Goal: Information Seeking & Learning: Compare options

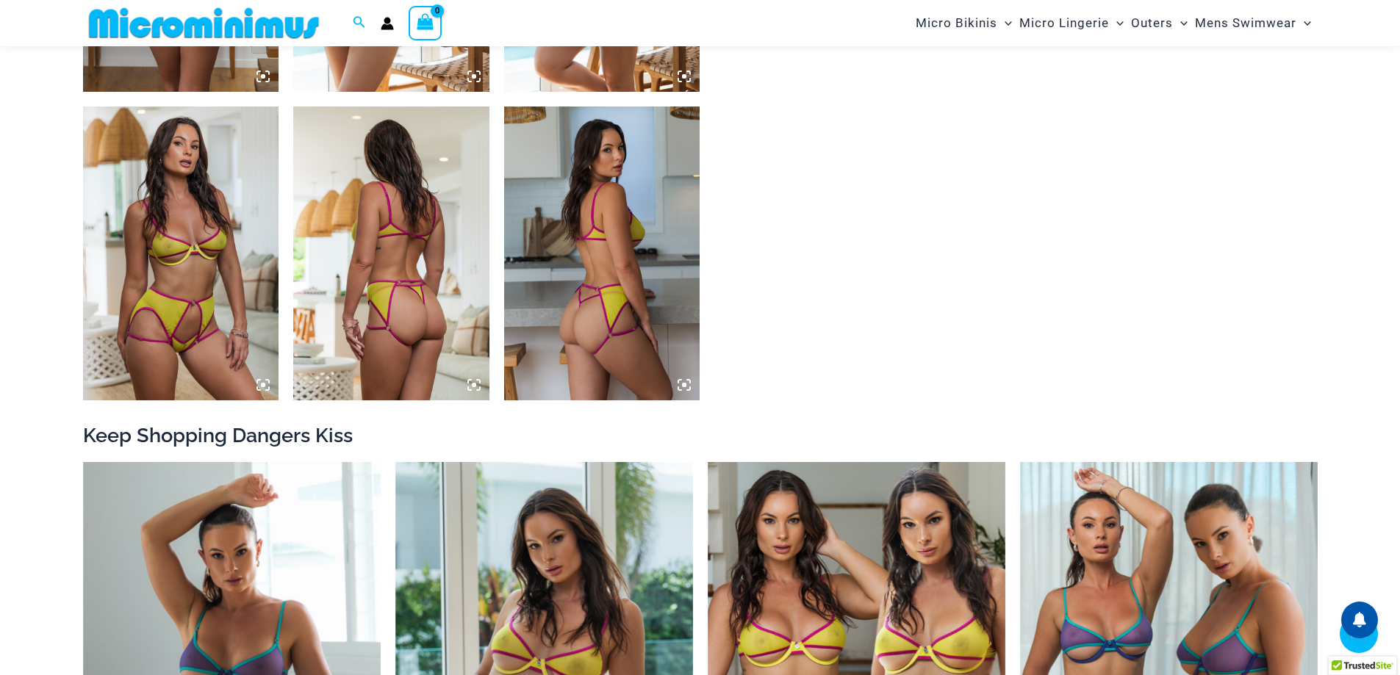
scroll to position [1603, 0]
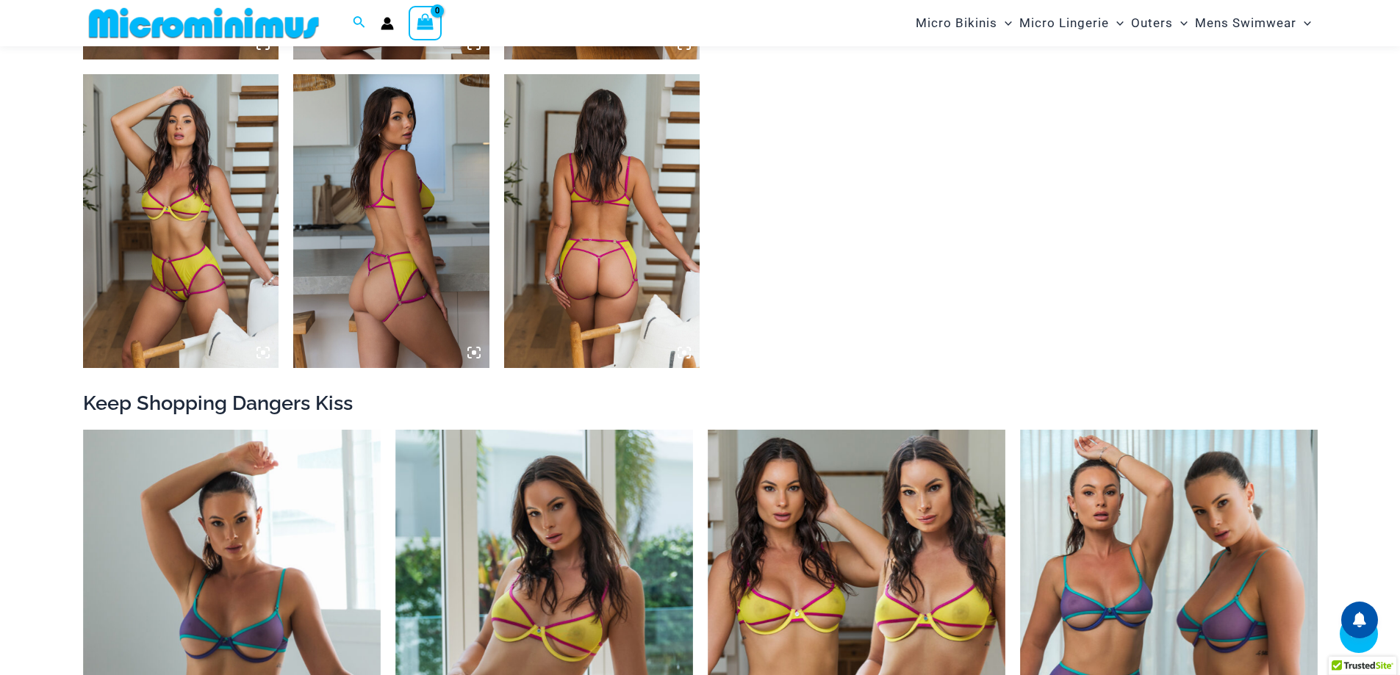
scroll to position [1088, 0]
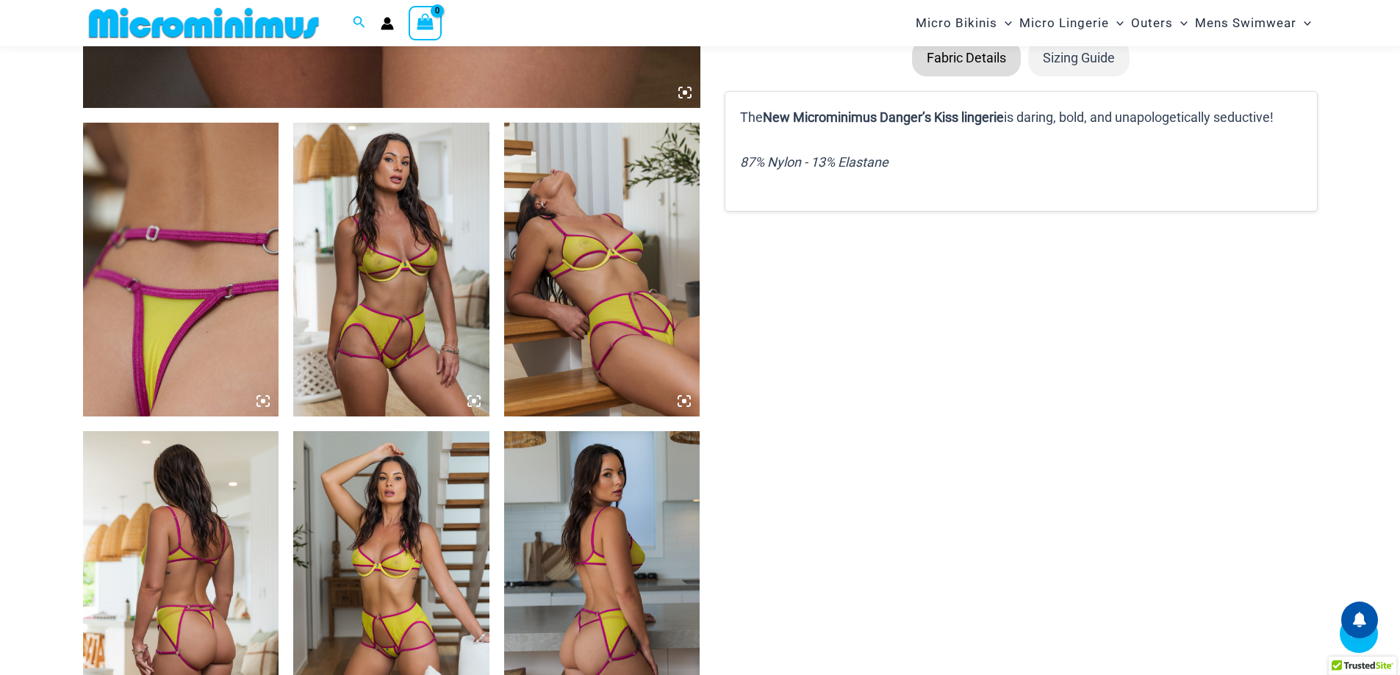
scroll to position [1164, 0]
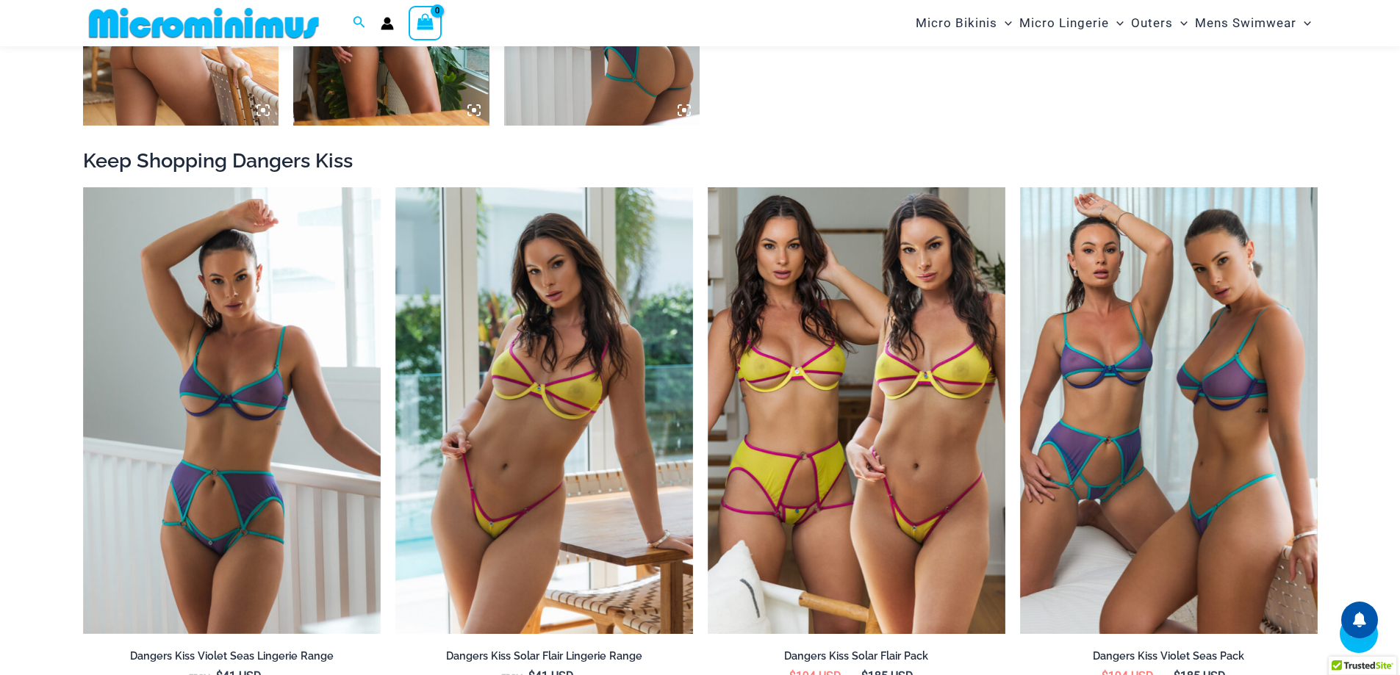
scroll to position [1605, 0]
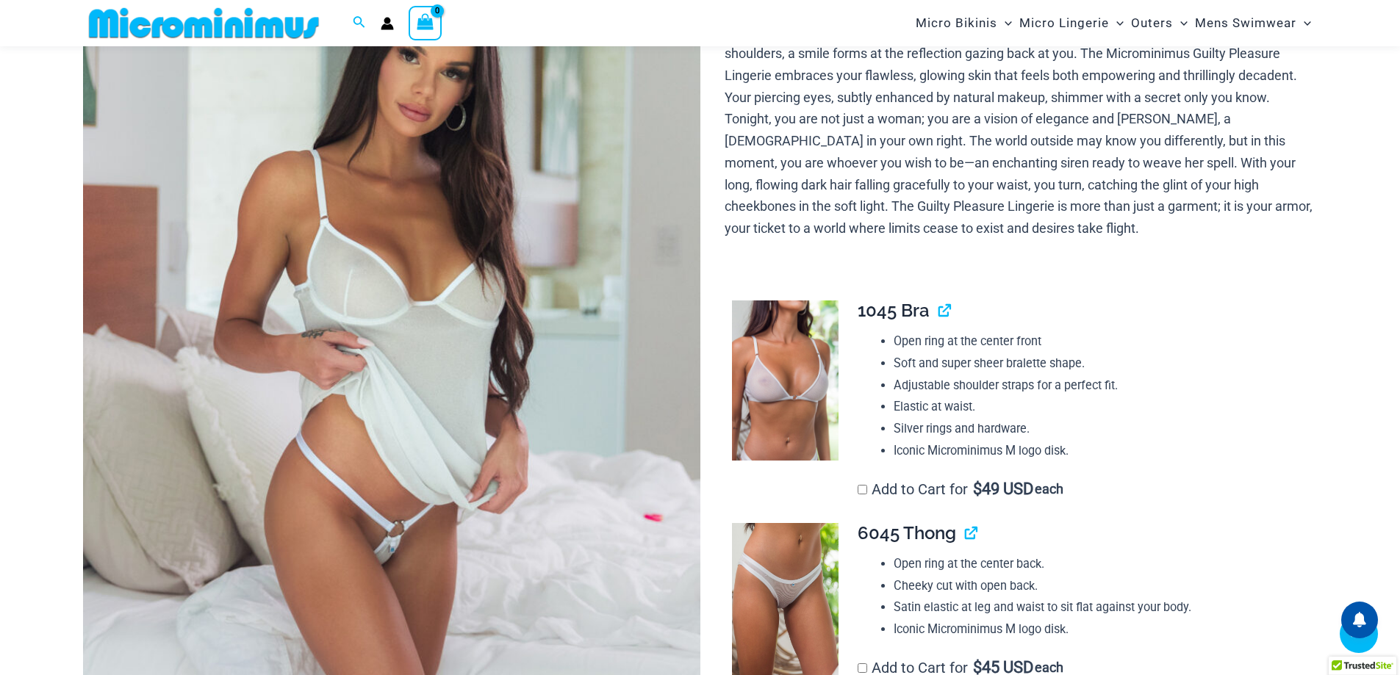
scroll to position [216, 0]
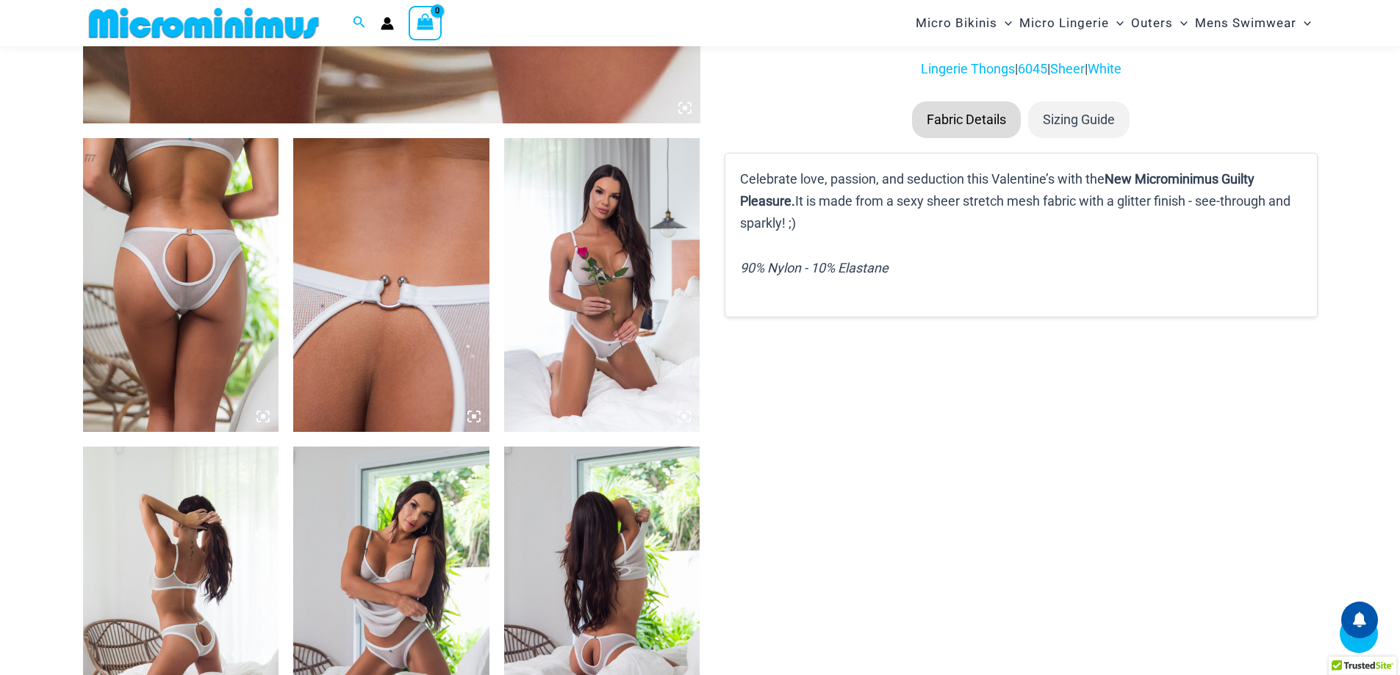
scroll to position [955, 0]
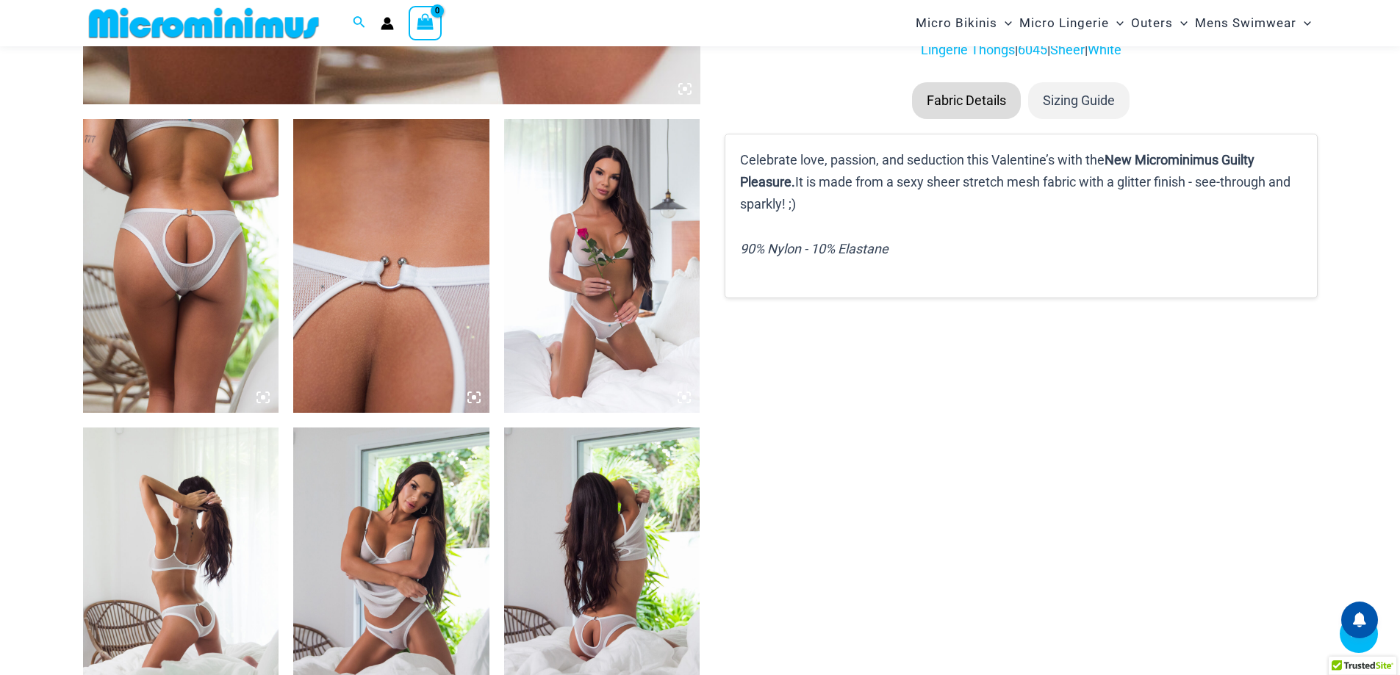
click at [240, 251] on img at bounding box center [181, 266] width 196 height 294
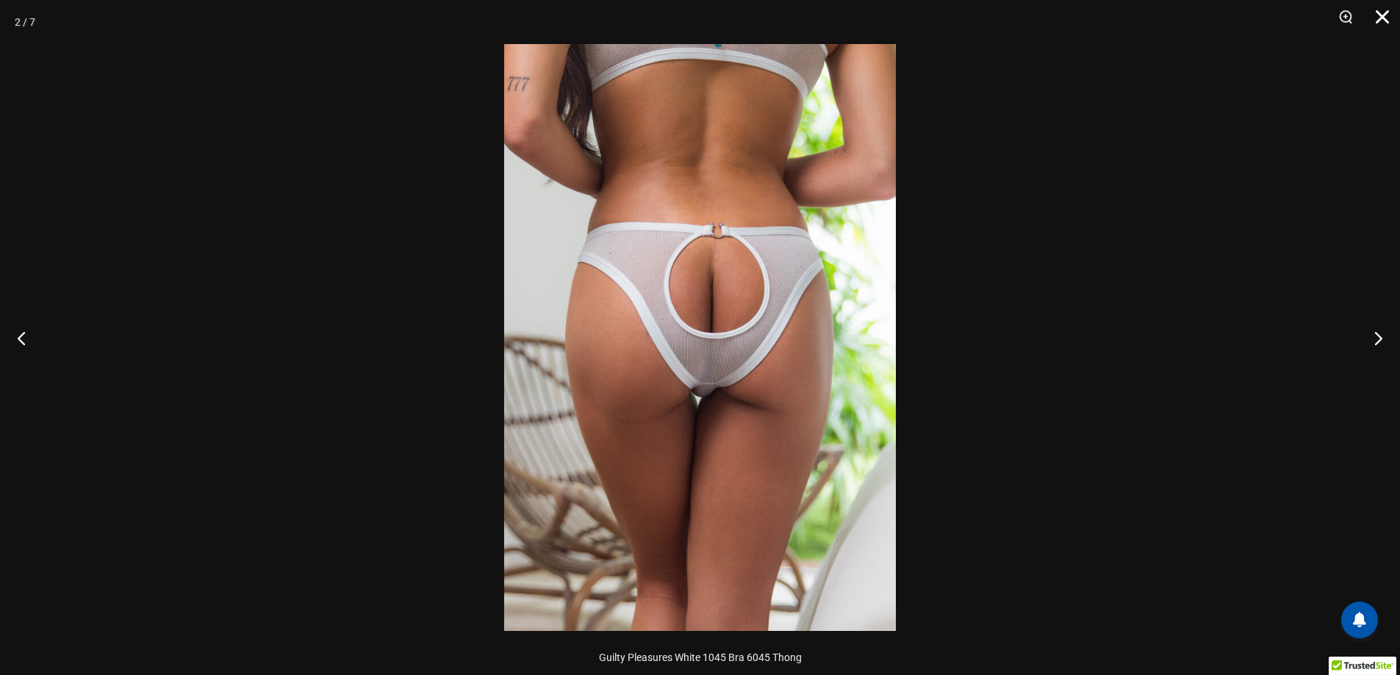
click at [1374, 17] on button "Close" at bounding box center [1376, 22] width 37 height 44
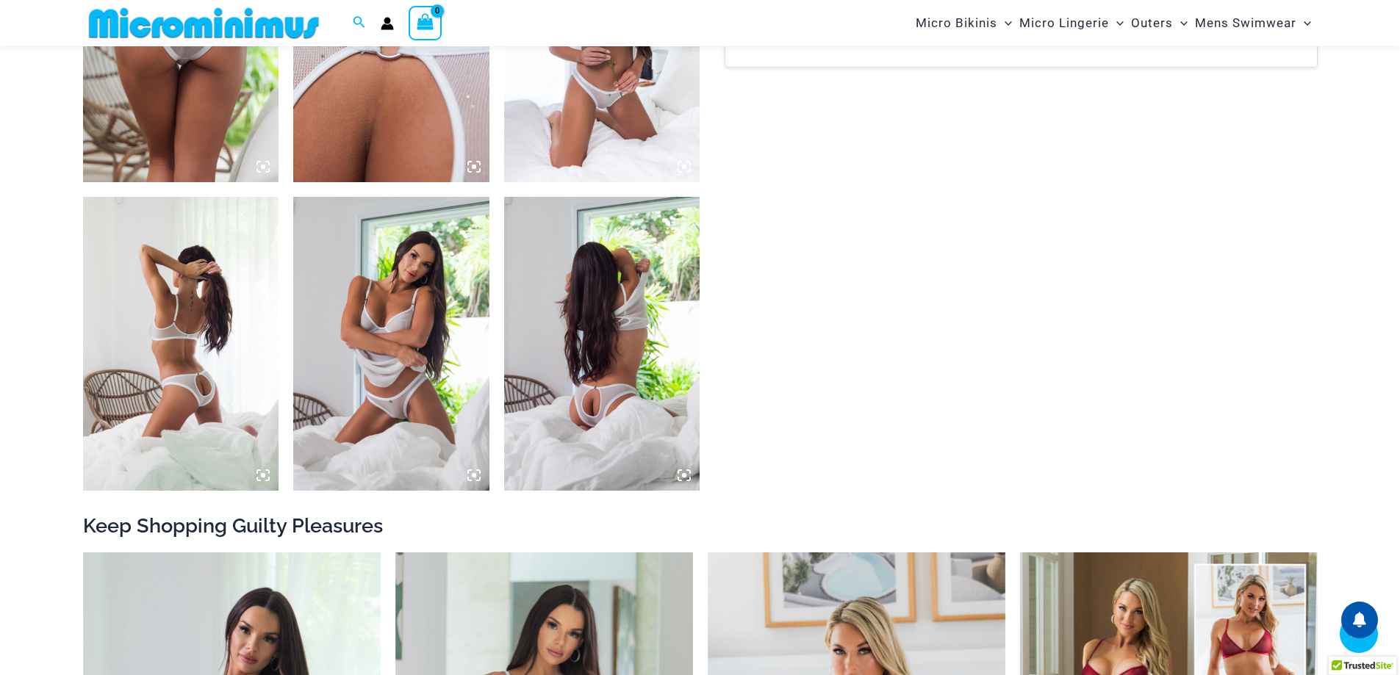
scroll to position [1249, 0]
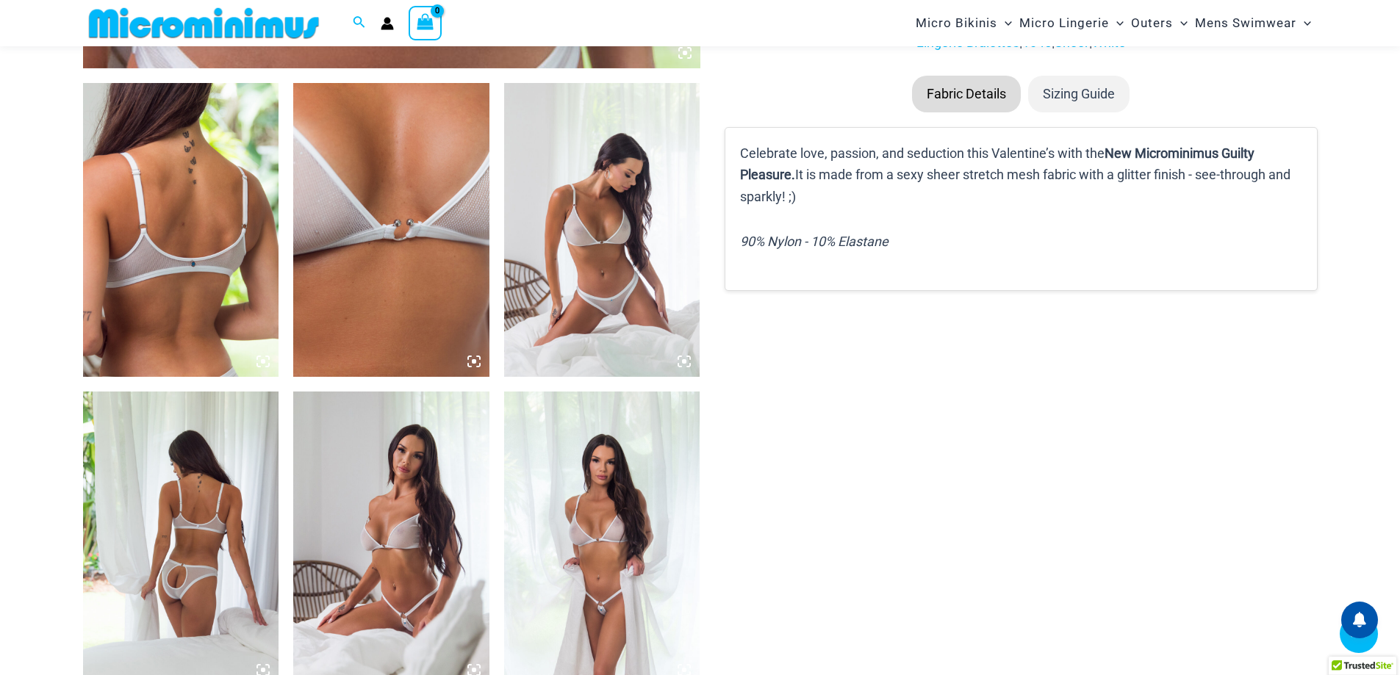
scroll to position [1087, 0]
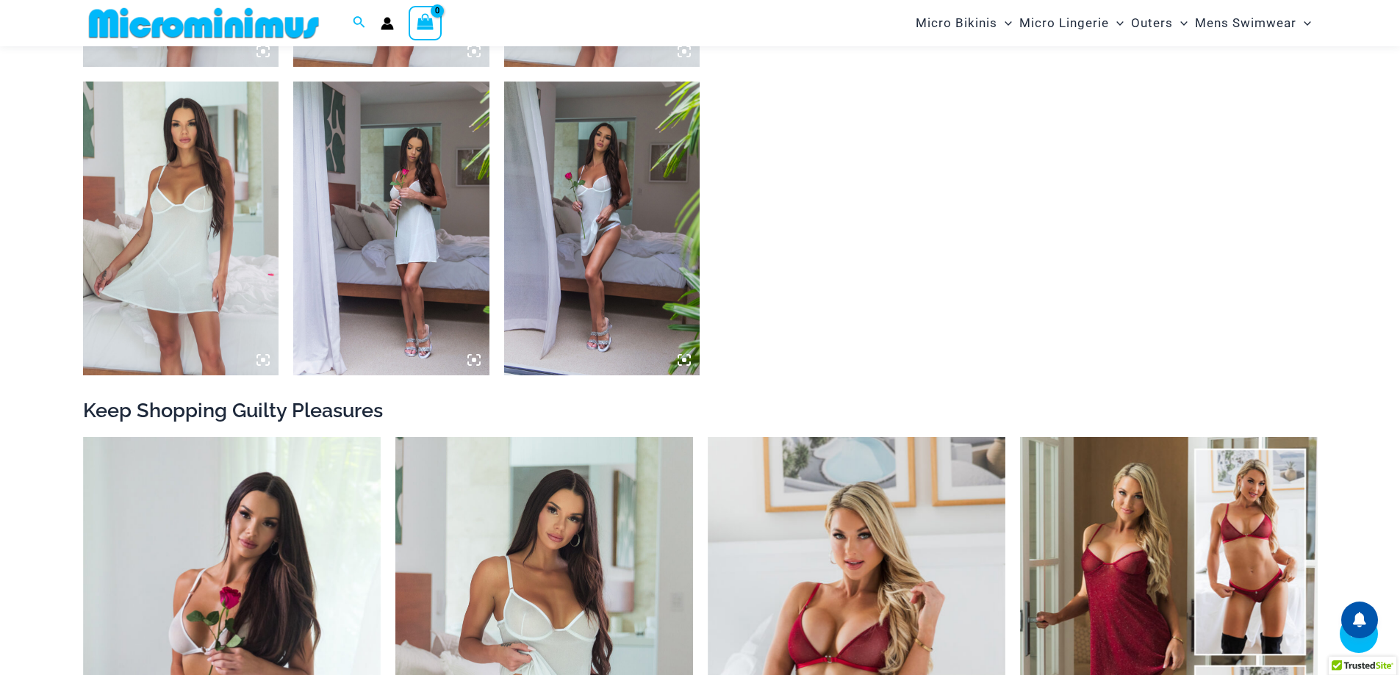
scroll to position [1316, 0]
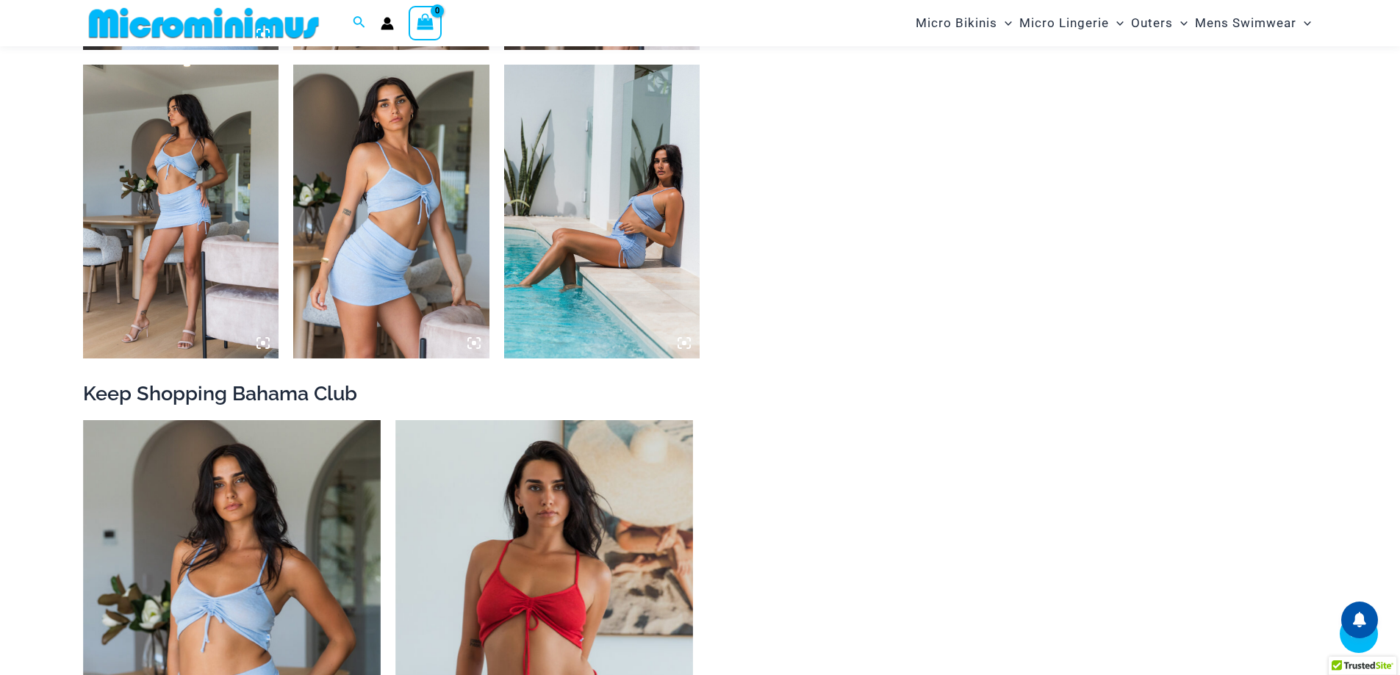
scroll to position [1394, 0]
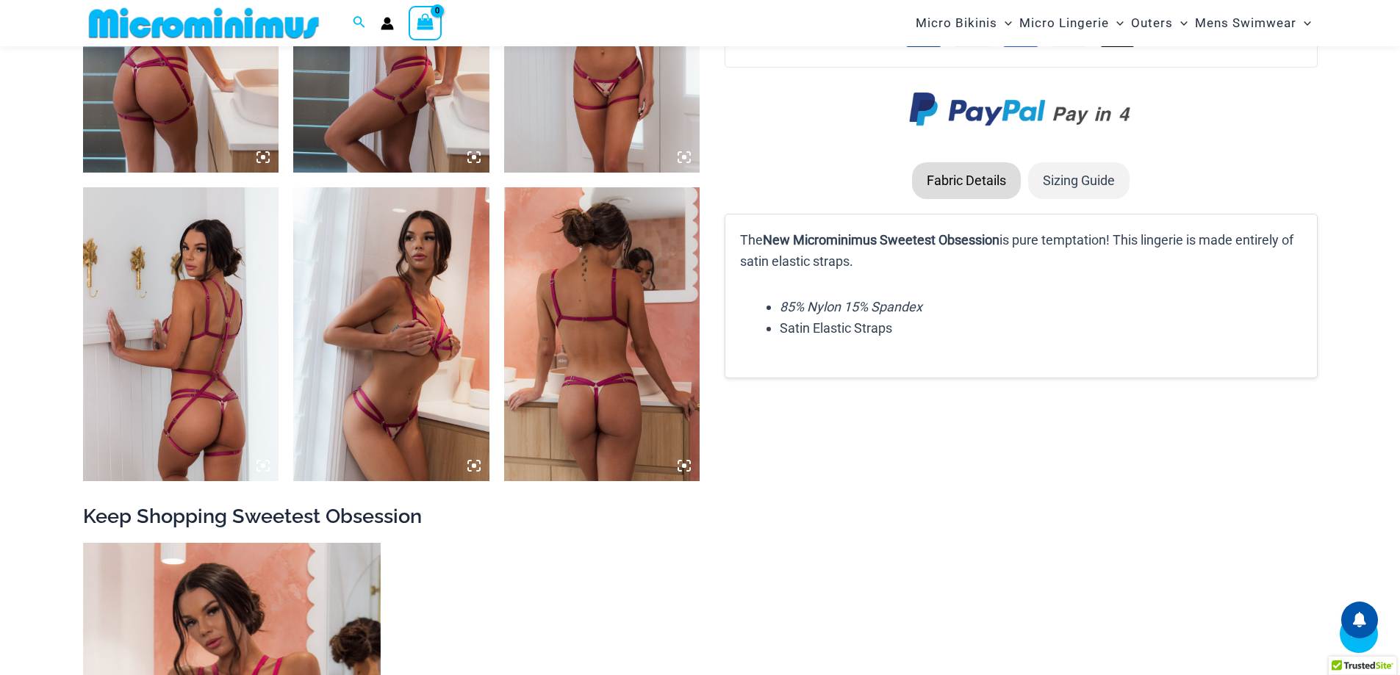
scroll to position [1465, 0]
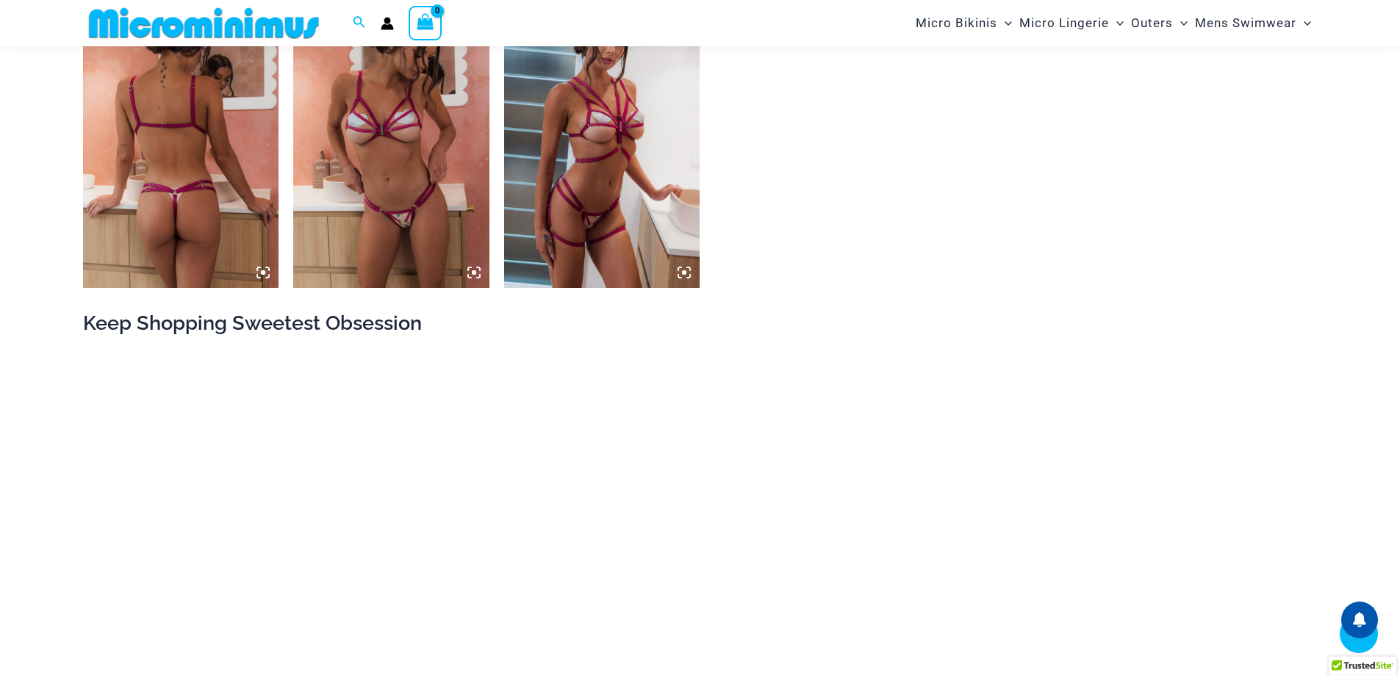
scroll to position [1390, 0]
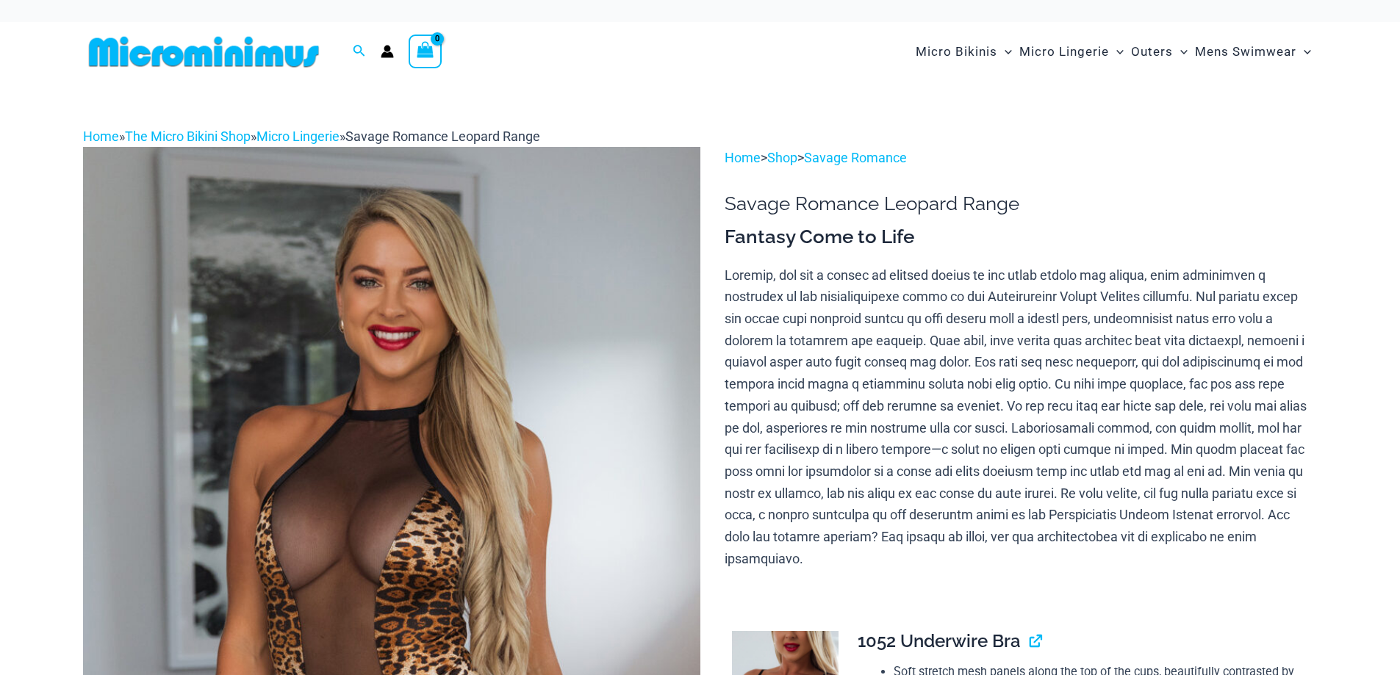
scroll to position [292, 0]
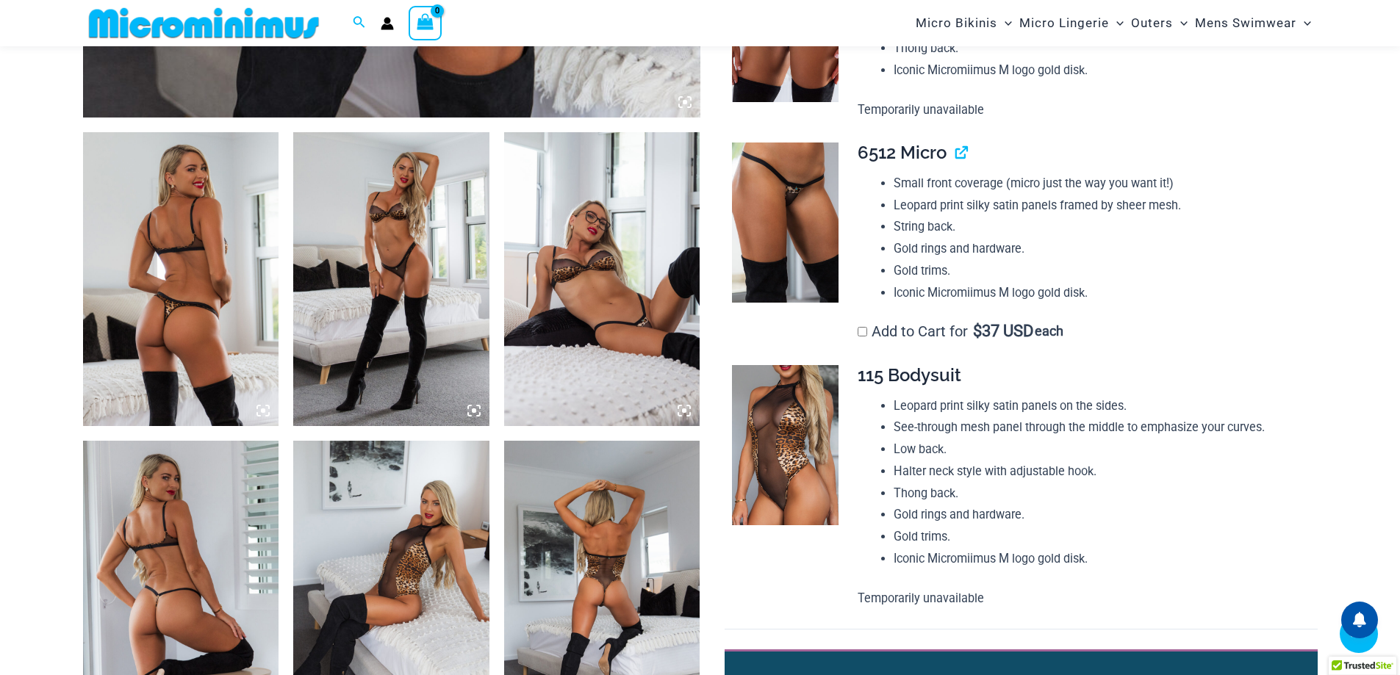
click at [450, 299] on img at bounding box center [391, 279] width 196 height 294
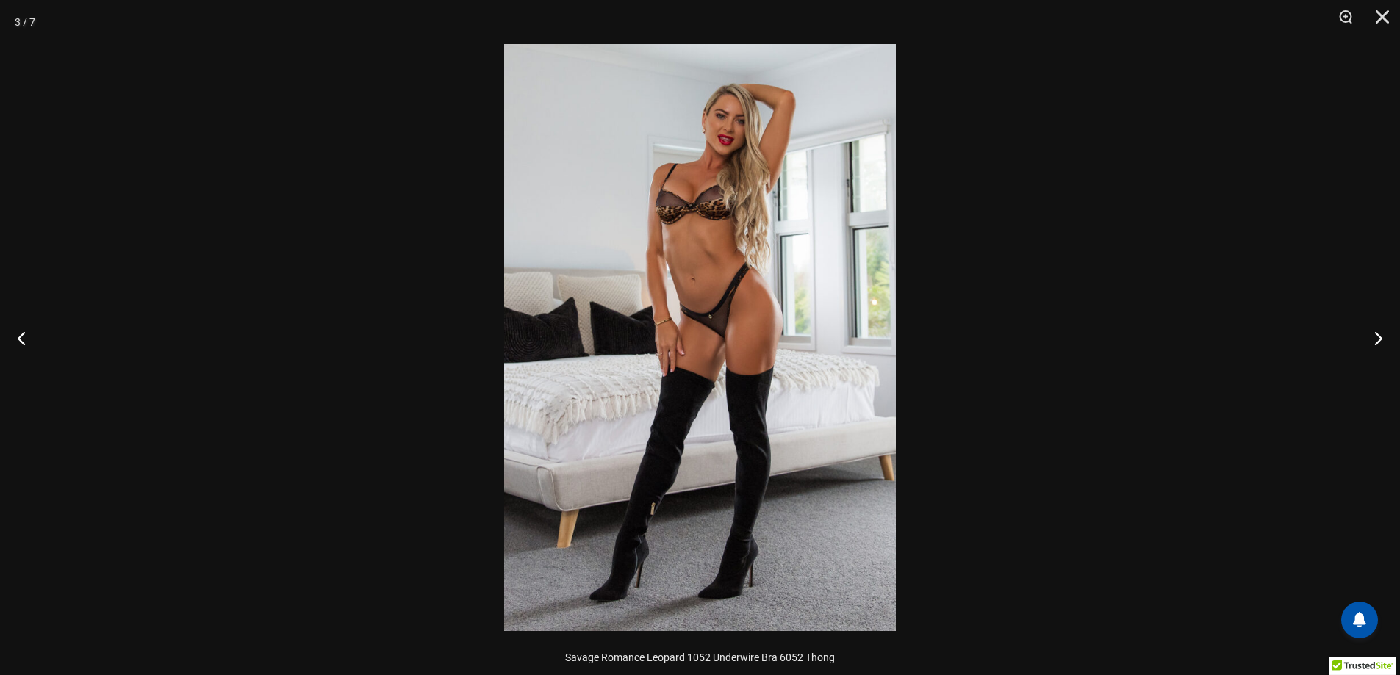
click at [662, 304] on img at bounding box center [700, 337] width 392 height 587
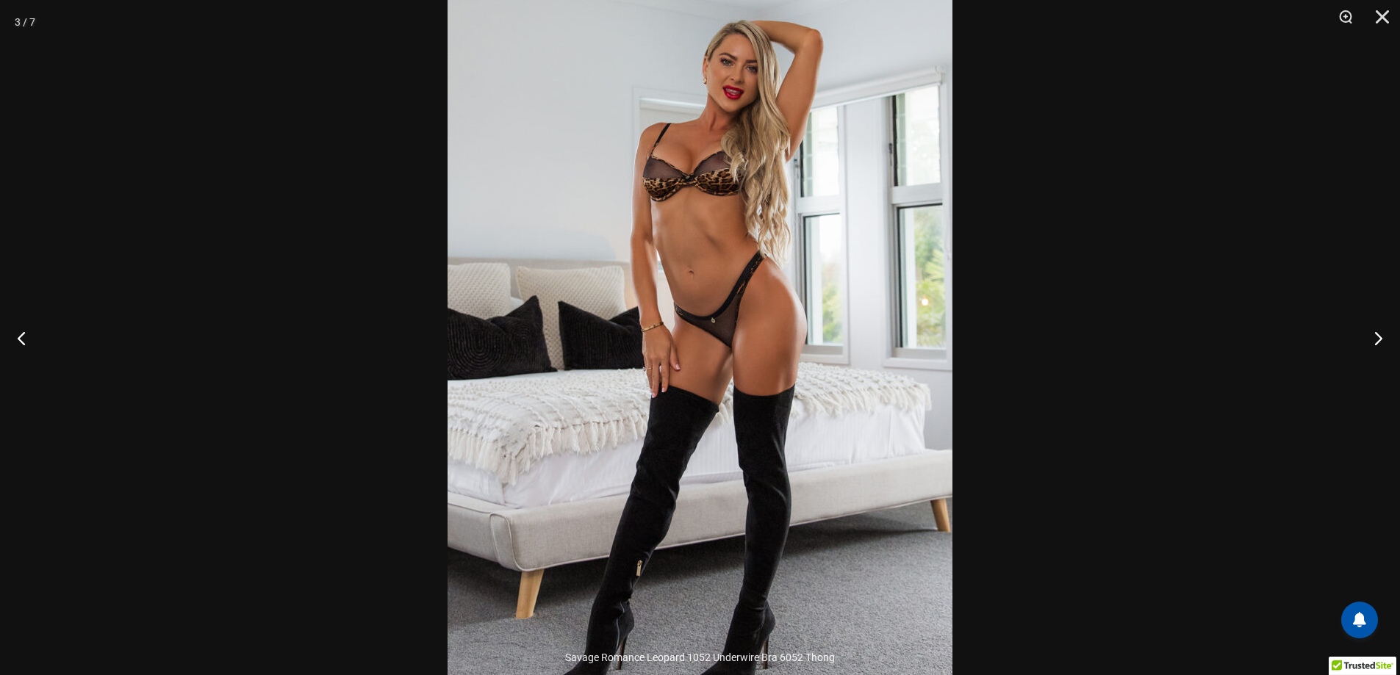
click at [662, 304] on img at bounding box center [699, 347] width 505 height 757
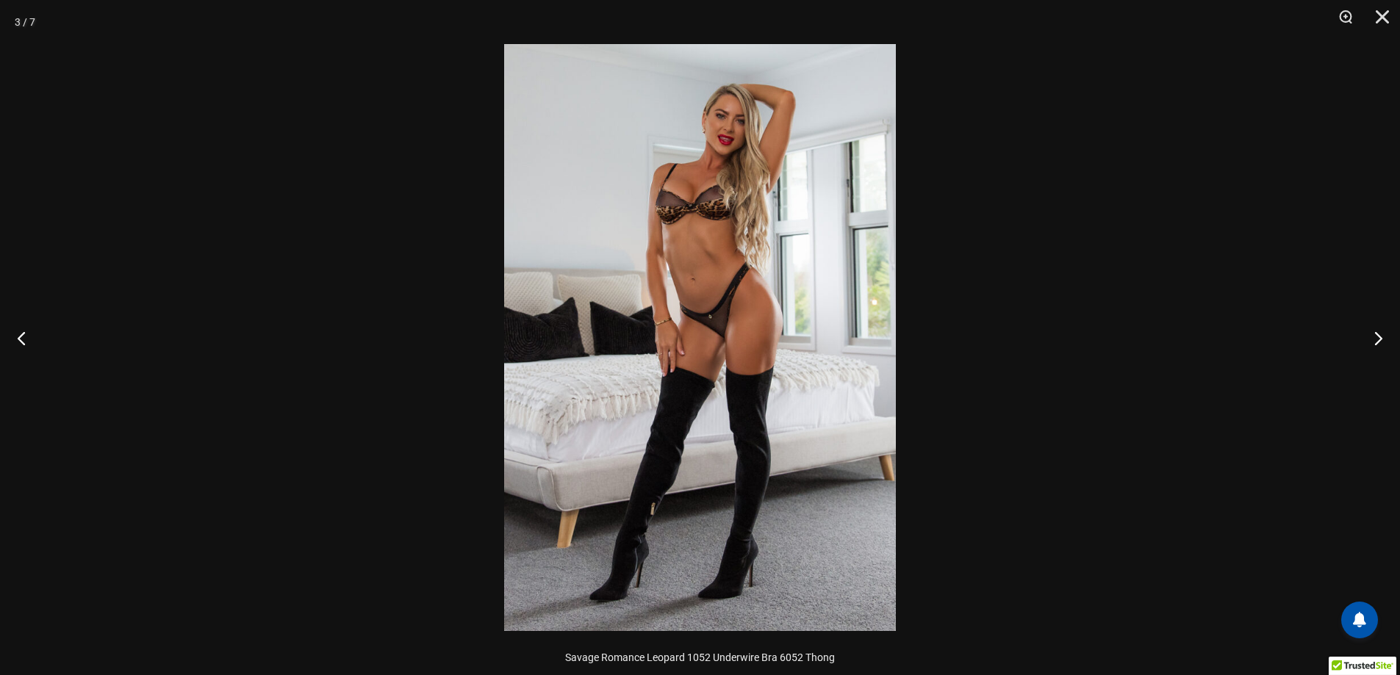
click at [662, 304] on img at bounding box center [700, 337] width 392 height 587
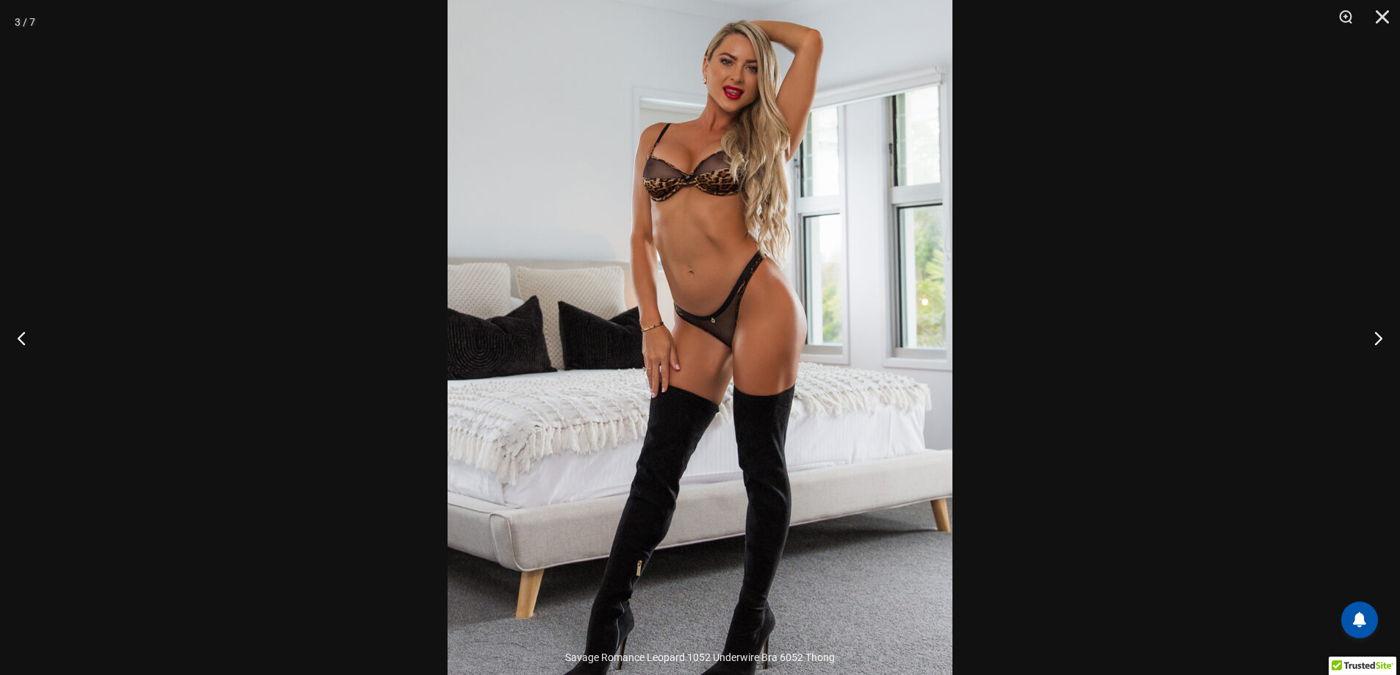
click at [323, 177] on div at bounding box center [700, 337] width 1400 height 675
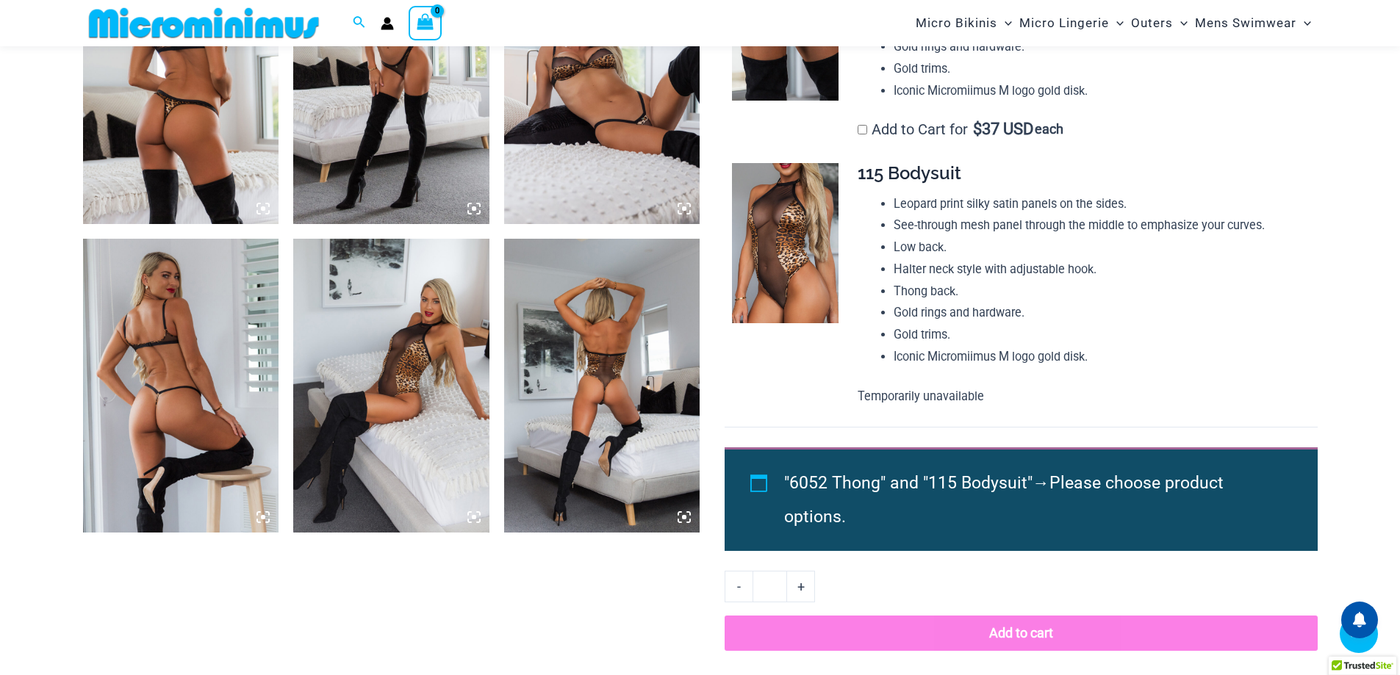
scroll to position [1162, 0]
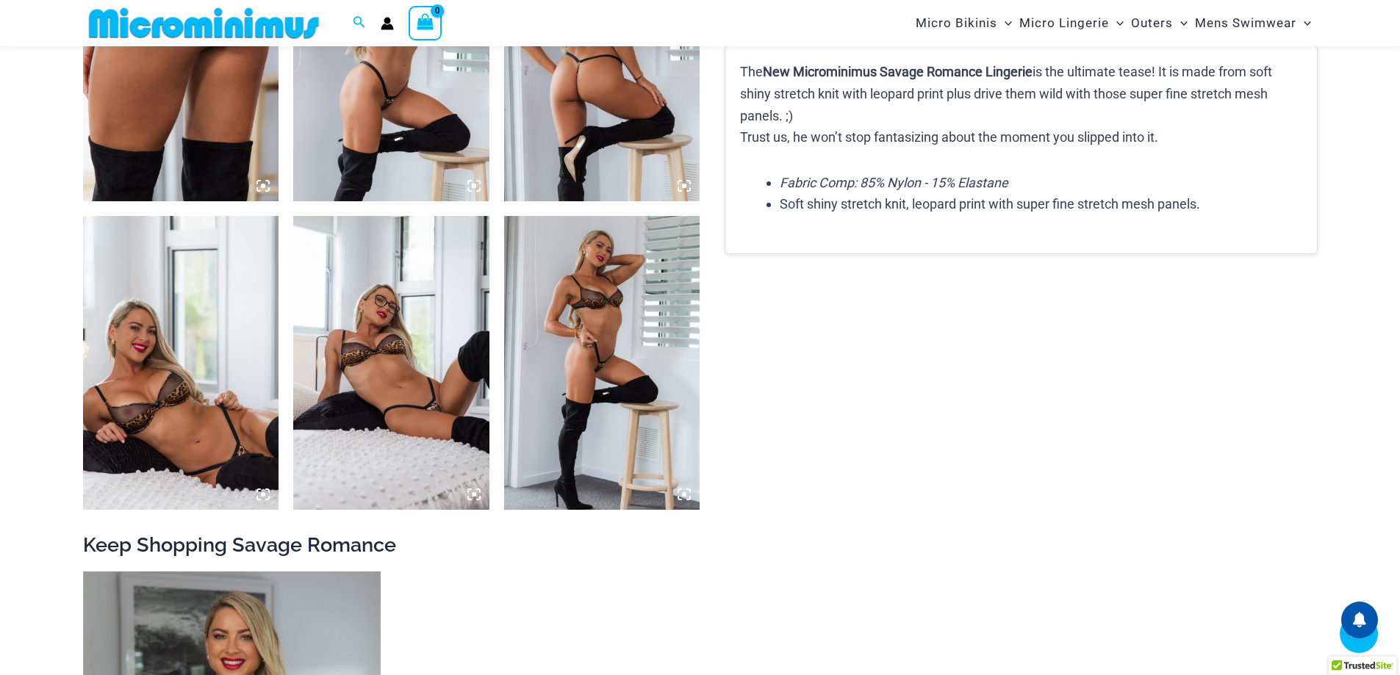
scroll to position [1169, 0]
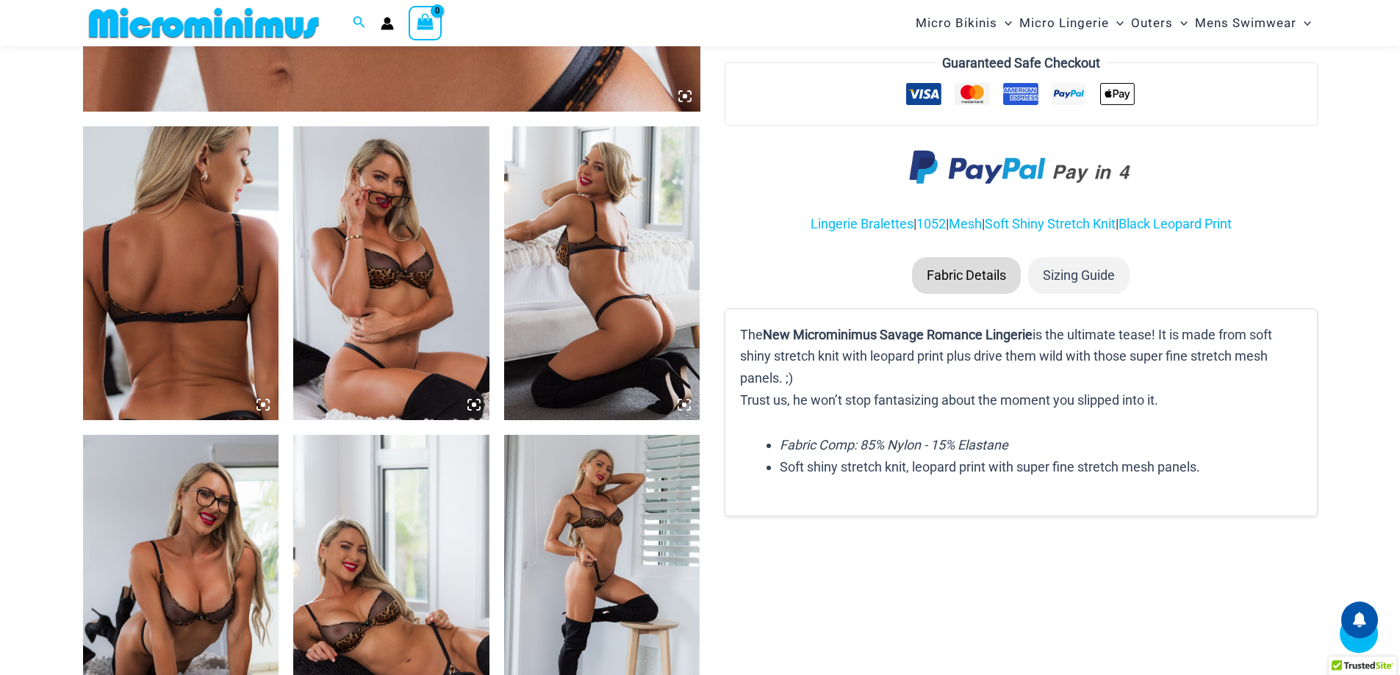
scroll to position [1168, 0]
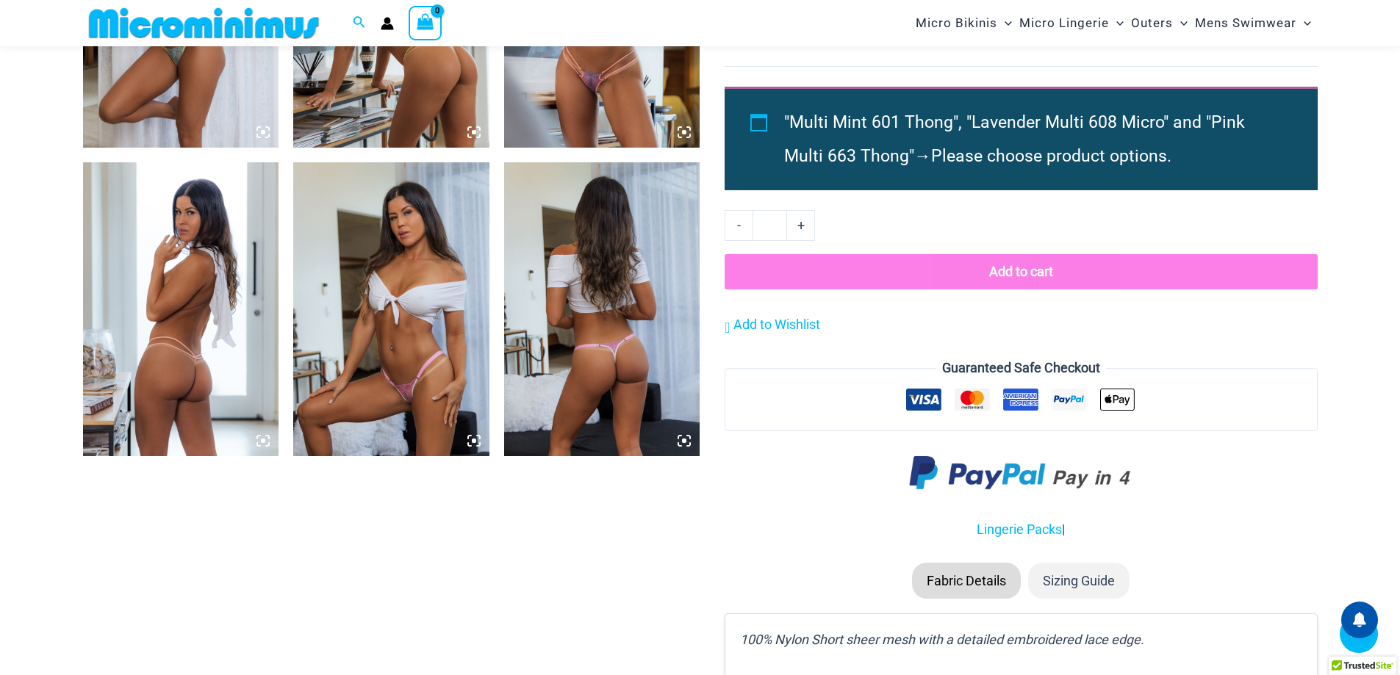
scroll to position [1248, 0]
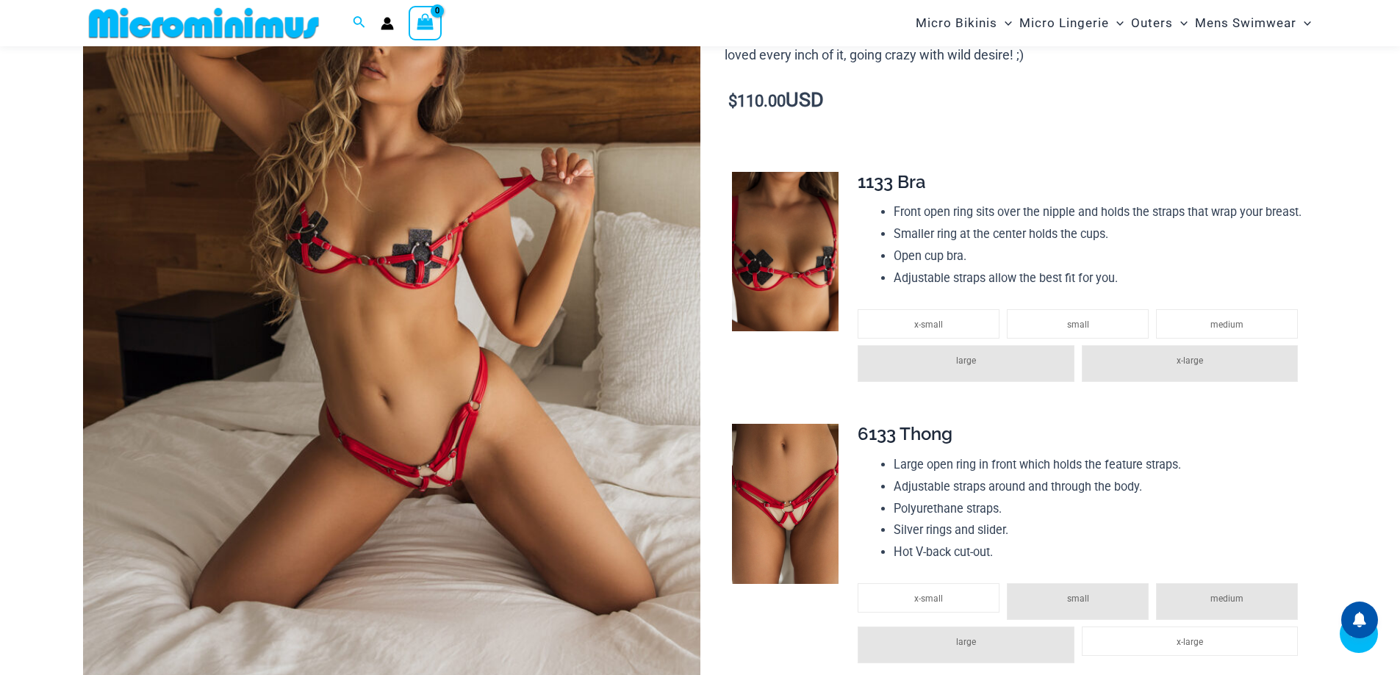
scroll to position [1396, 0]
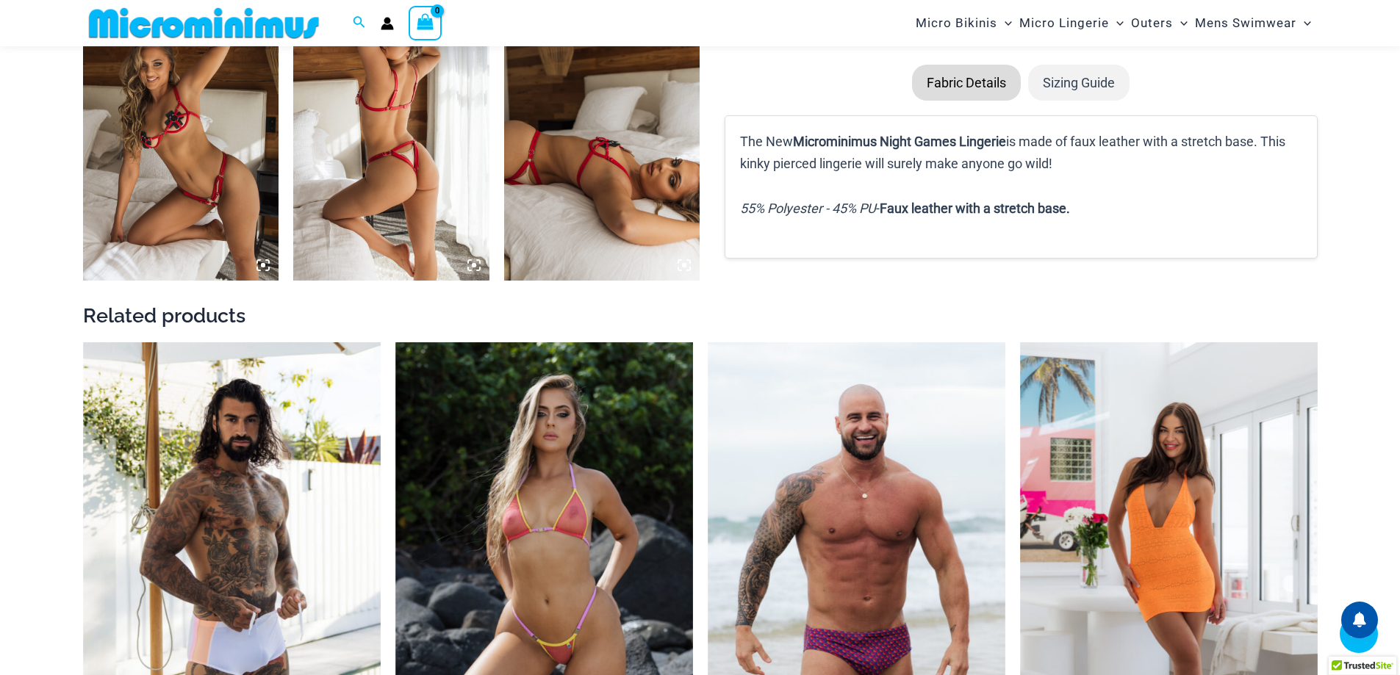
click at [530, 150] on img at bounding box center [602, 134] width 196 height 294
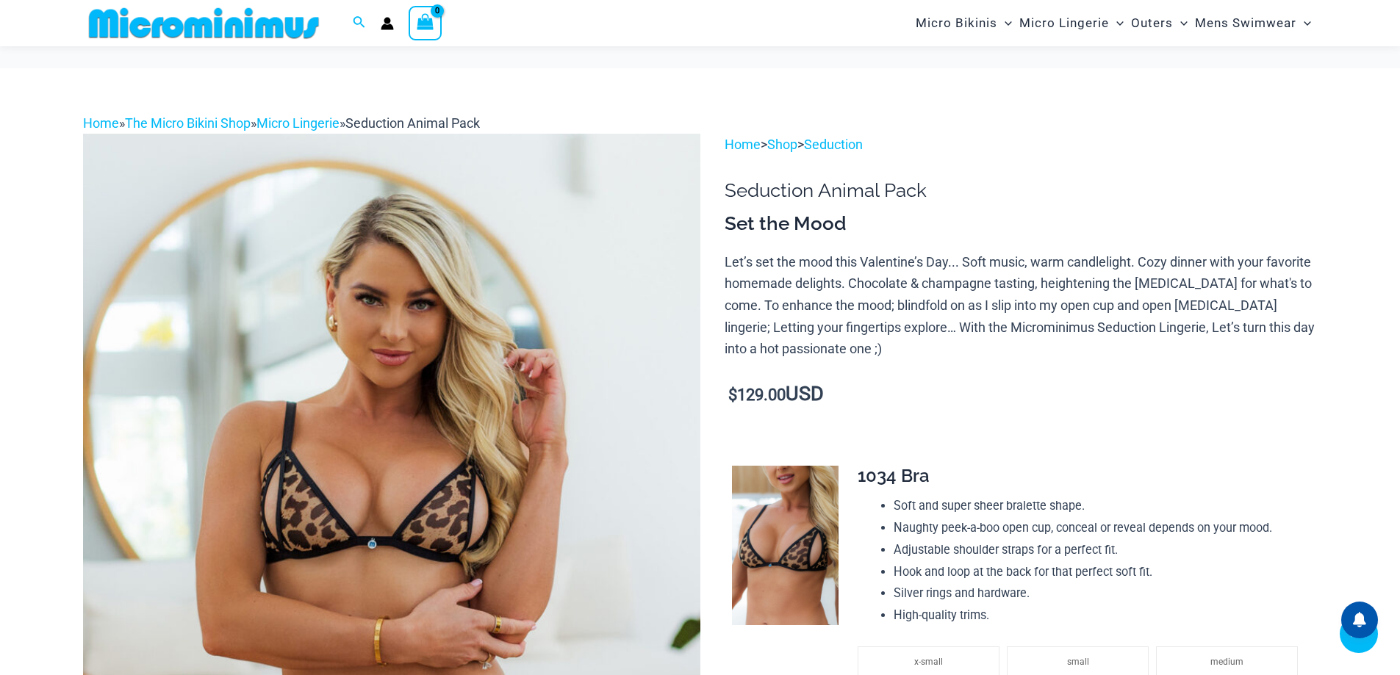
scroll to position [1311, 0]
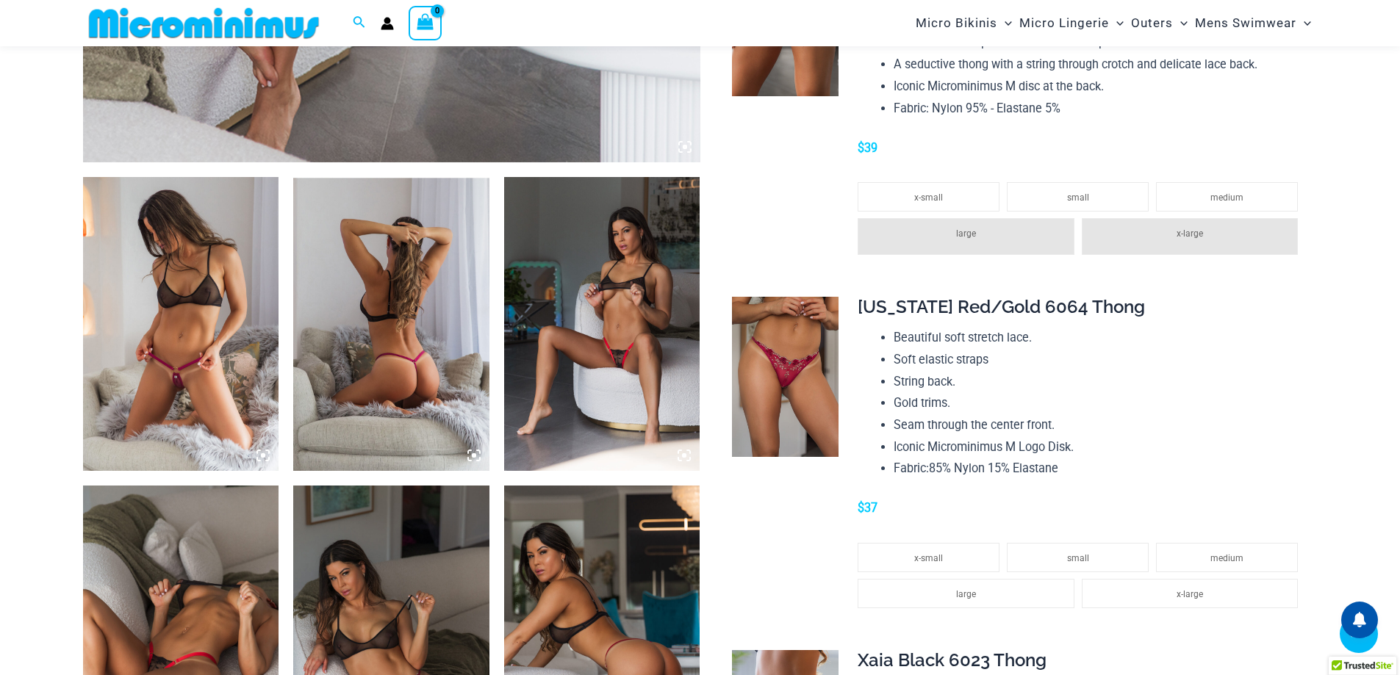
scroll to position [876, 0]
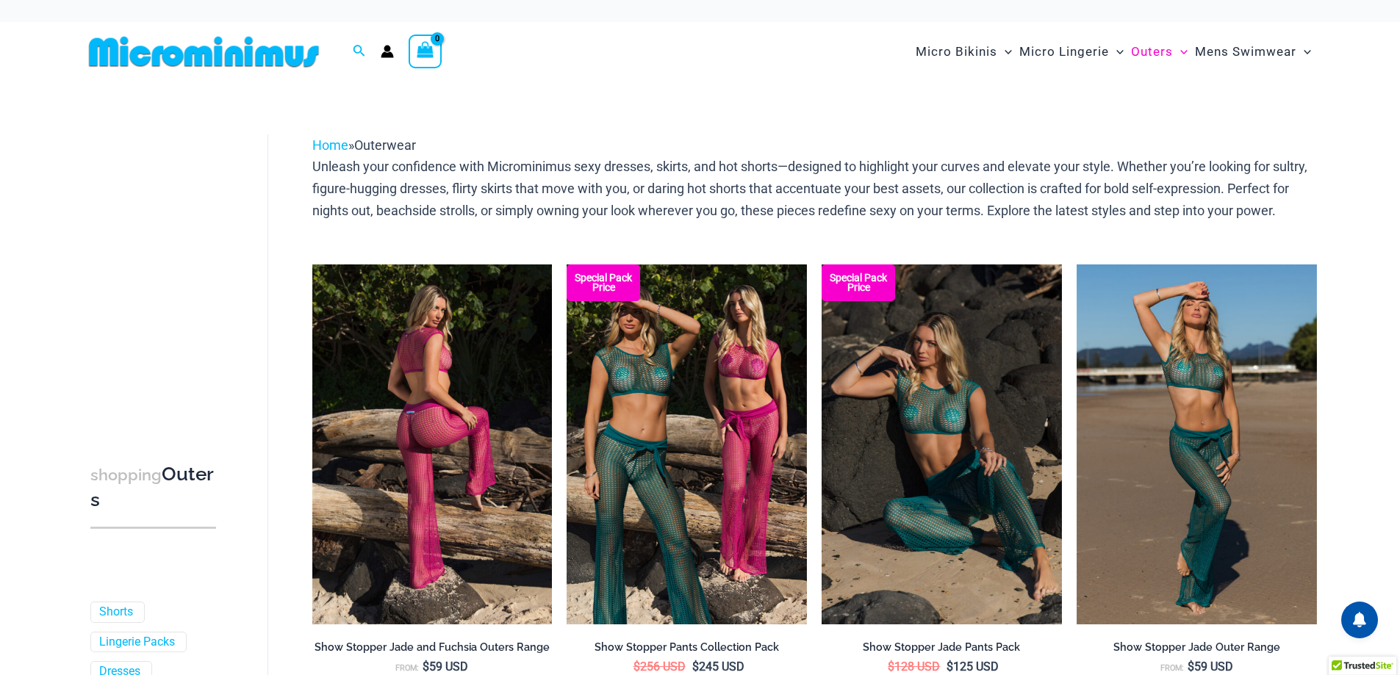
click at [431, 342] on img at bounding box center [432, 444] width 240 height 360
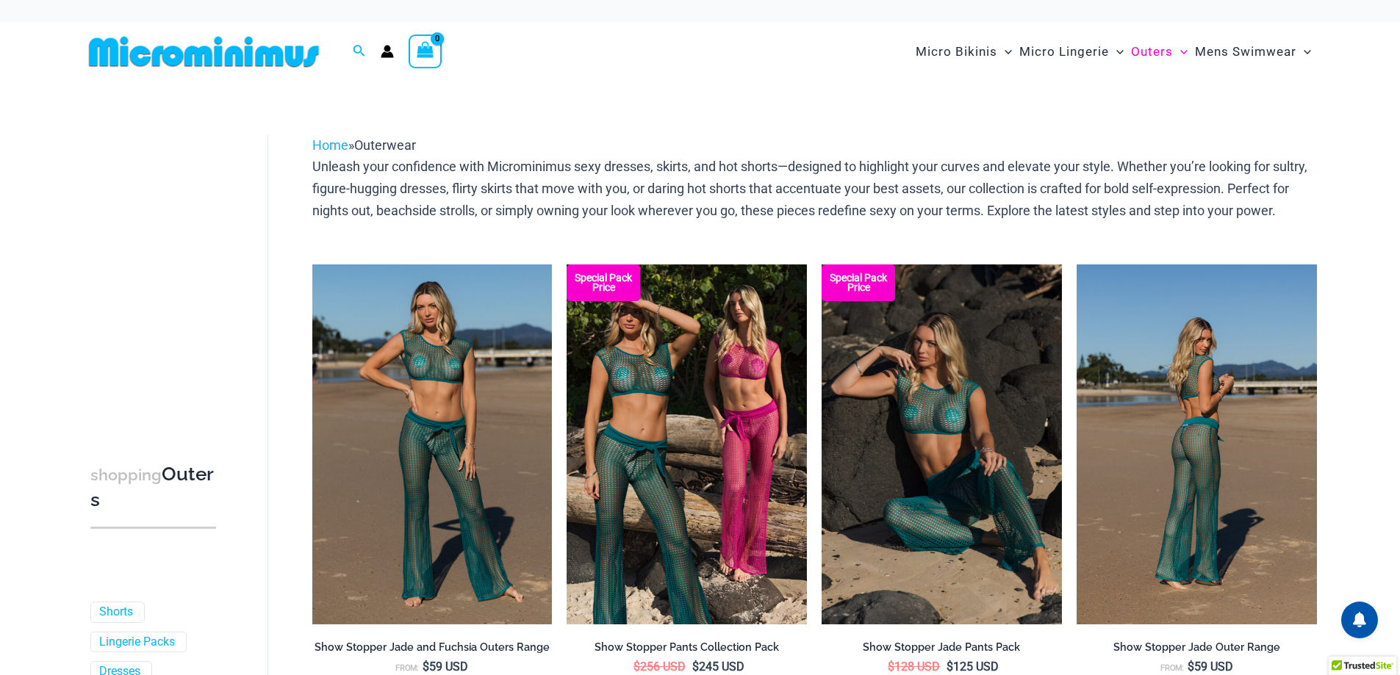
click at [1242, 336] on img at bounding box center [1196, 444] width 240 height 360
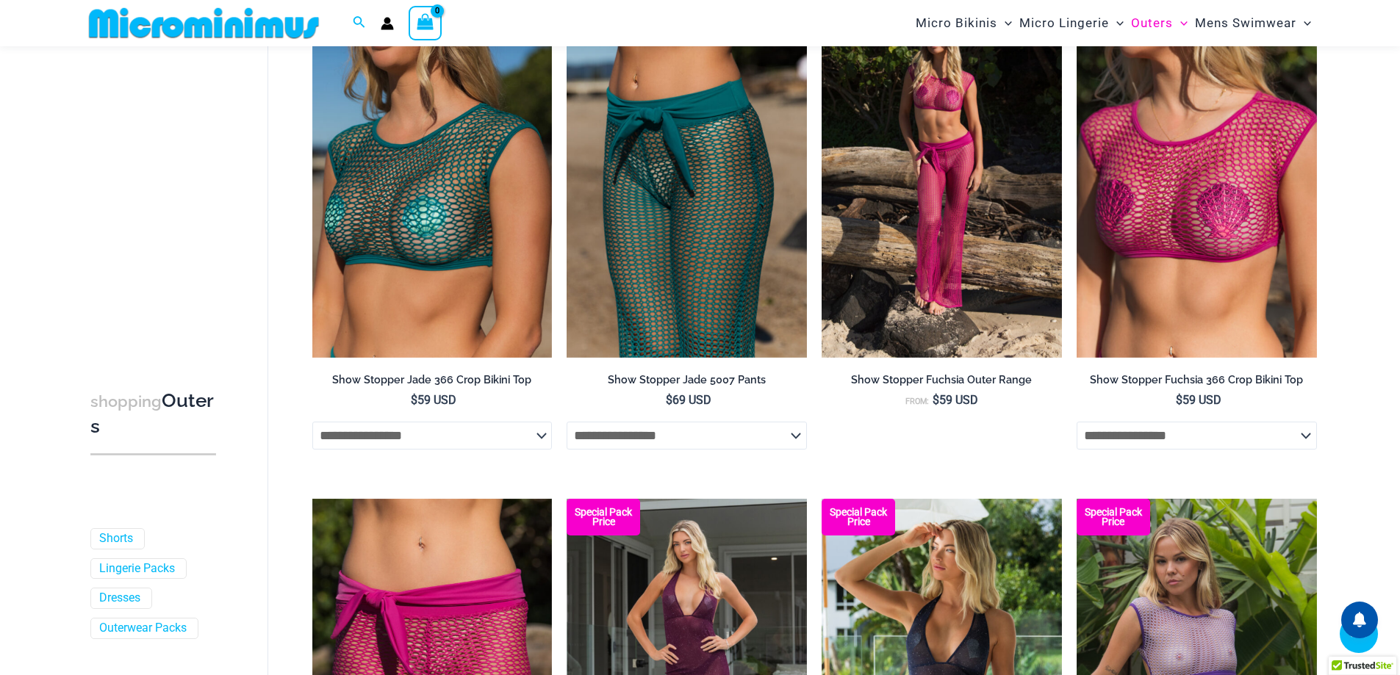
scroll to position [1015, 0]
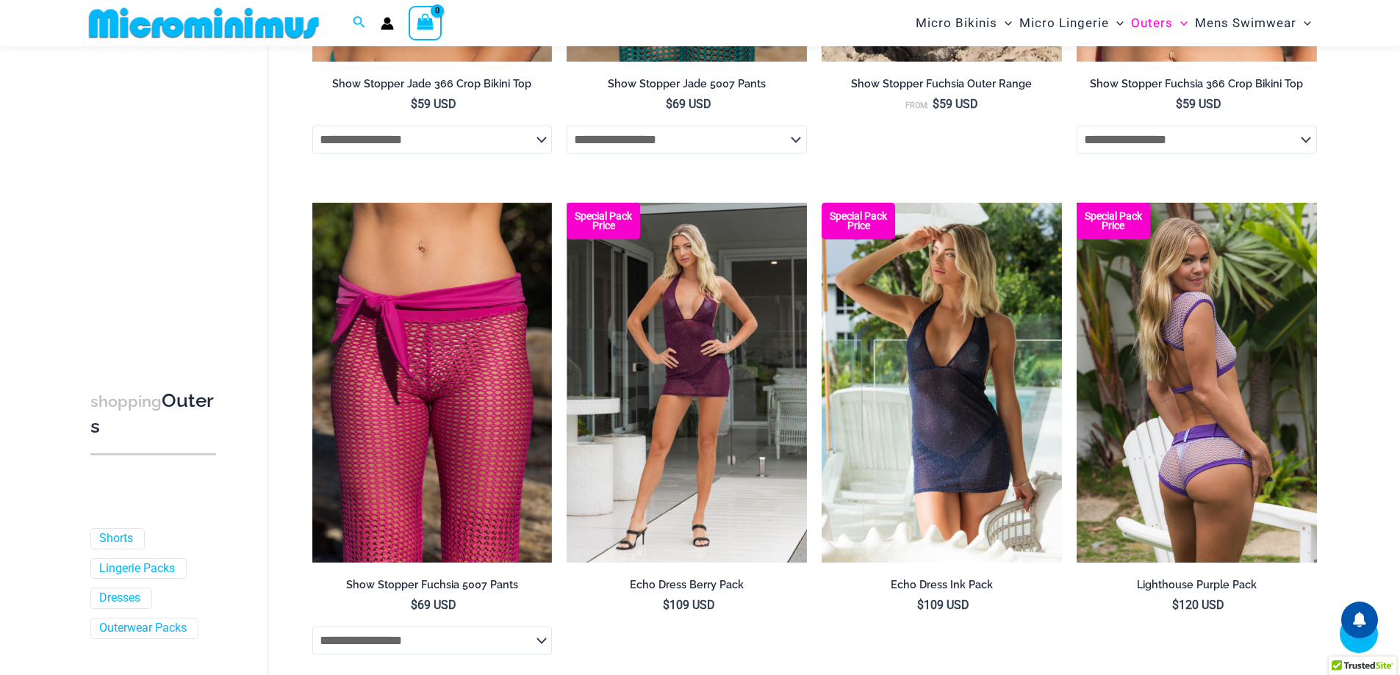
click at [1152, 377] on img at bounding box center [1196, 383] width 240 height 360
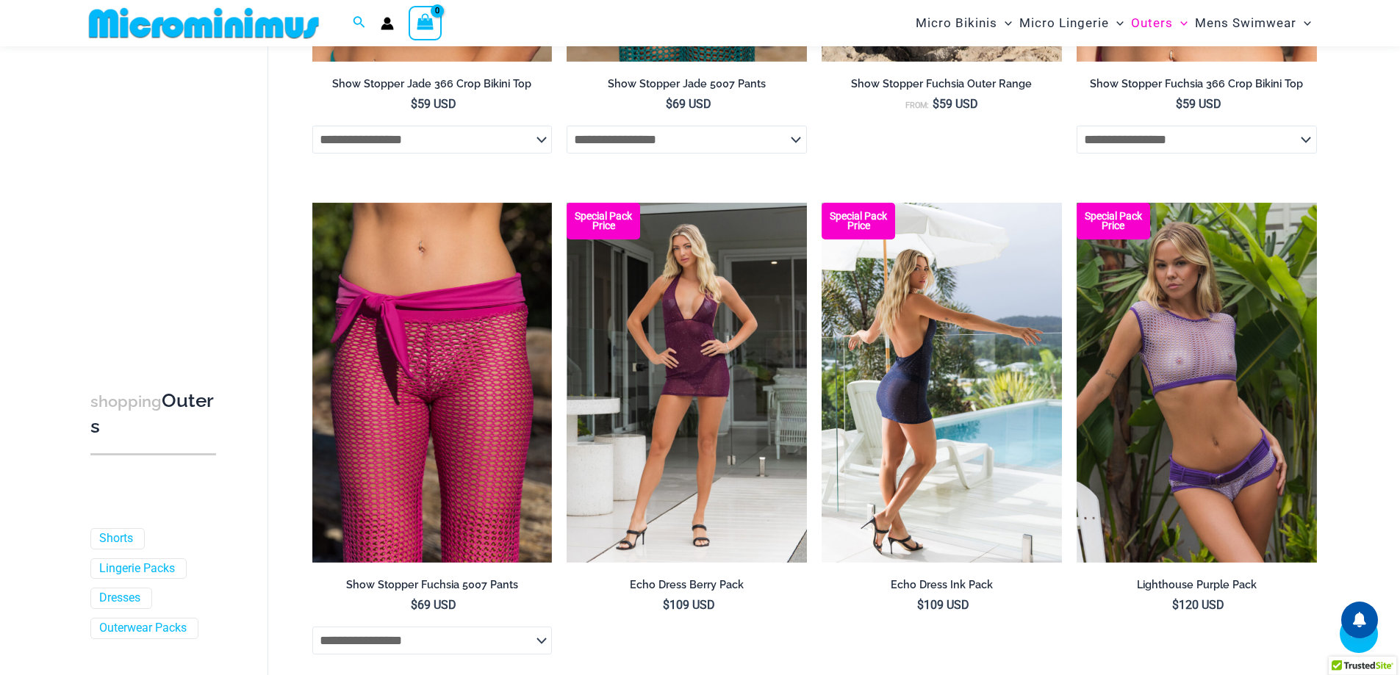
click at [949, 344] on img at bounding box center [941, 383] width 240 height 360
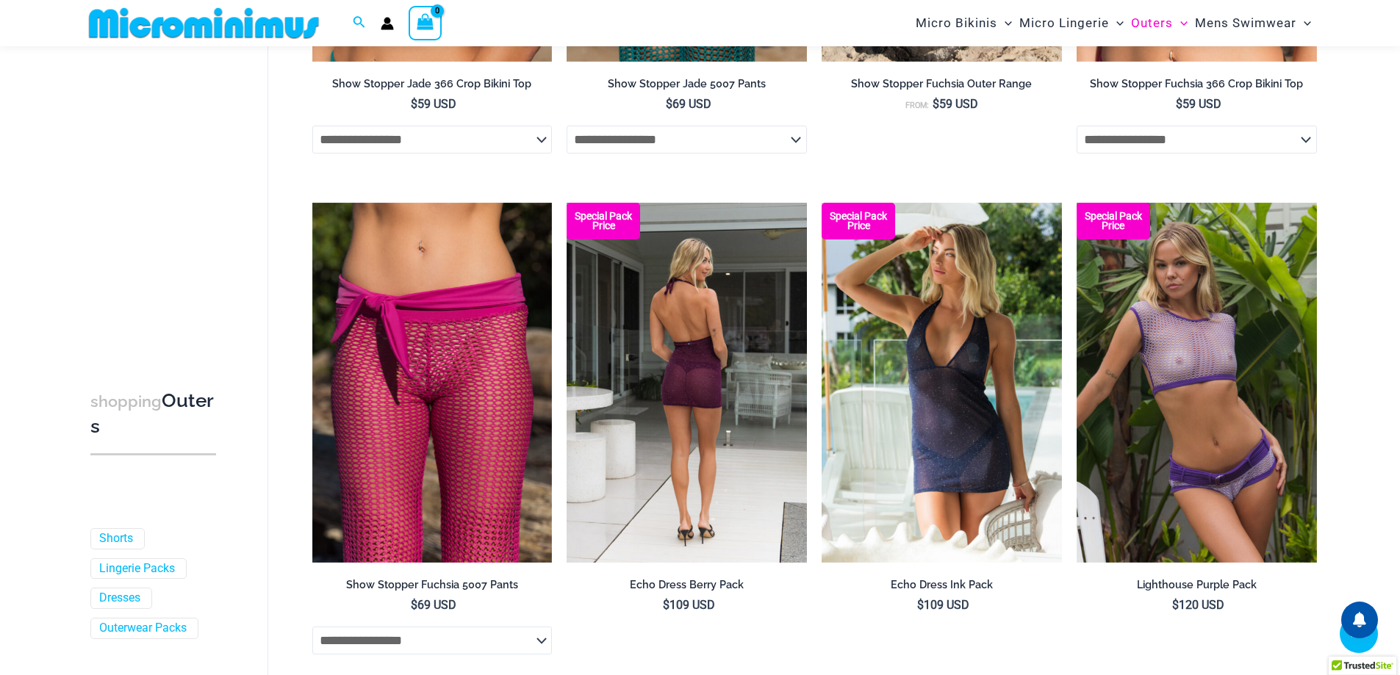
click at [639, 312] on img at bounding box center [686, 383] width 240 height 360
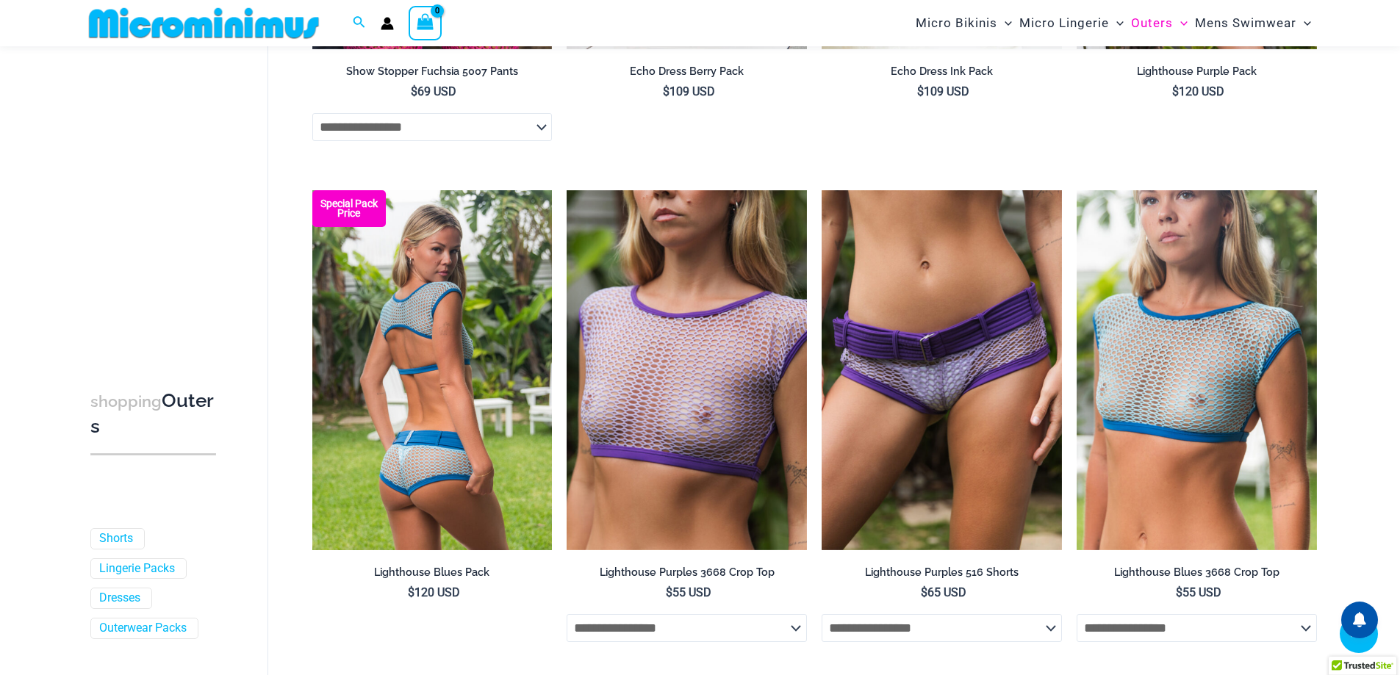
scroll to position [1530, 0]
click at [476, 297] on img at bounding box center [432, 370] width 240 height 360
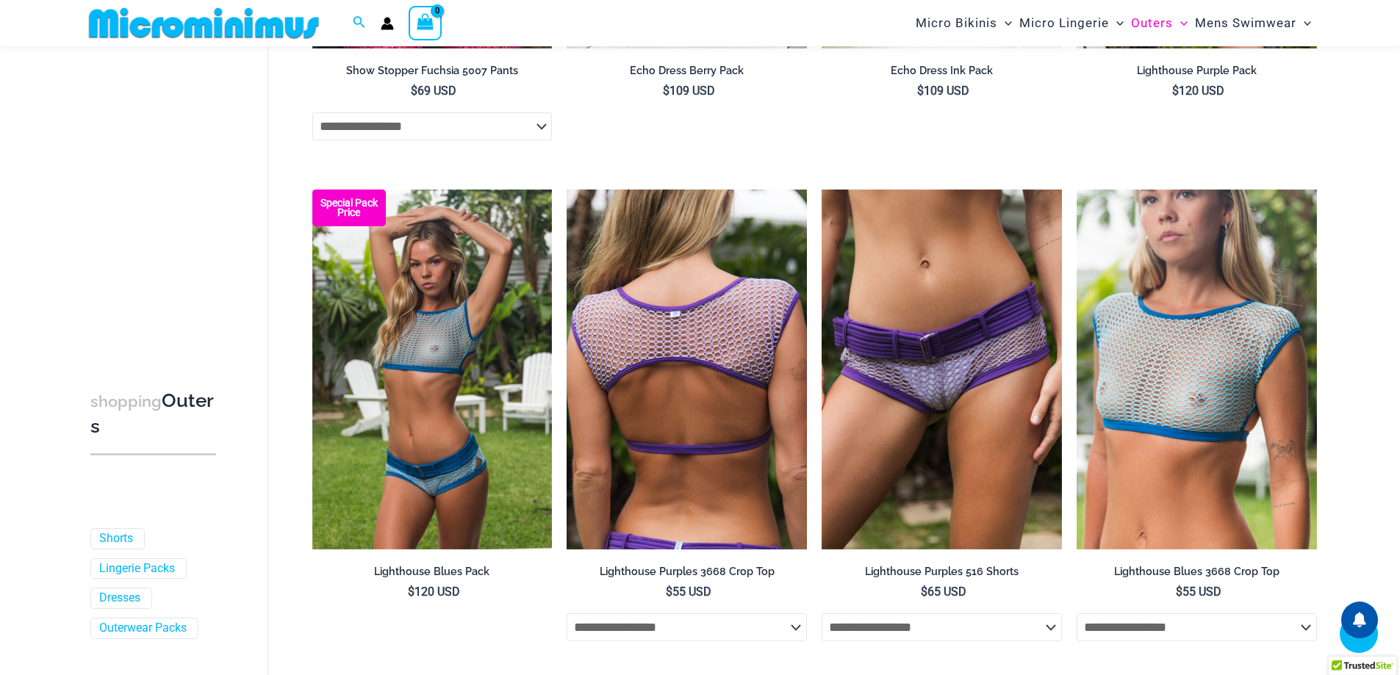
click at [670, 314] on img at bounding box center [686, 370] width 240 height 360
click at [805, 328] on img at bounding box center [686, 370] width 240 height 360
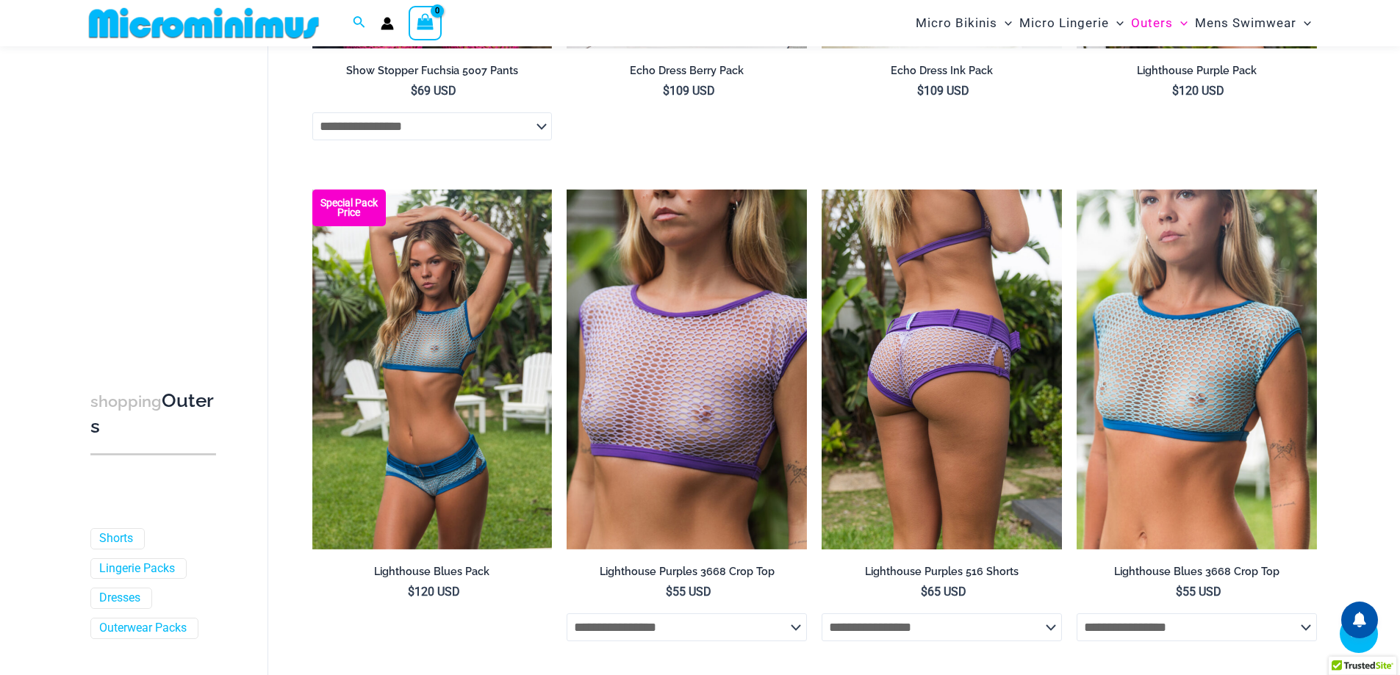
click at [950, 357] on img at bounding box center [941, 370] width 240 height 360
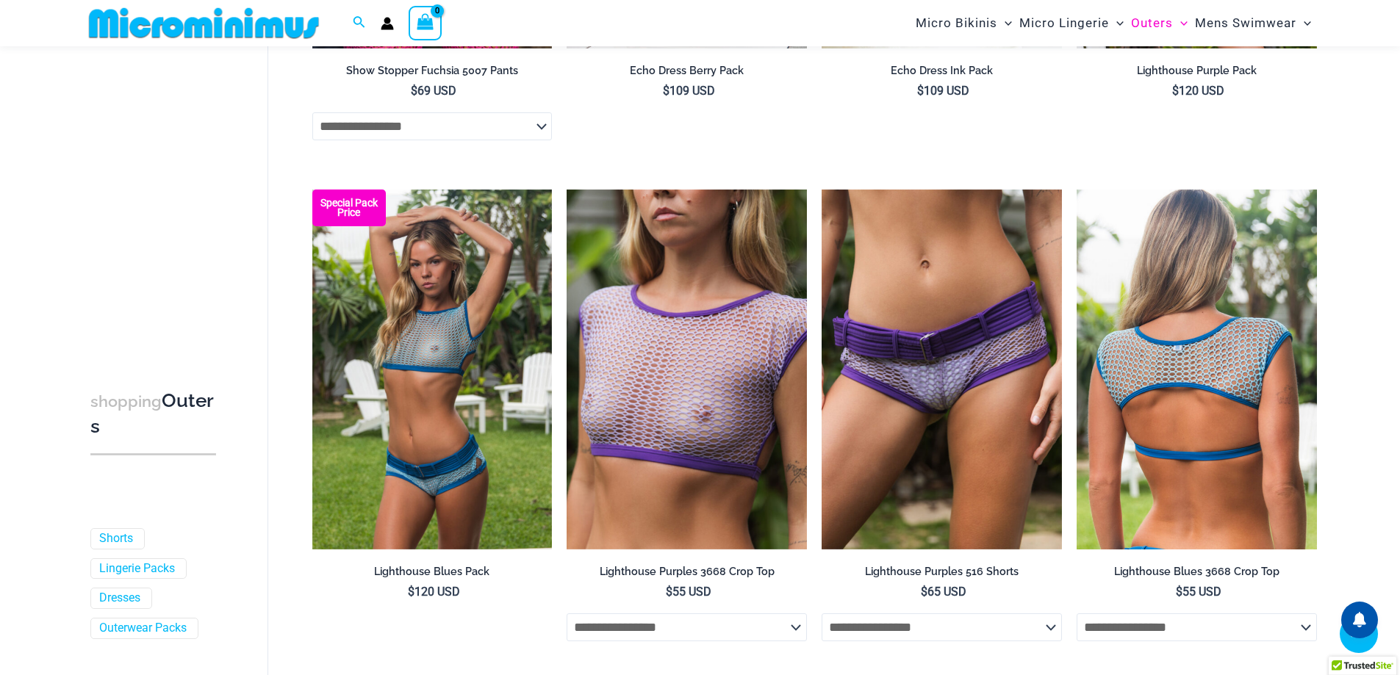
click at [1151, 337] on img at bounding box center [1196, 370] width 240 height 360
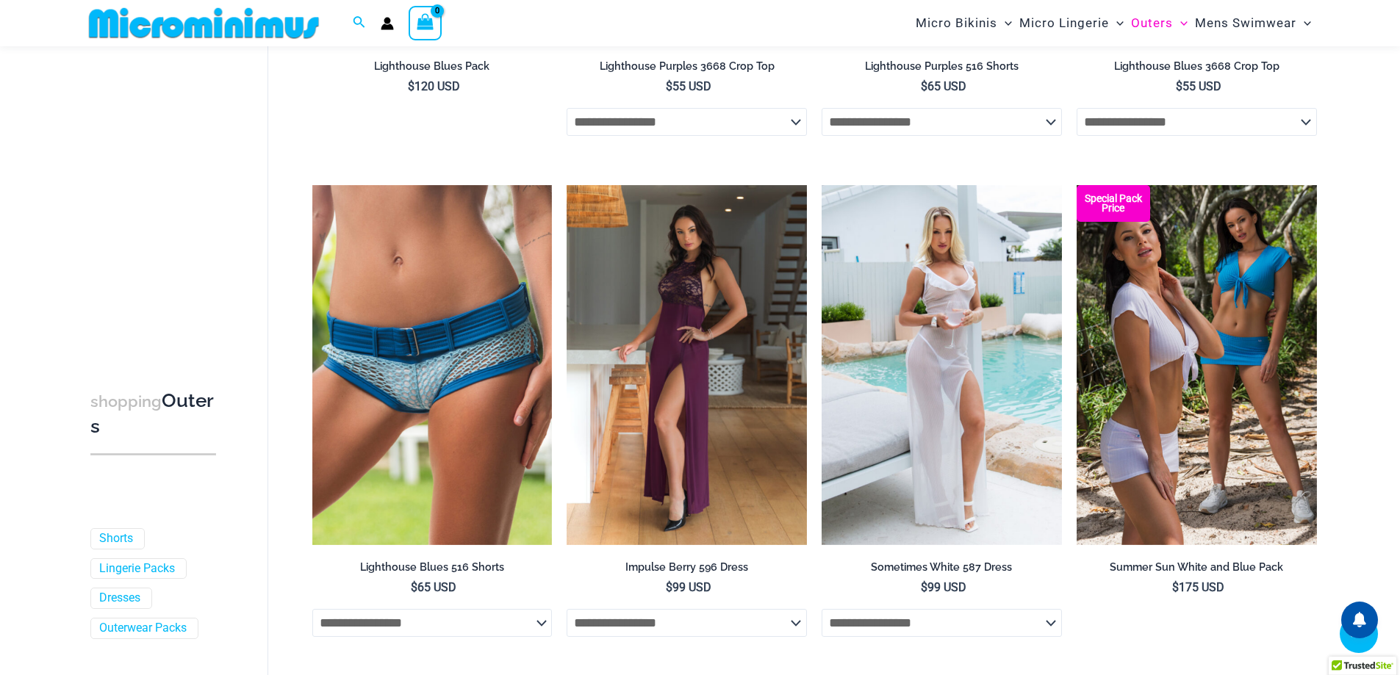
scroll to position [2044, 0]
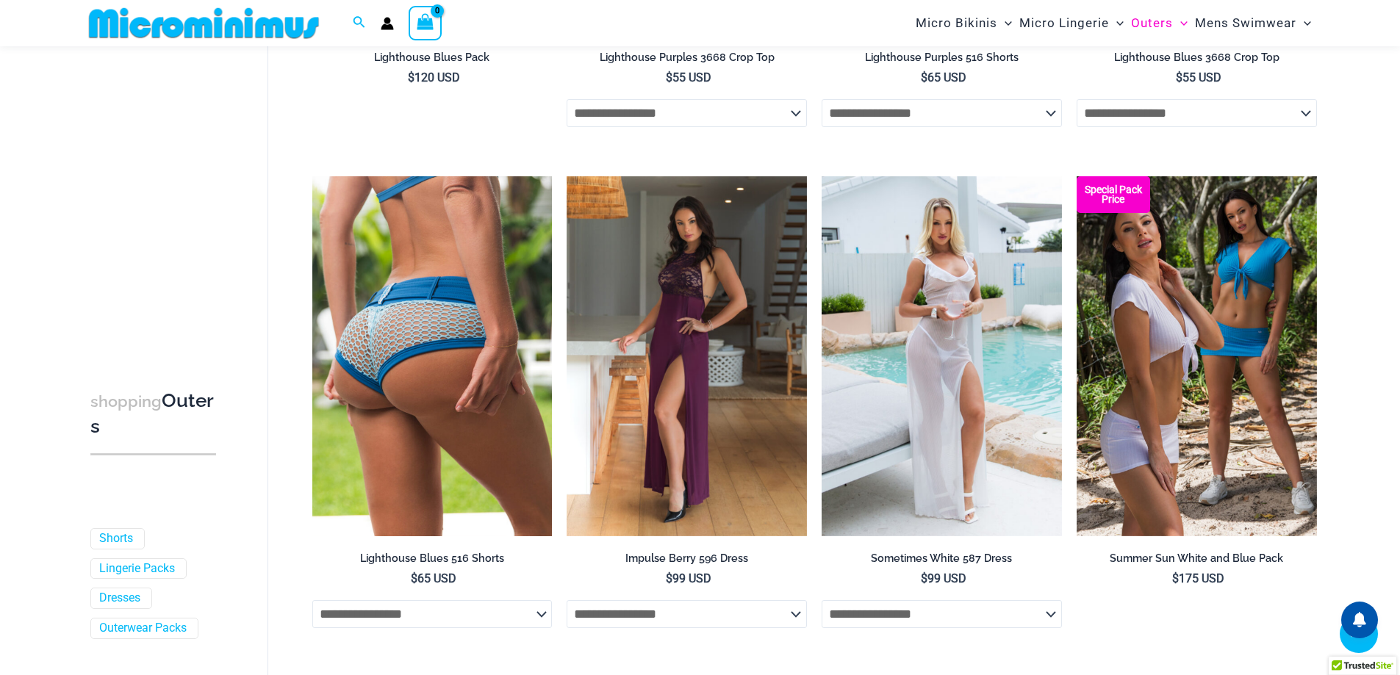
click at [470, 317] on img at bounding box center [432, 356] width 240 height 360
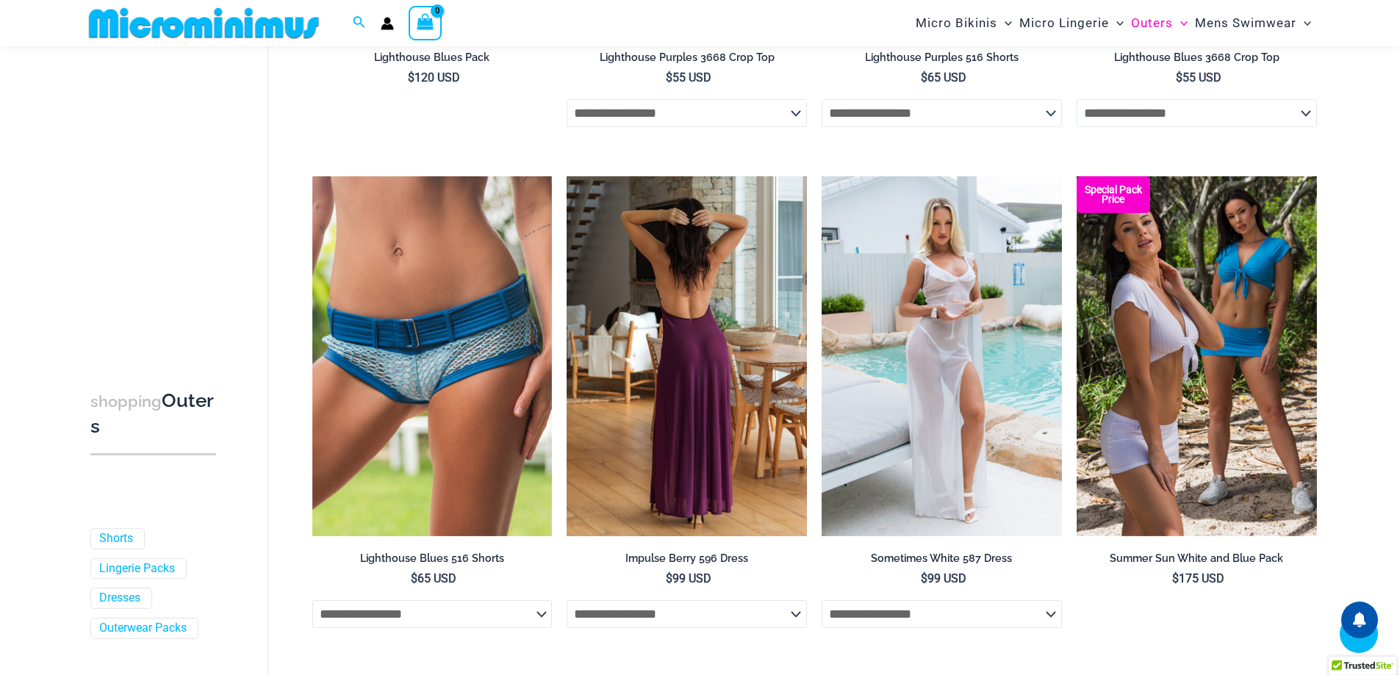
click at [683, 314] on img at bounding box center [686, 356] width 240 height 360
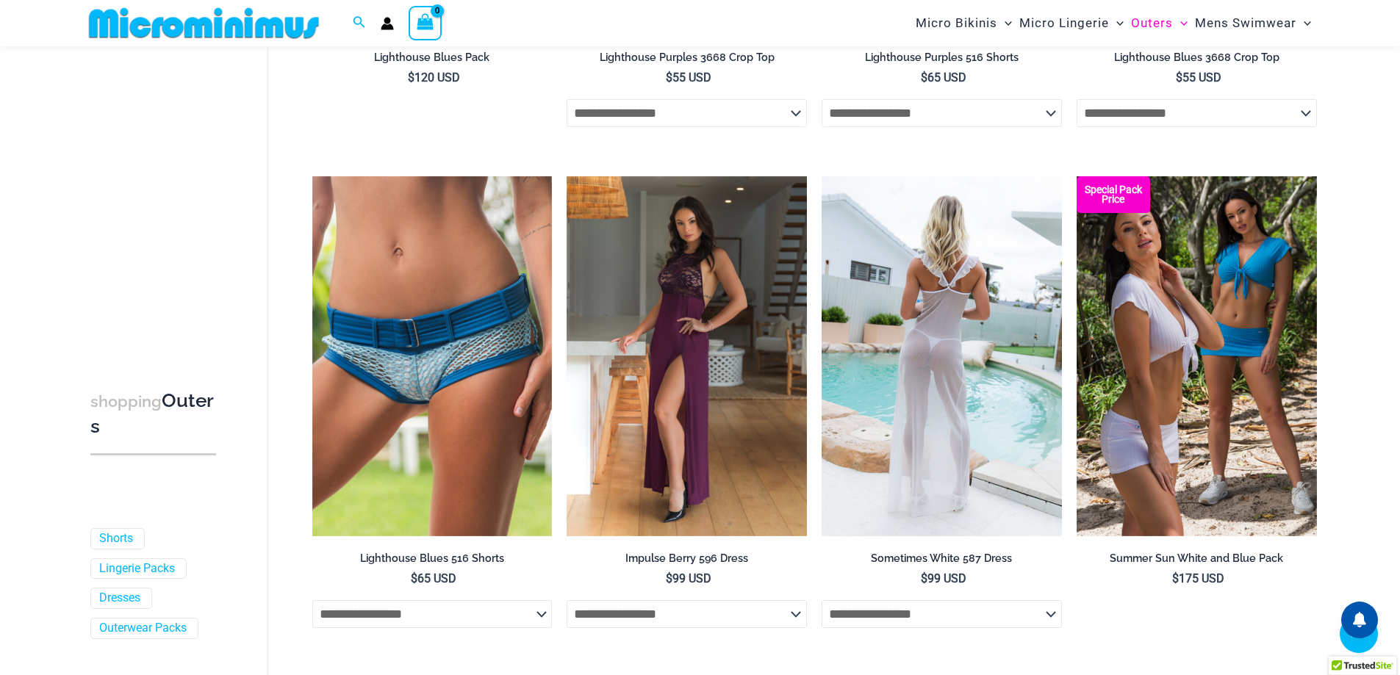
click at [888, 320] on img at bounding box center [941, 356] width 240 height 360
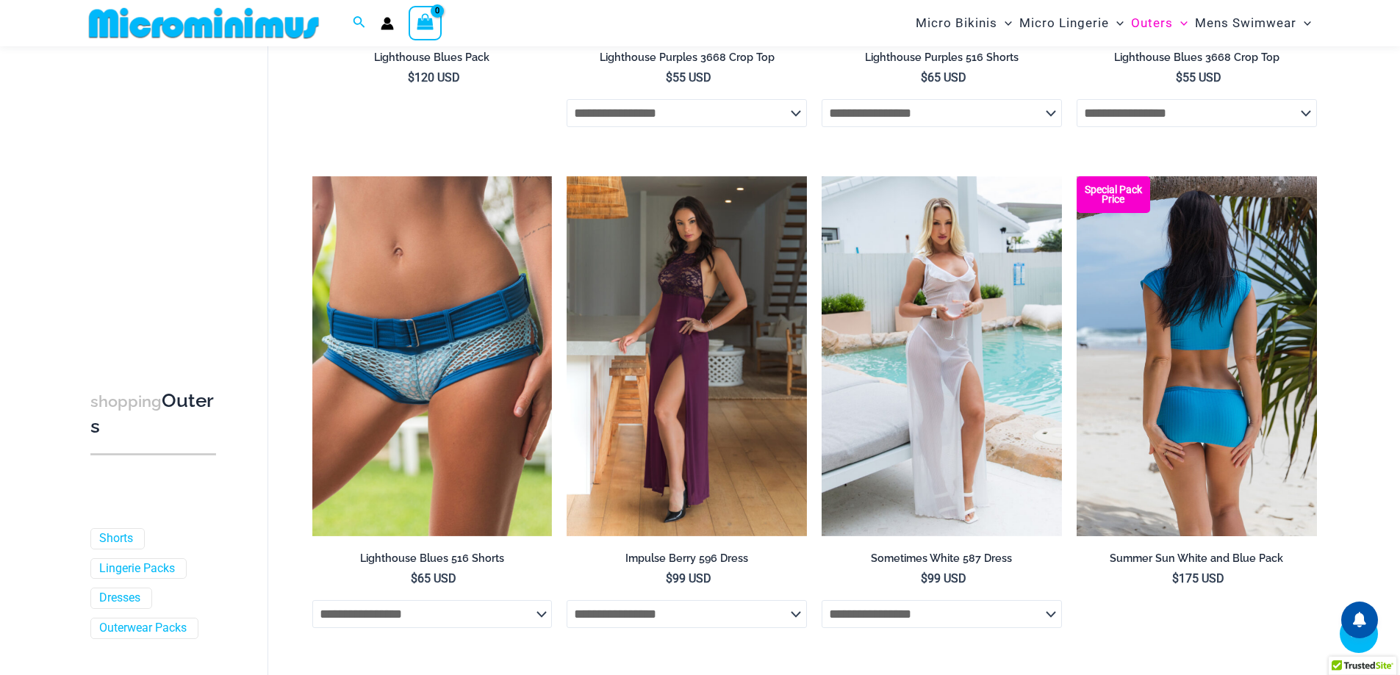
click at [1164, 311] on img at bounding box center [1196, 356] width 240 height 360
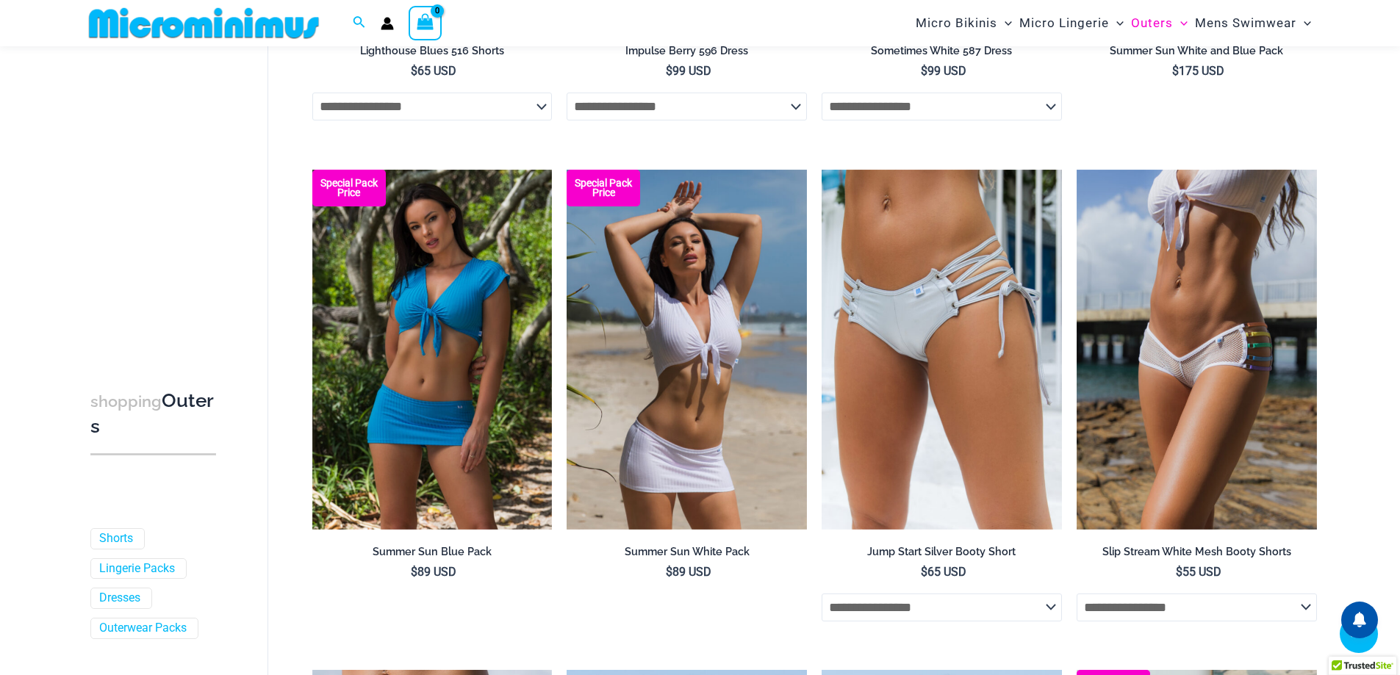
scroll to position [2558, 0]
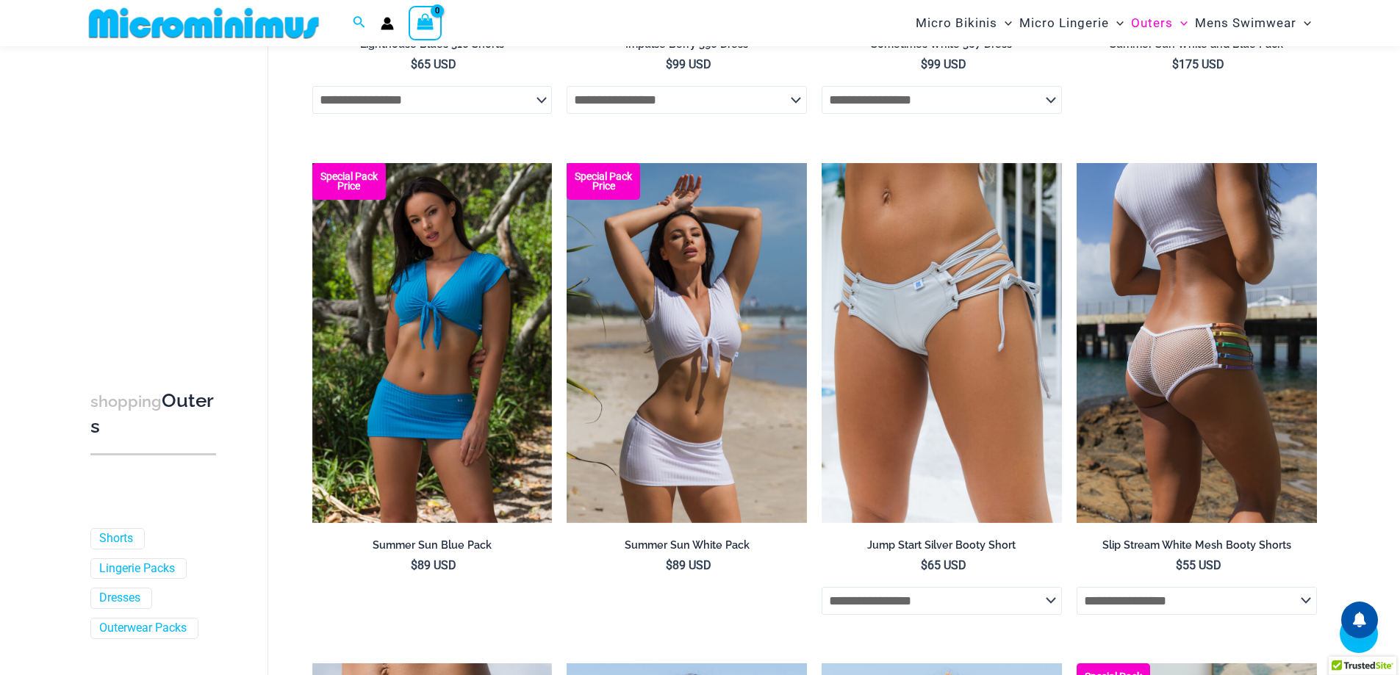
click at [1316, 264] on img at bounding box center [1196, 343] width 240 height 360
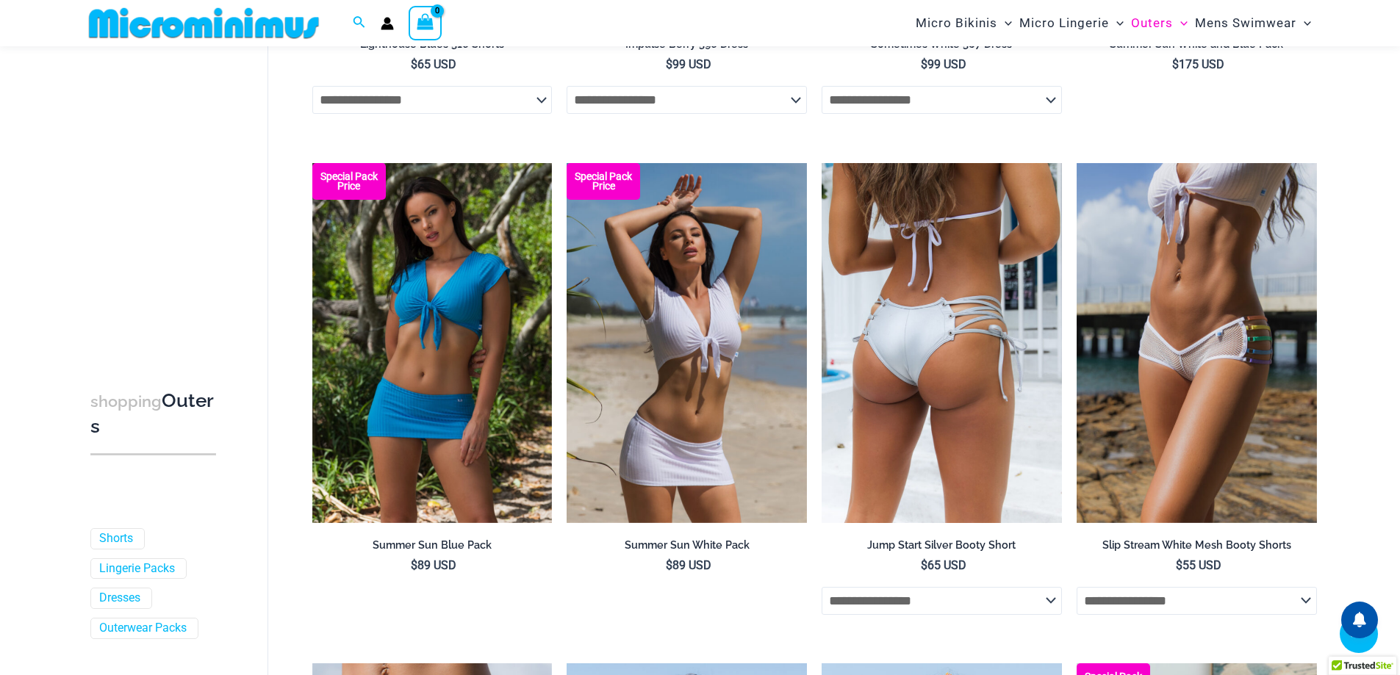
click at [865, 278] on img at bounding box center [941, 343] width 240 height 360
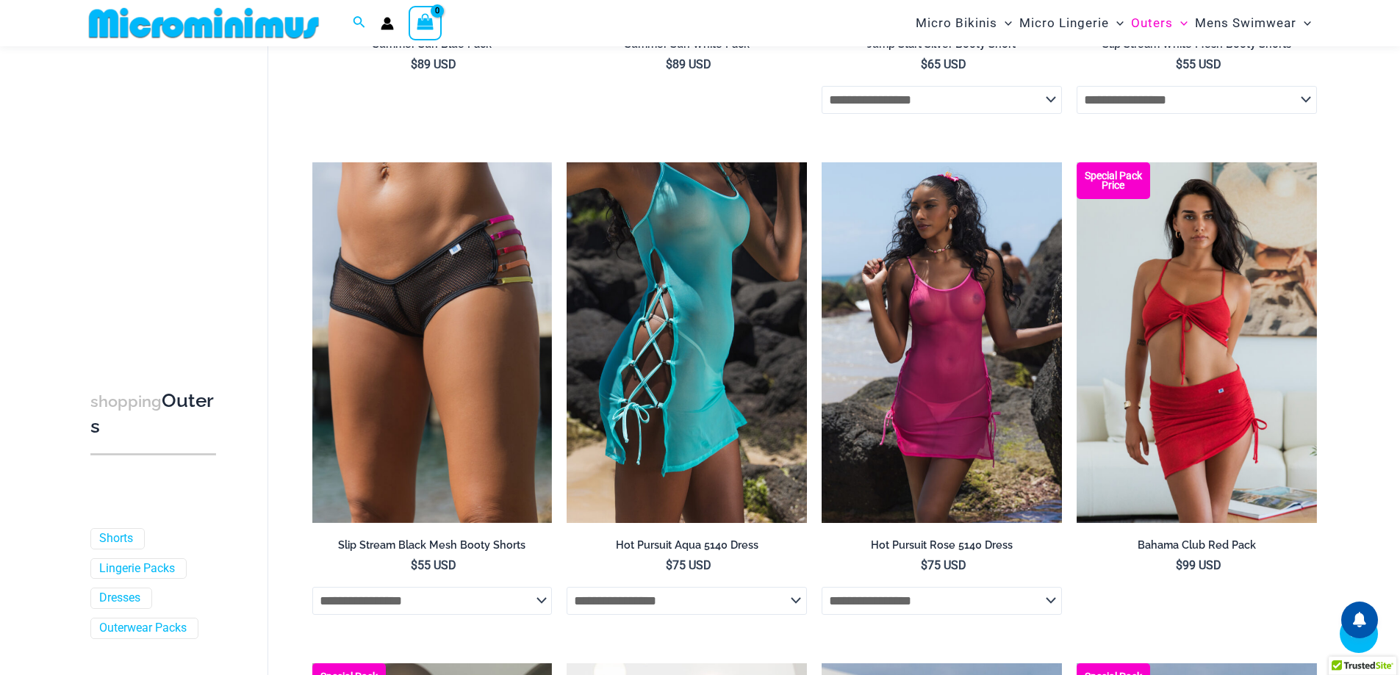
scroll to position [3073, 0]
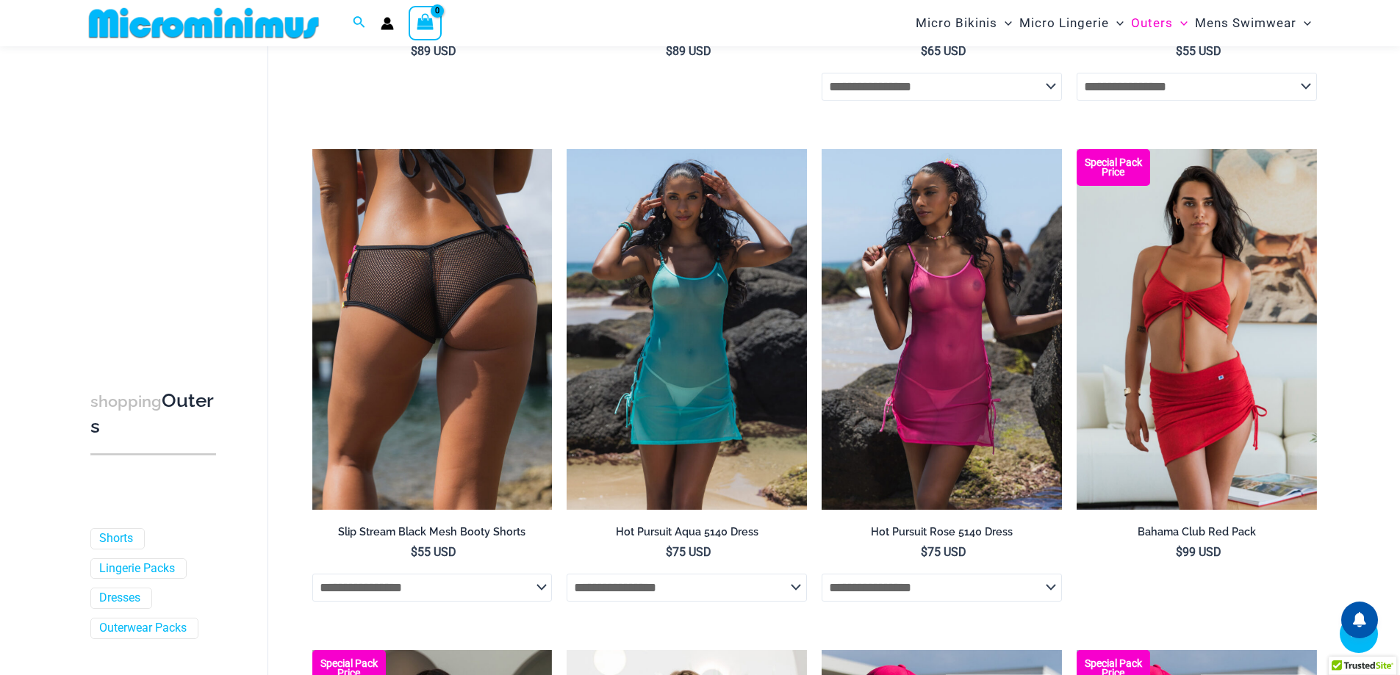
click at [478, 278] on img at bounding box center [432, 329] width 240 height 360
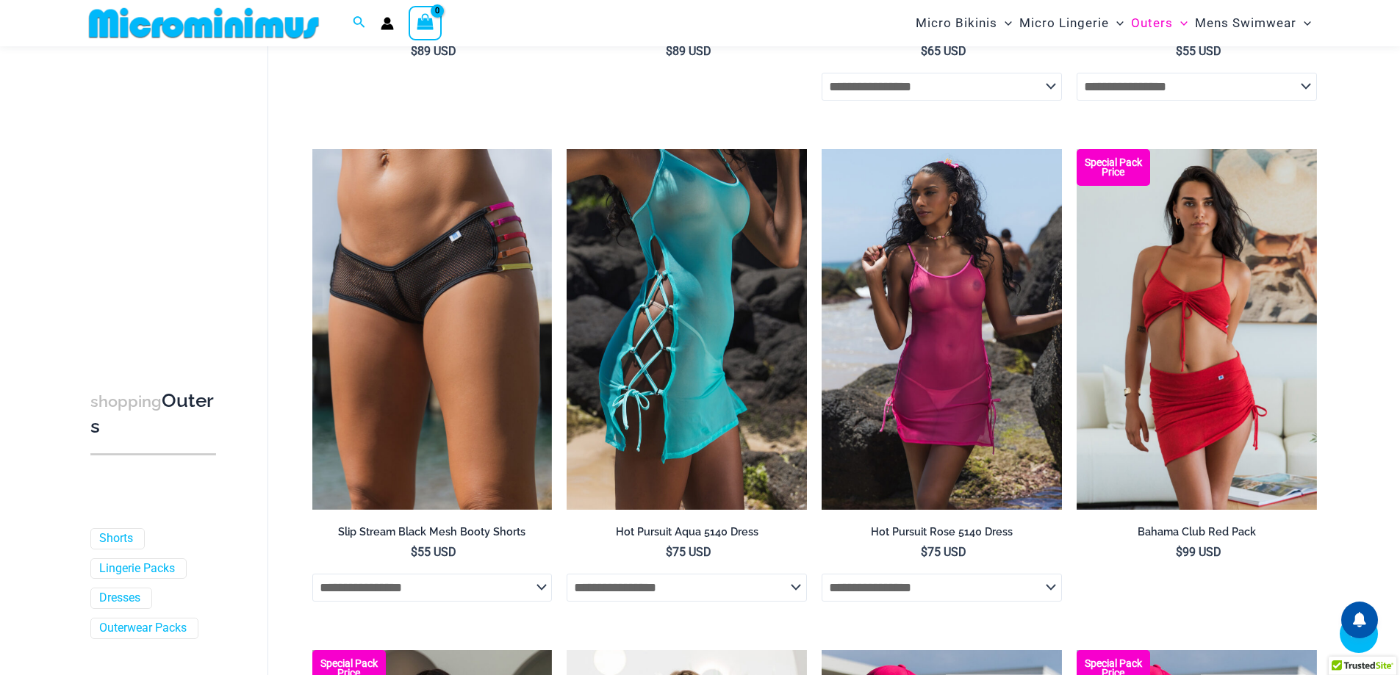
click at [710, 289] on img at bounding box center [686, 329] width 240 height 360
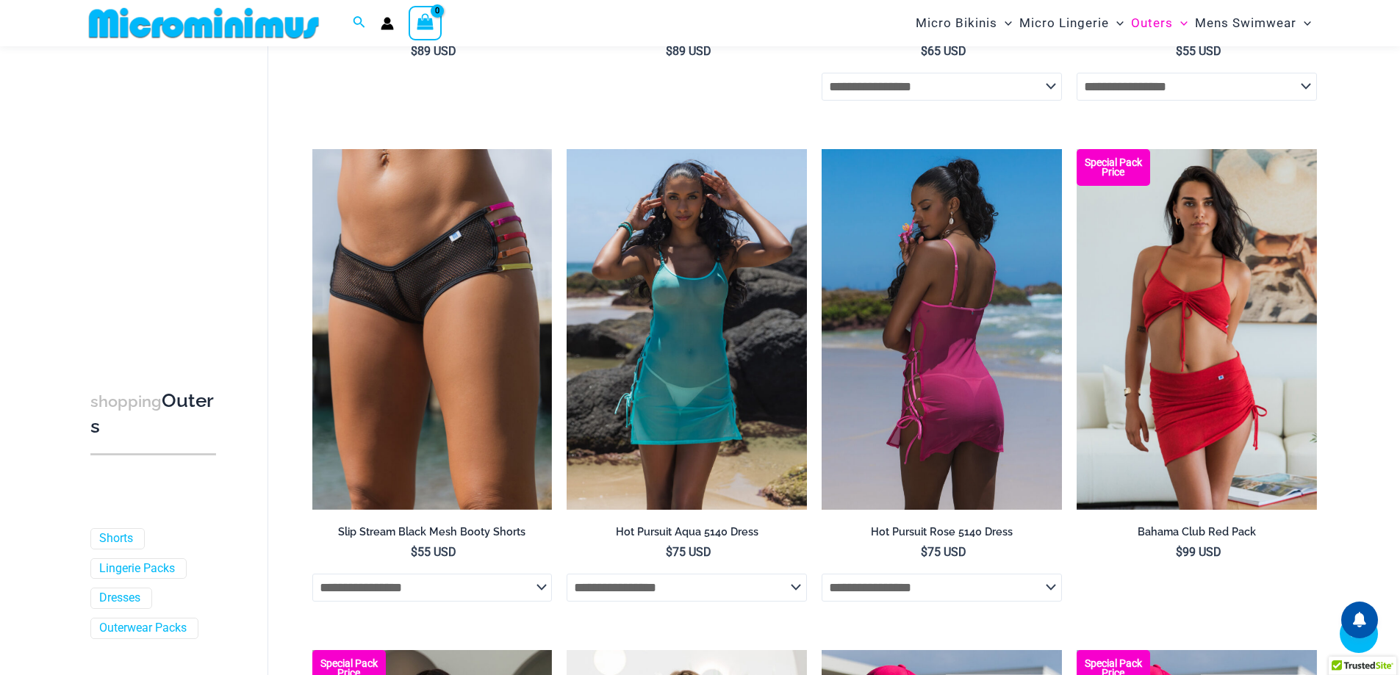
click at [886, 278] on img at bounding box center [941, 329] width 240 height 360
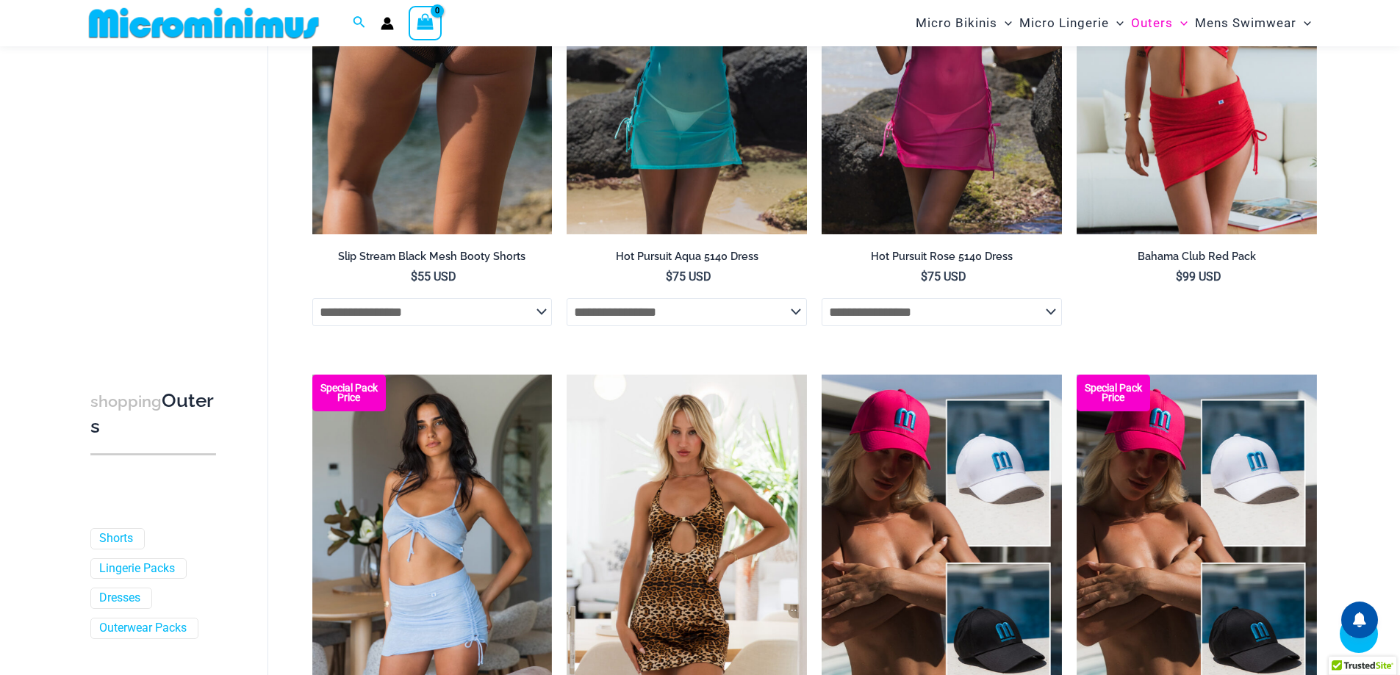
scroll to position [3513, 0]
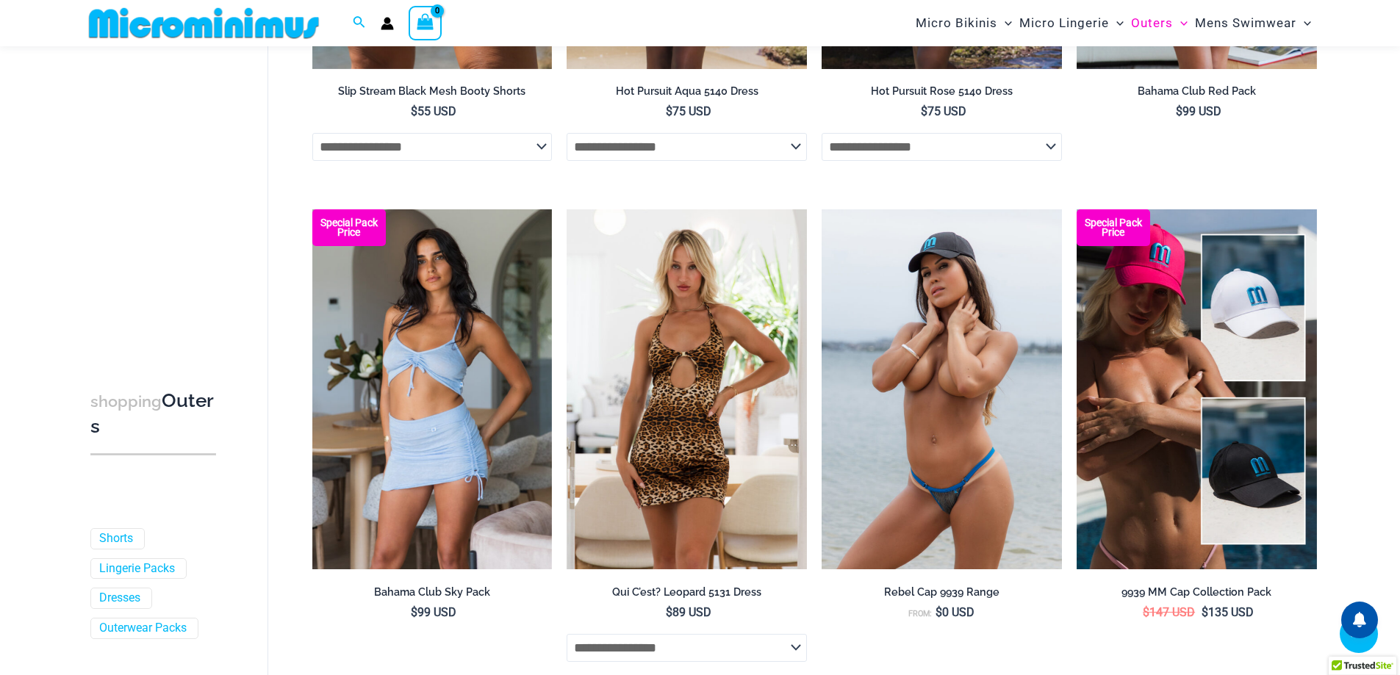
click at [940, 316] on img at bounding box center [941, 389] width 240 height 360
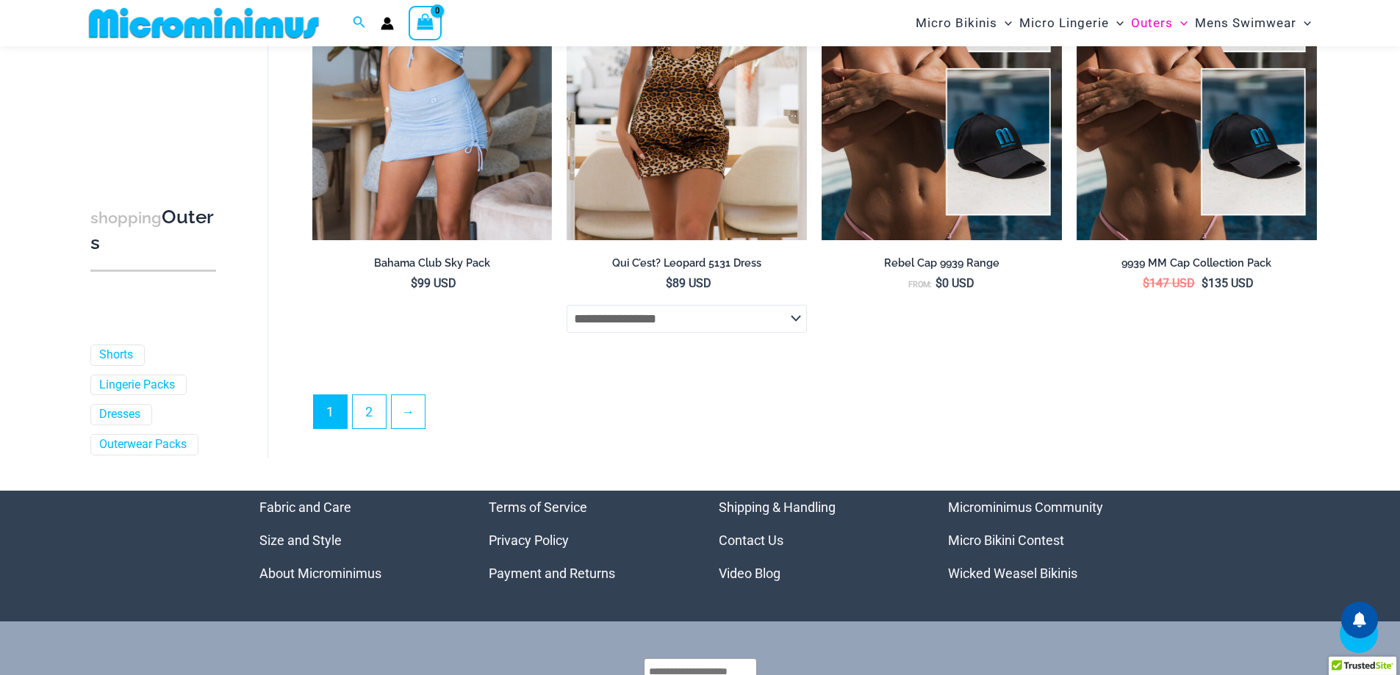
scroll to position [3954, 0]
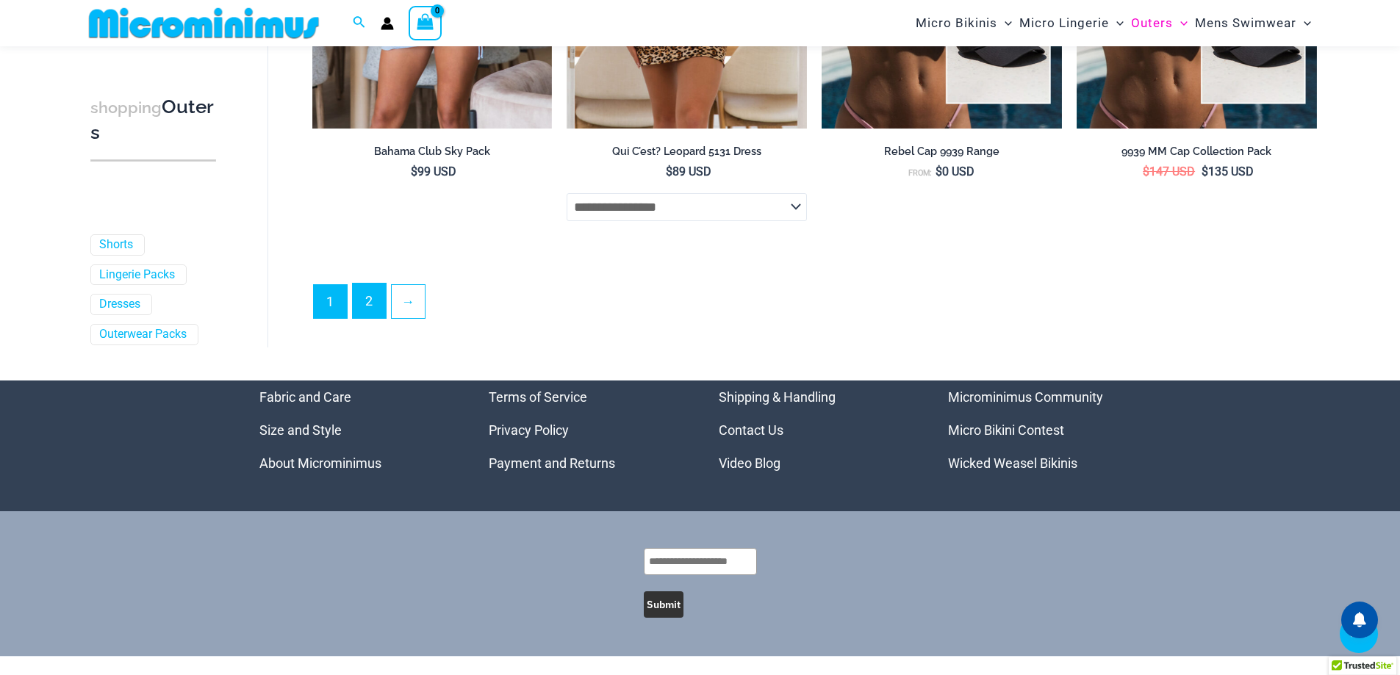
click at [371, 300] on link "2" at bounding box center [369, 301] width 33 height 35
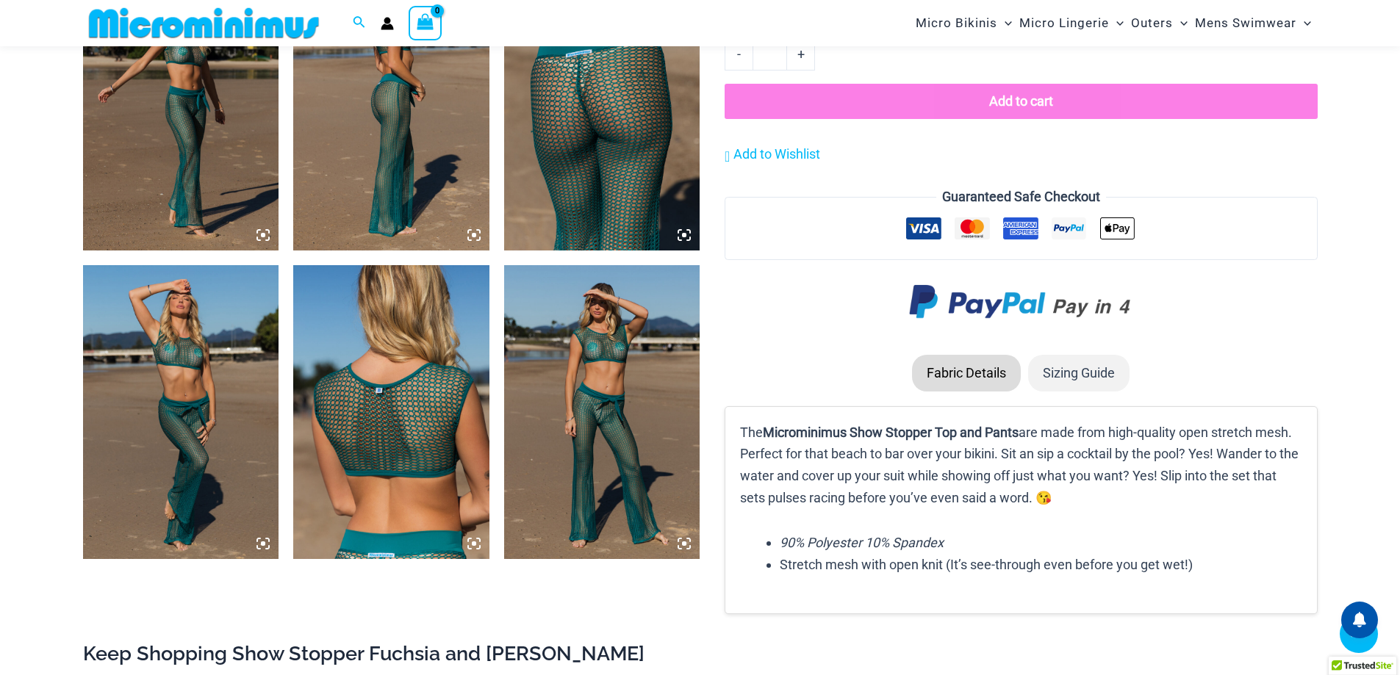
scroll to position [1907, 0]
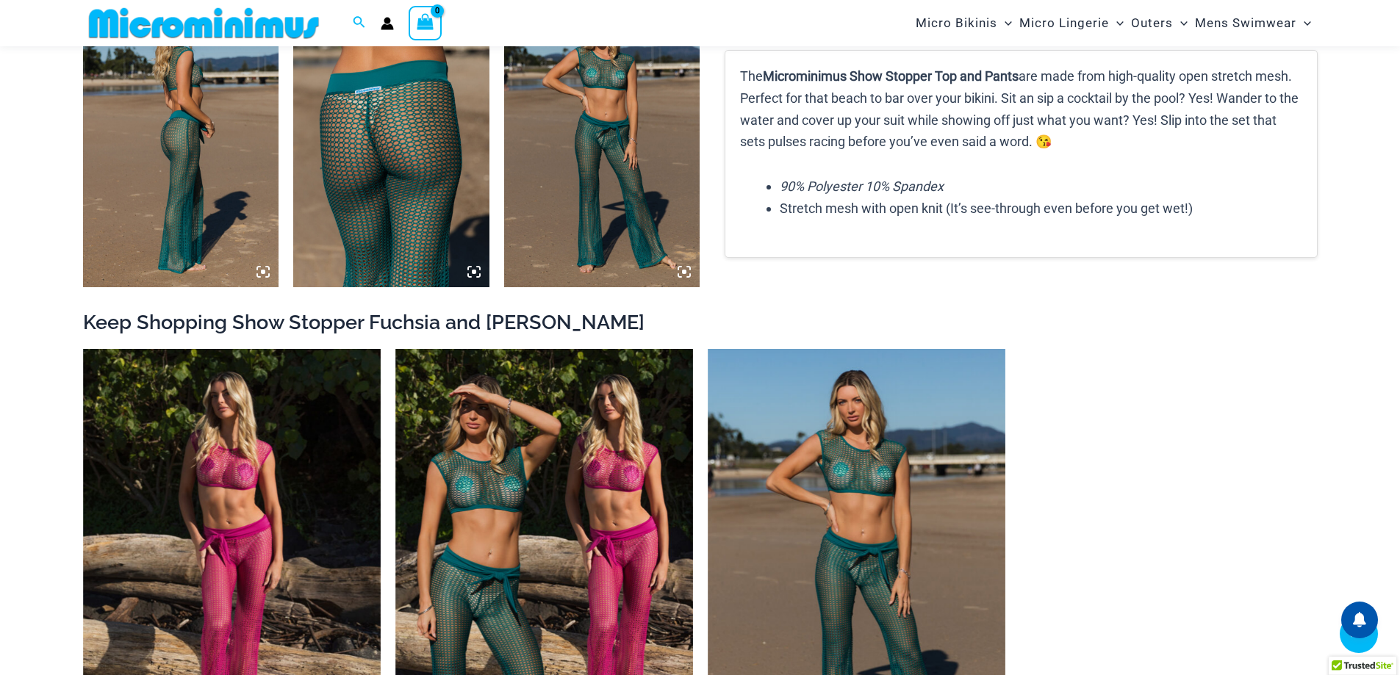
scroll to position [1749, 0]
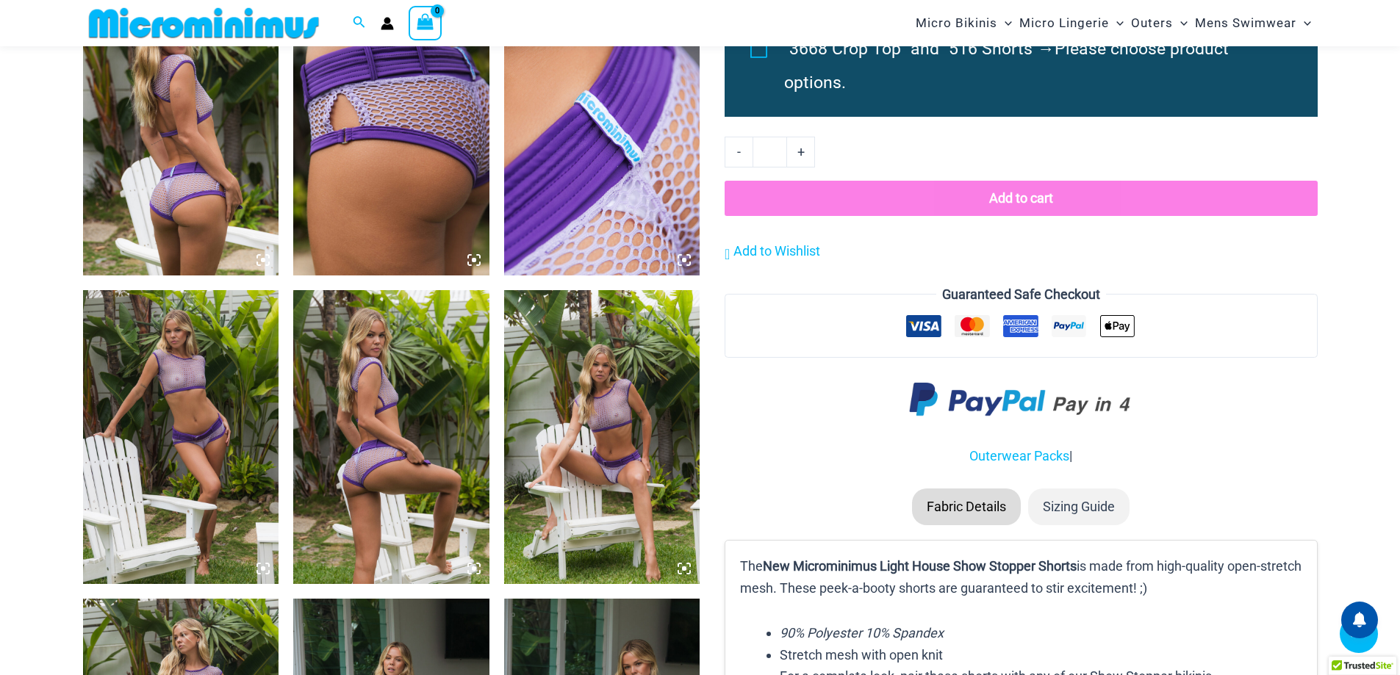
scroll to position [1176, 0]
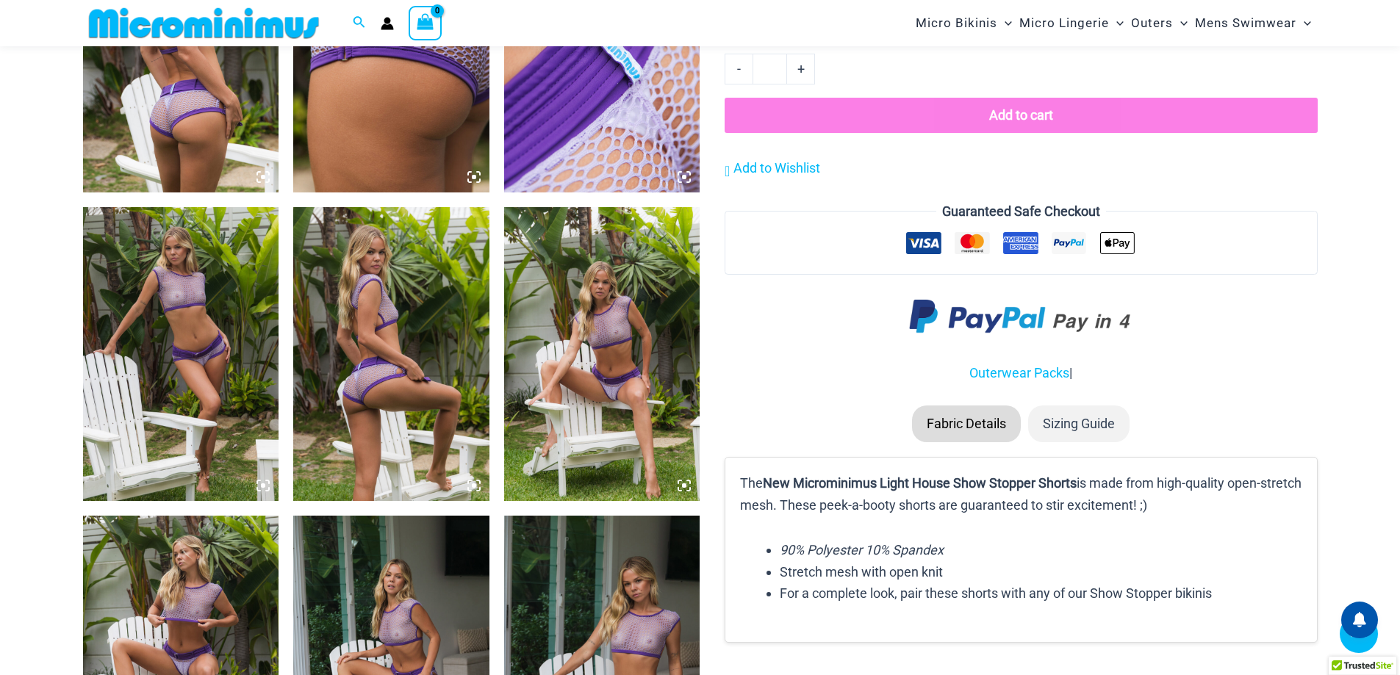
drag, startPoint x: 469, startPoint y: 384, endPoint x: 180, endPoint y: 323, distance: 295.8
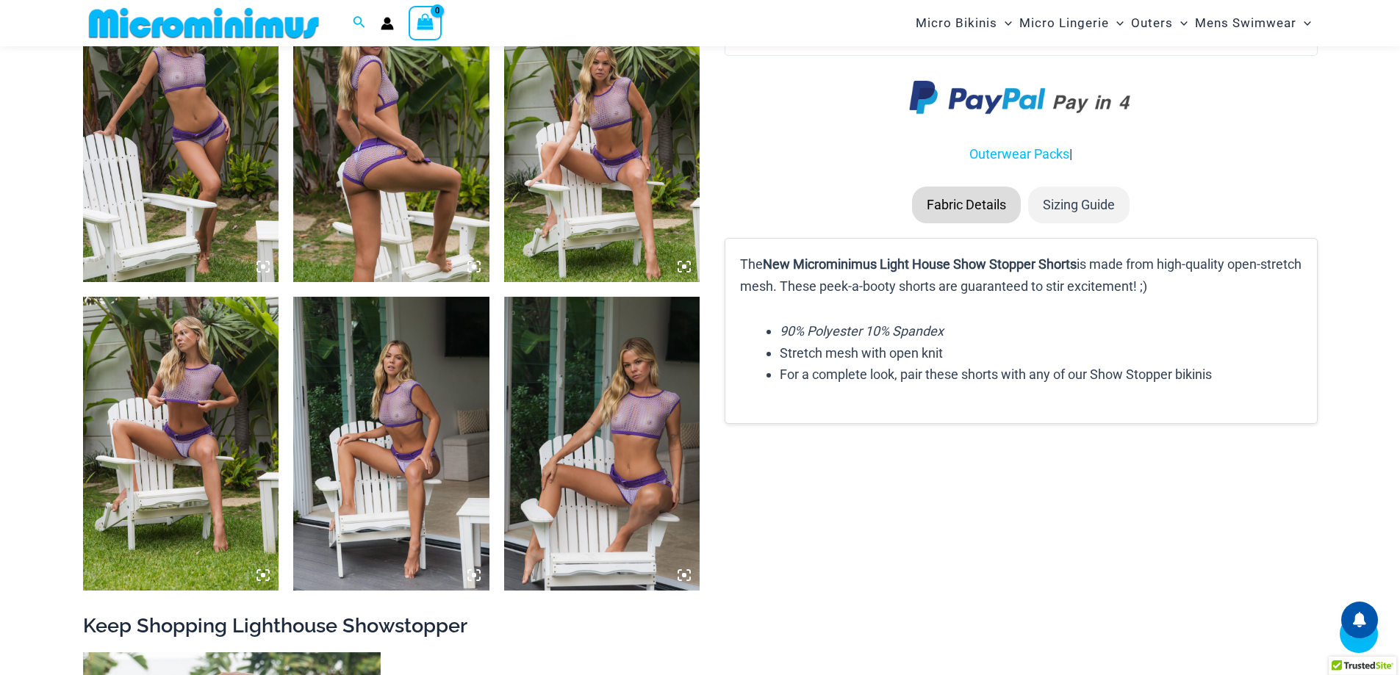
scroll to position [1396, 0]
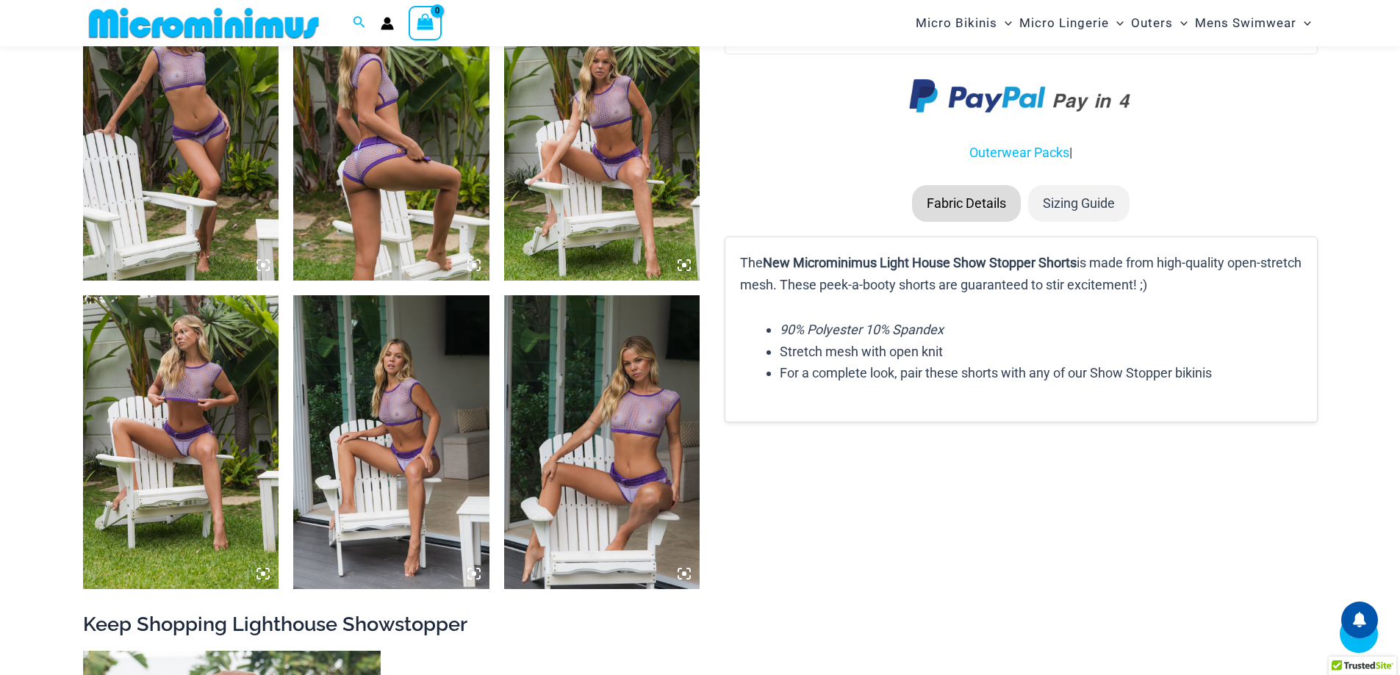
drag, startPoint x: 479, startPoint y: 375, endPoint x: 558, endPoint y: 352, distance: 82.1
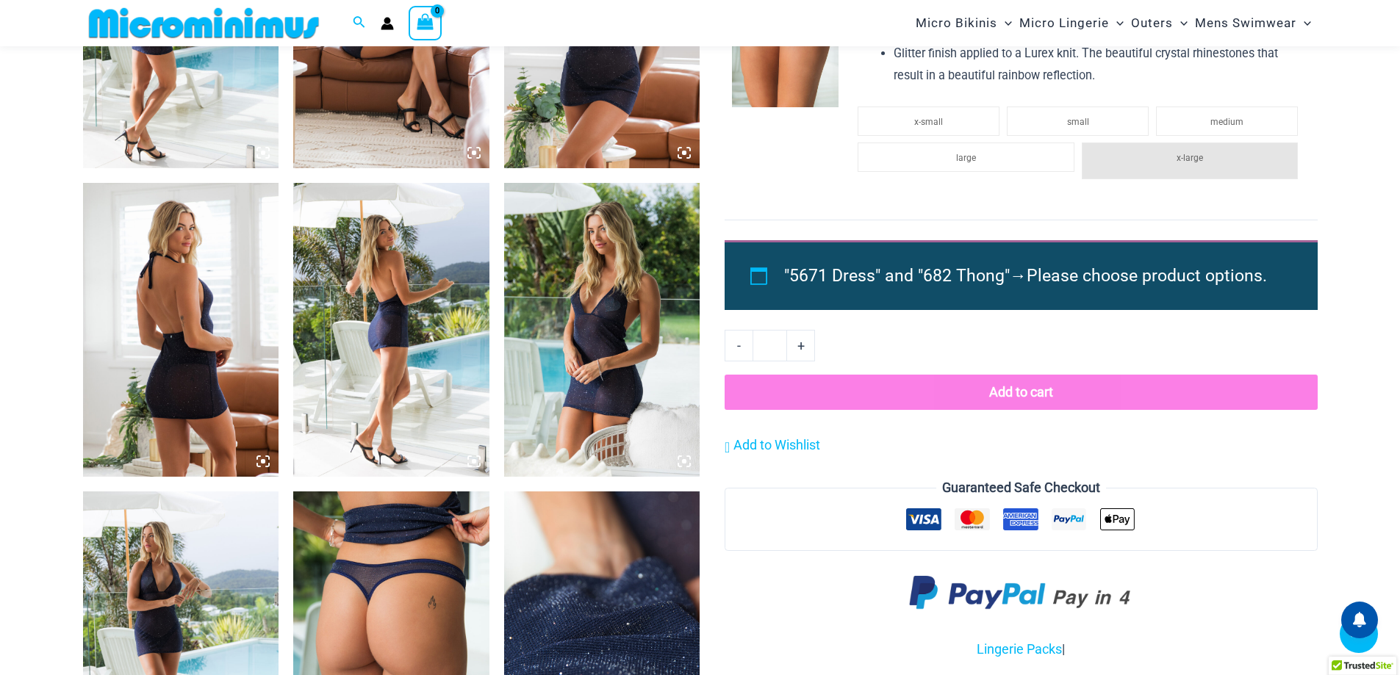
scroll to position [1241, 0]
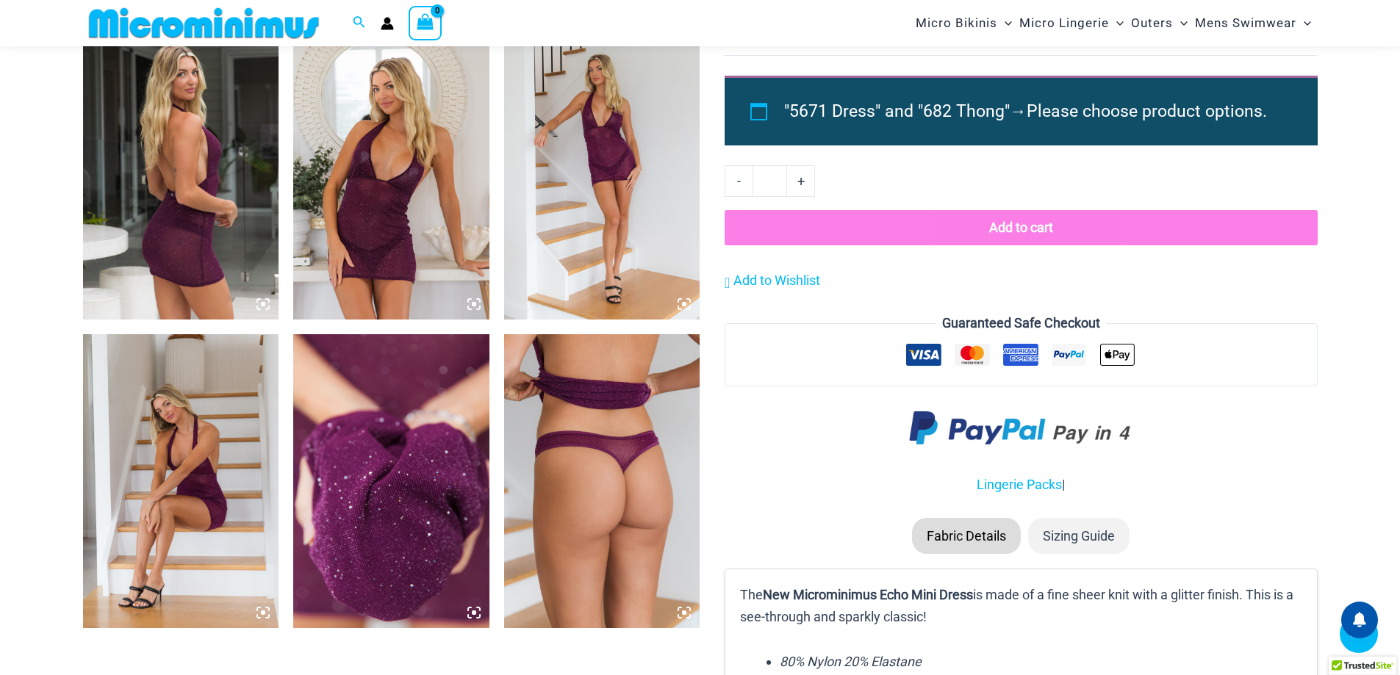
scroll to position [1749, 0]
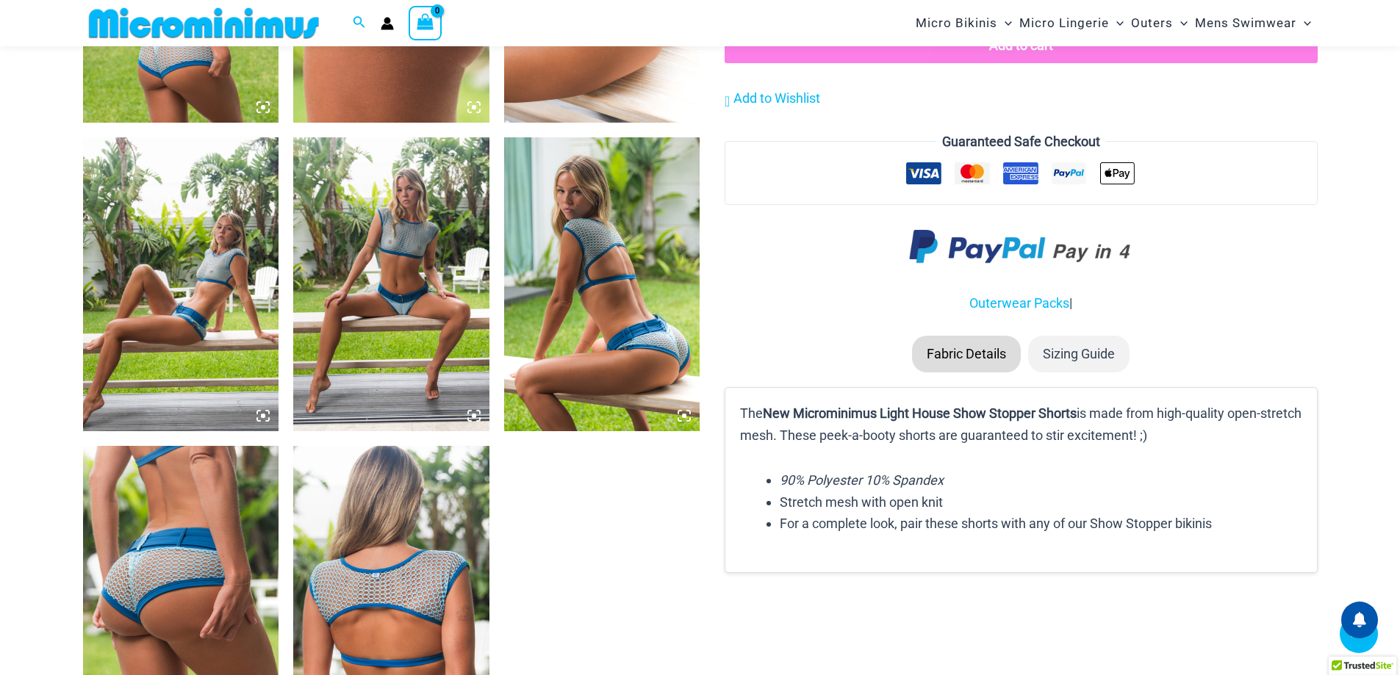
scroll to position [1247, 0]
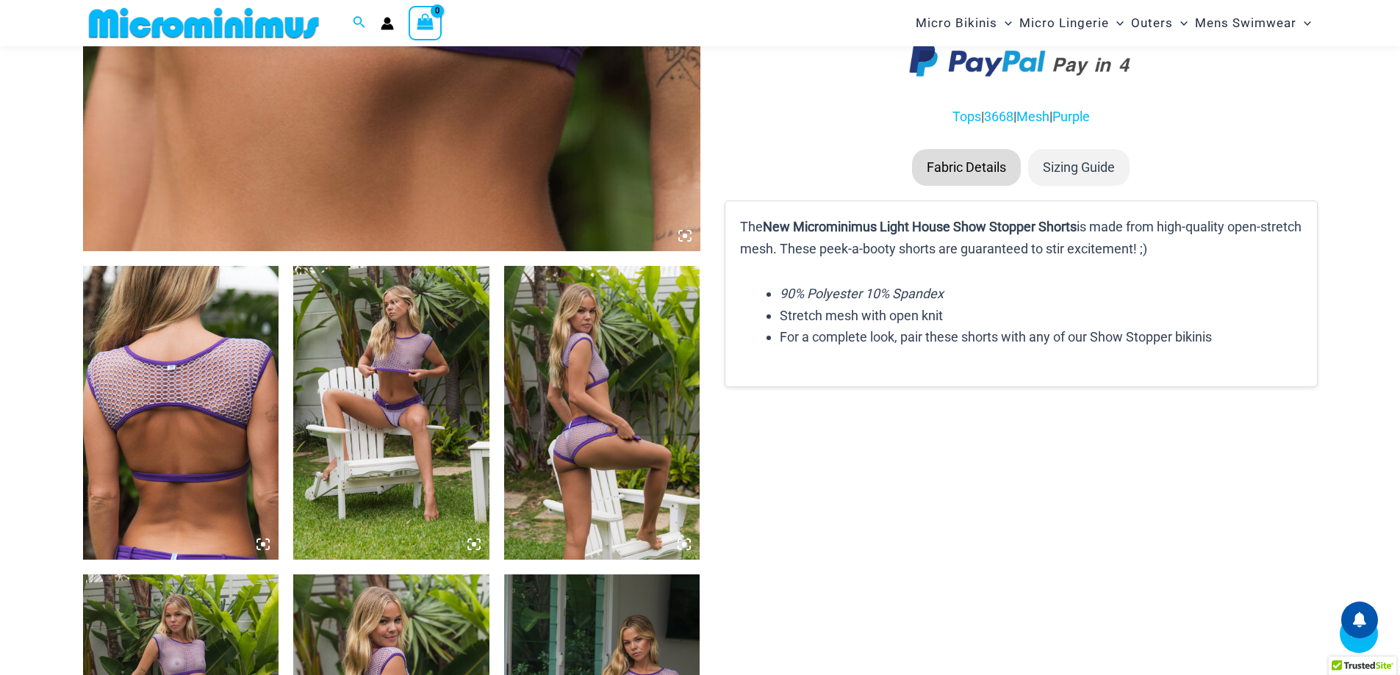
scroll to position [1176, 0]
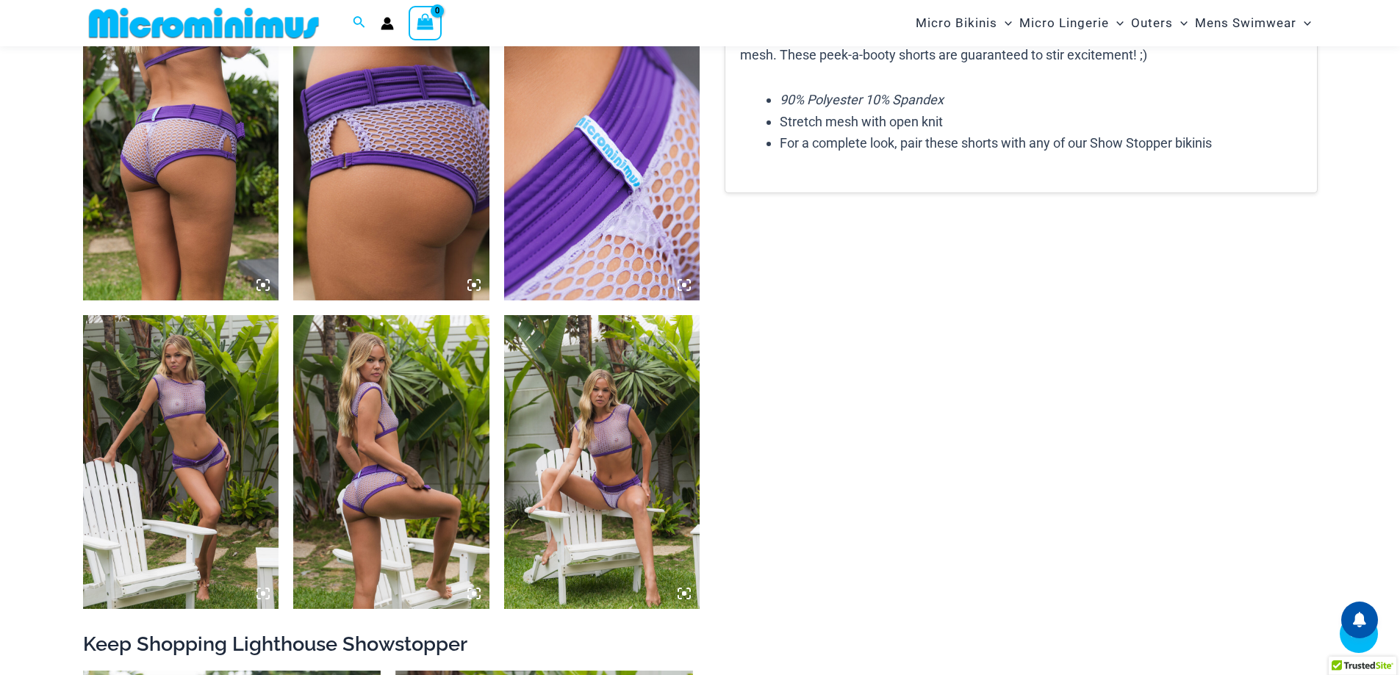
scroll to position [1315, 0]
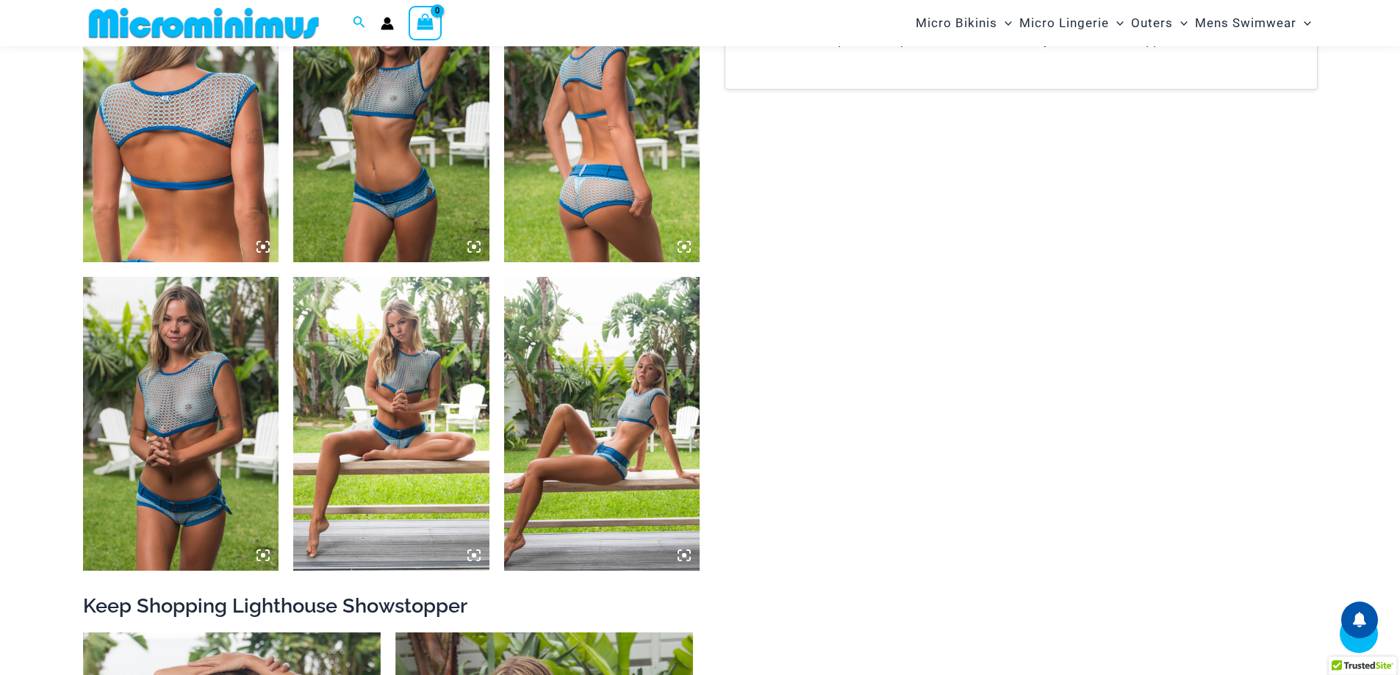
scroll to position [1170, 0]
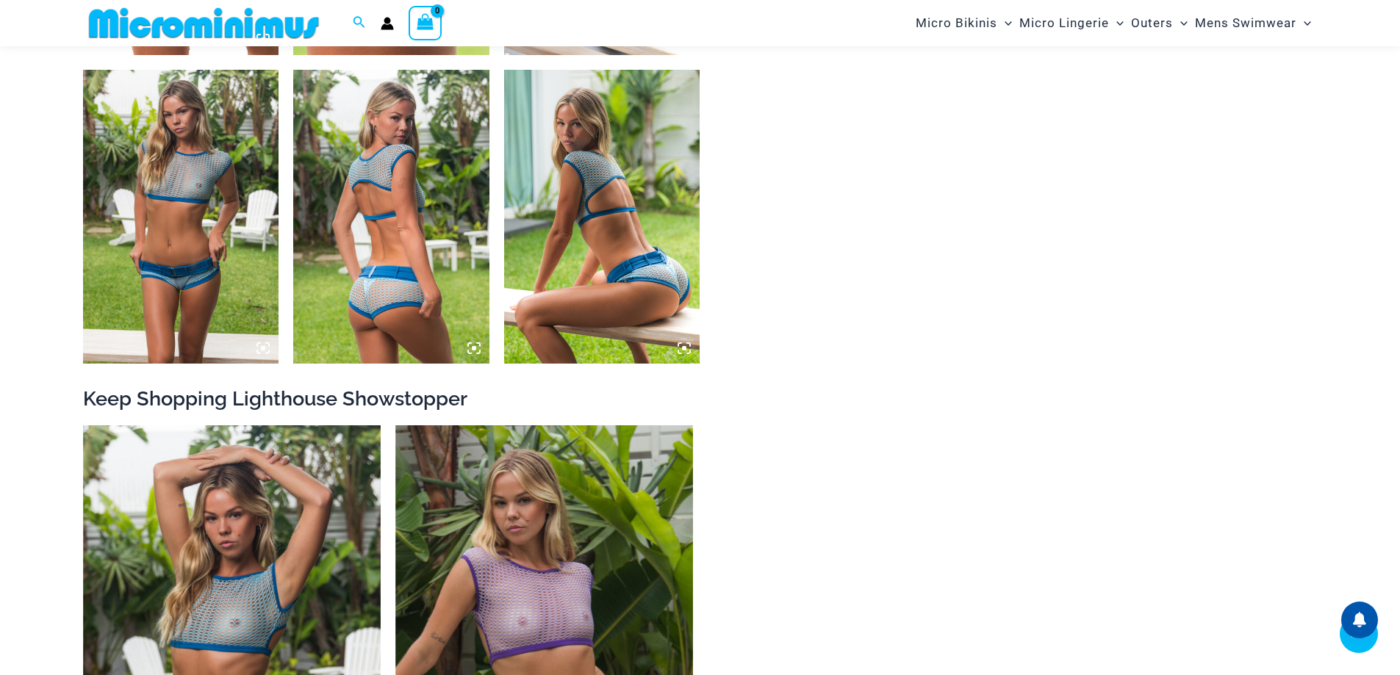
scroll to position [1319, 0]
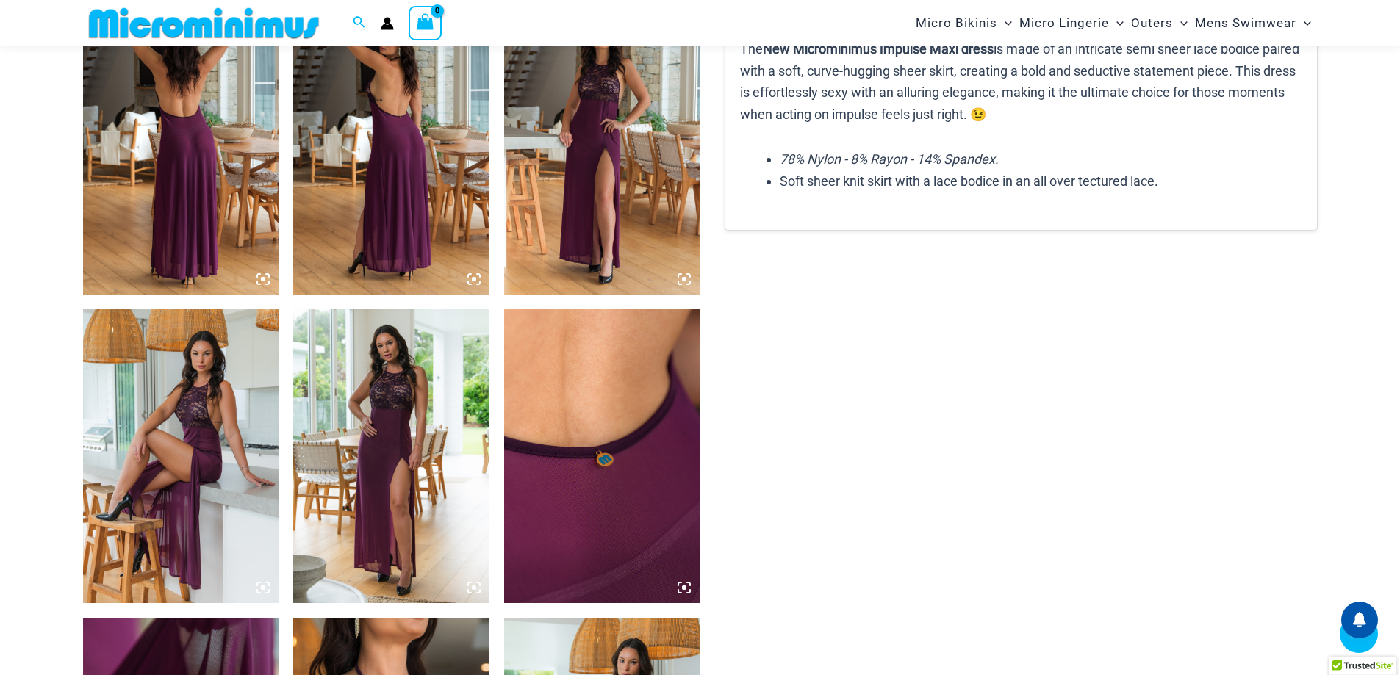
scroll to position [1385, 0]
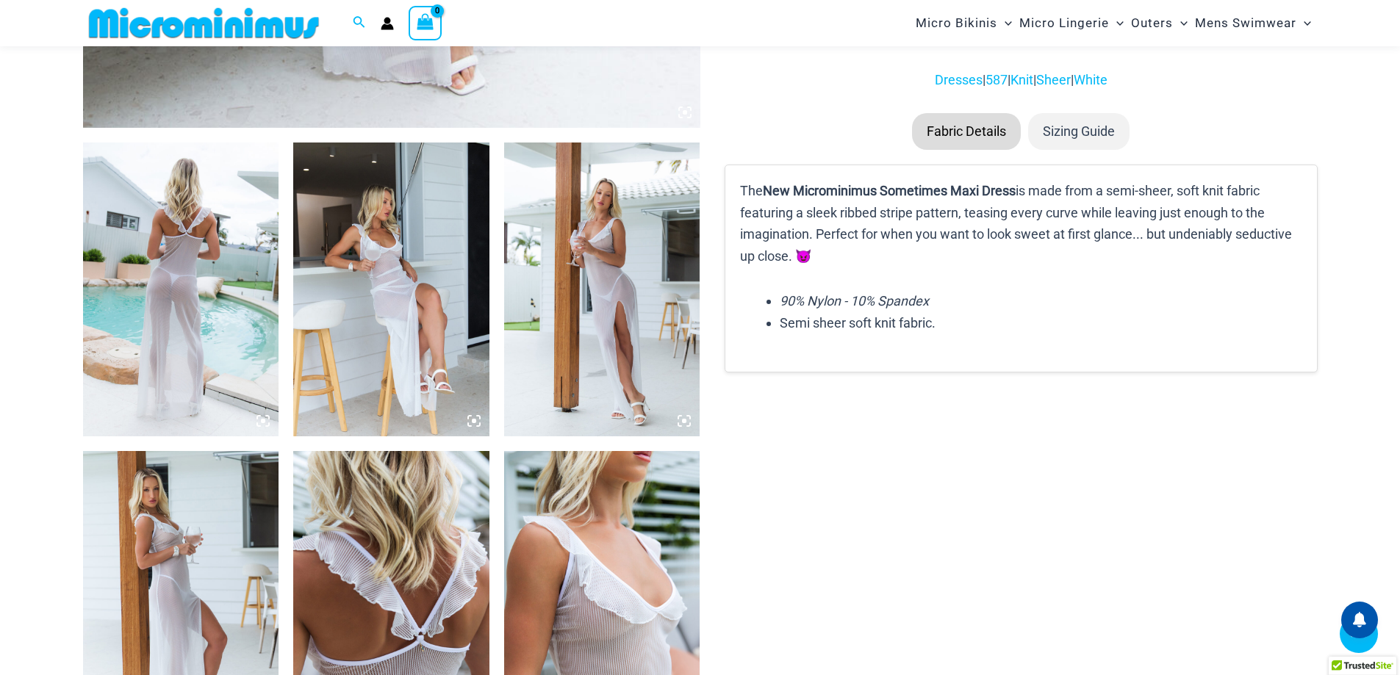
scroll to position [943, 0]
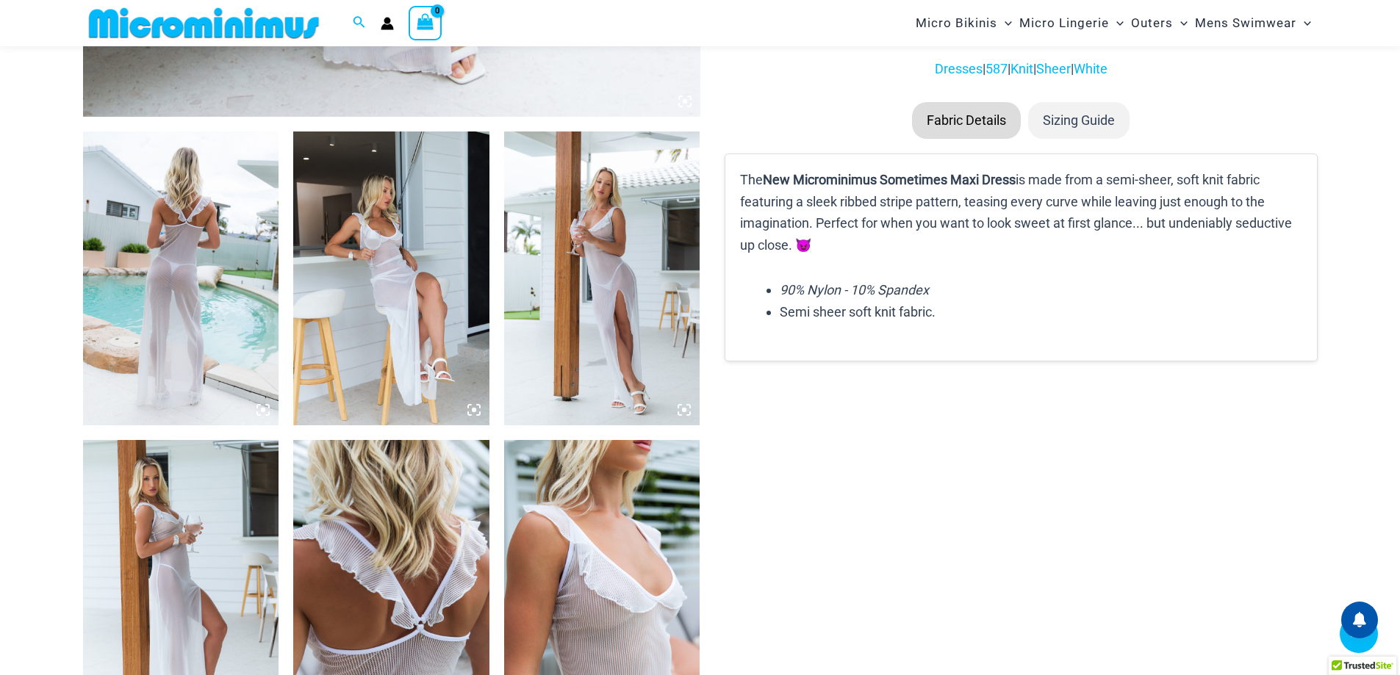
click at [360, 274] on img at bounding box center [391, 279] width 196 height 294
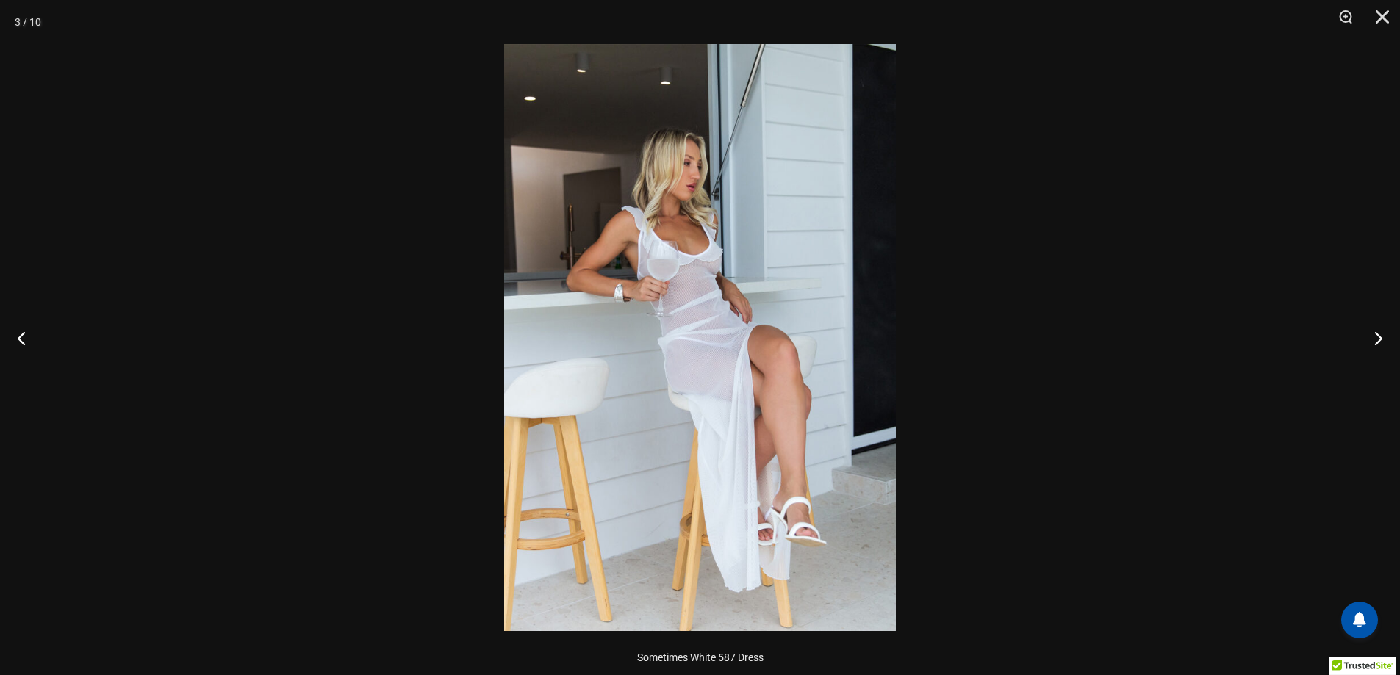
click at [345, 273] on div at bounding box center [700, 337] width 1400 height 675
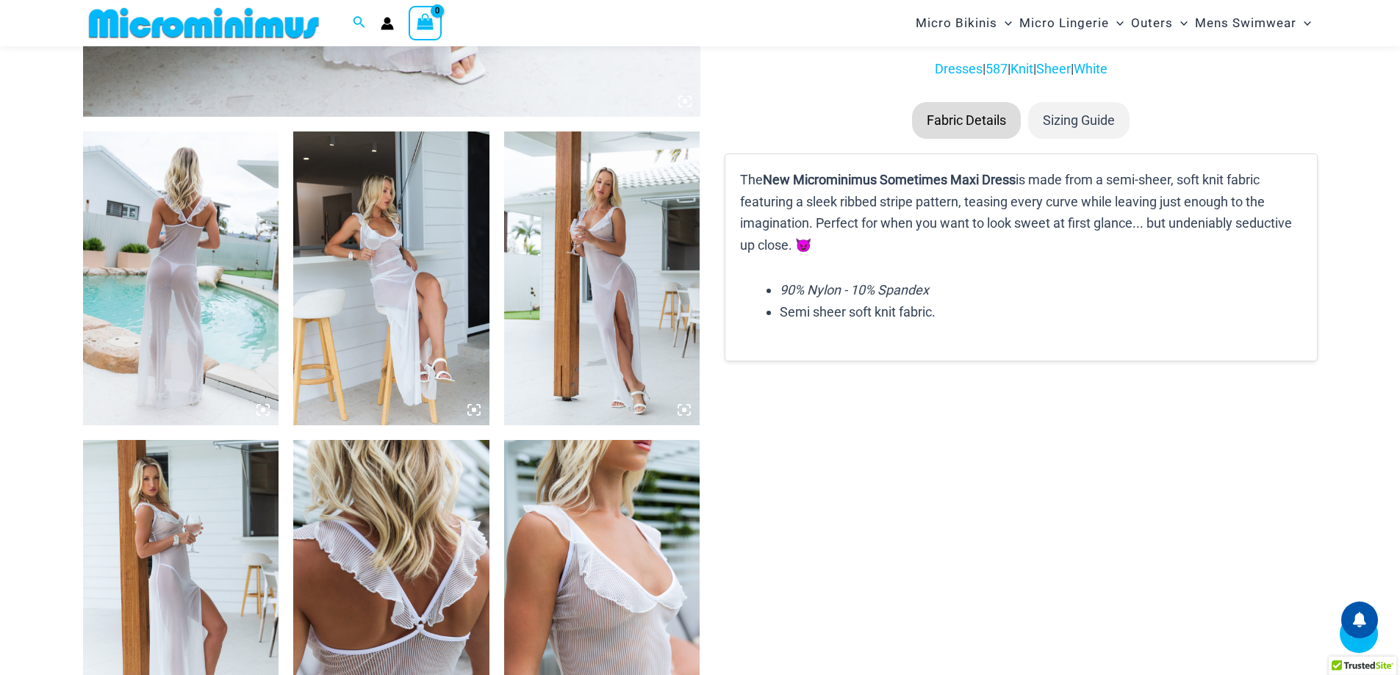
click at [530, 280] on img at bounding box center [602, 279] width 196 height 294
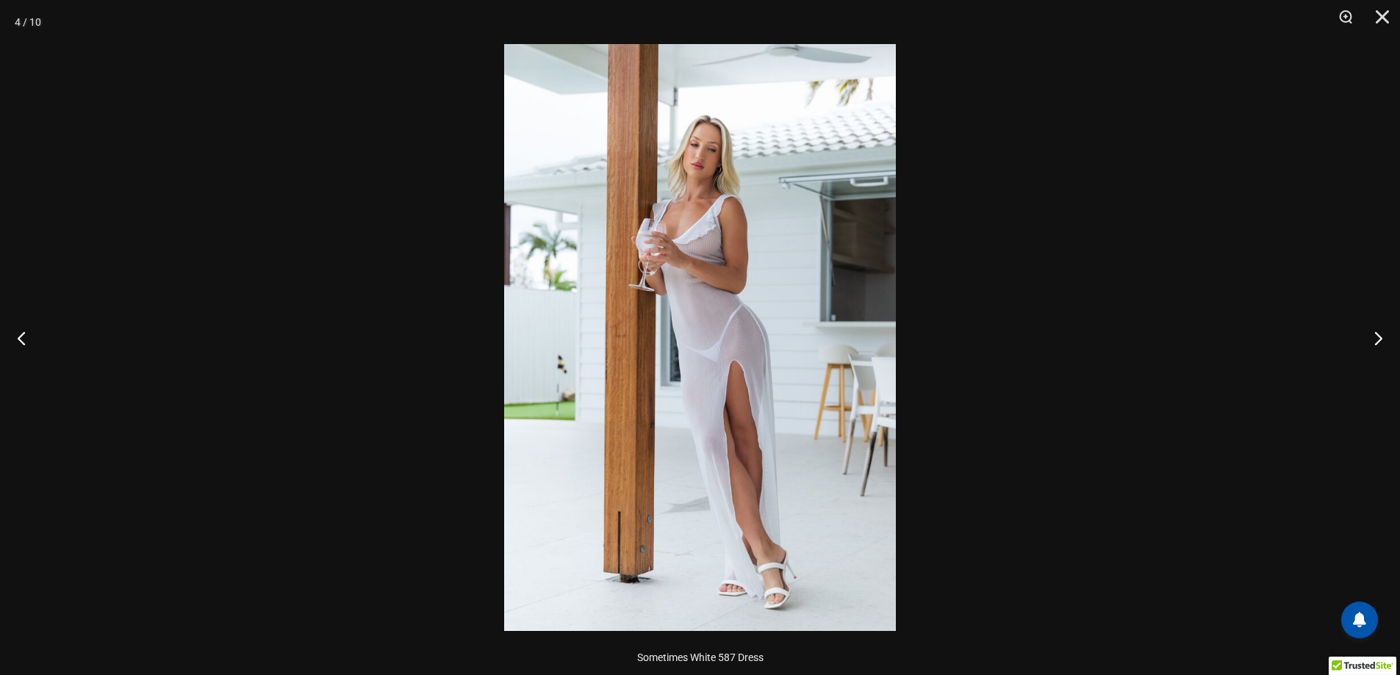
click at [426, 294] on div at bounding box center [700, 337] width 1400 height 675
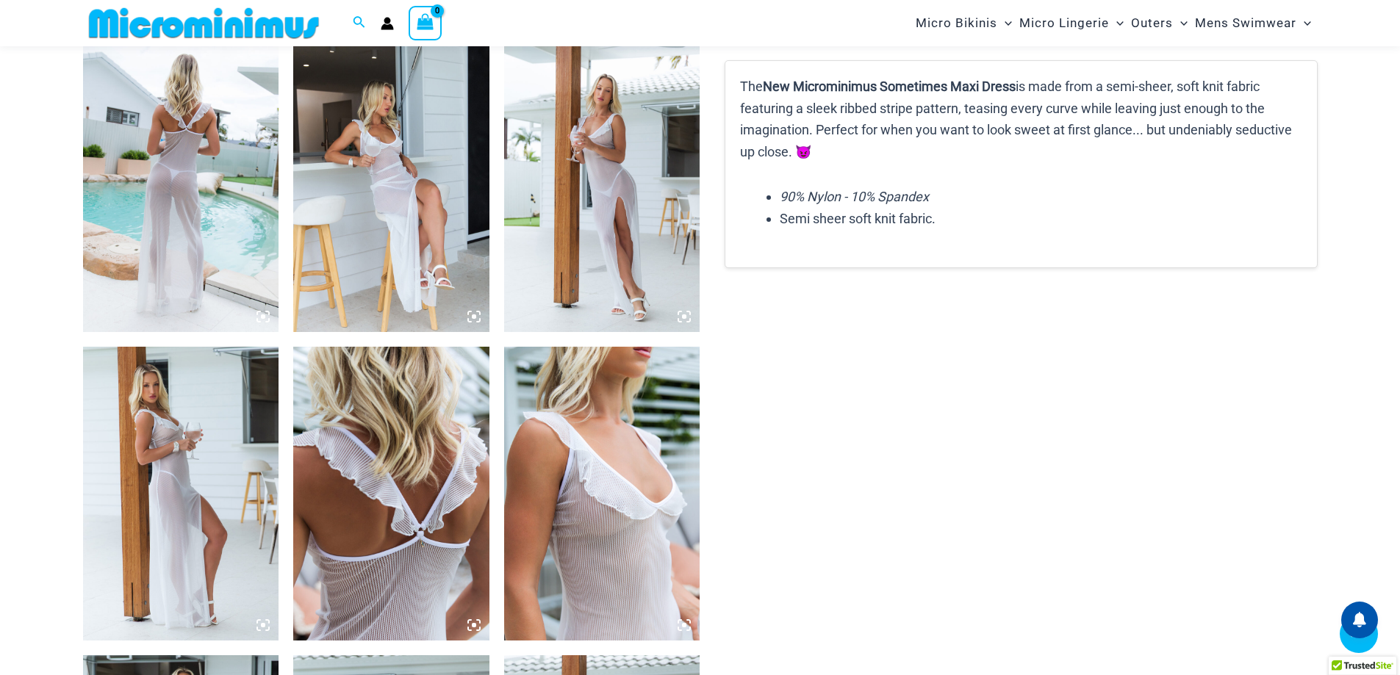
scroll to position [1383, 0]
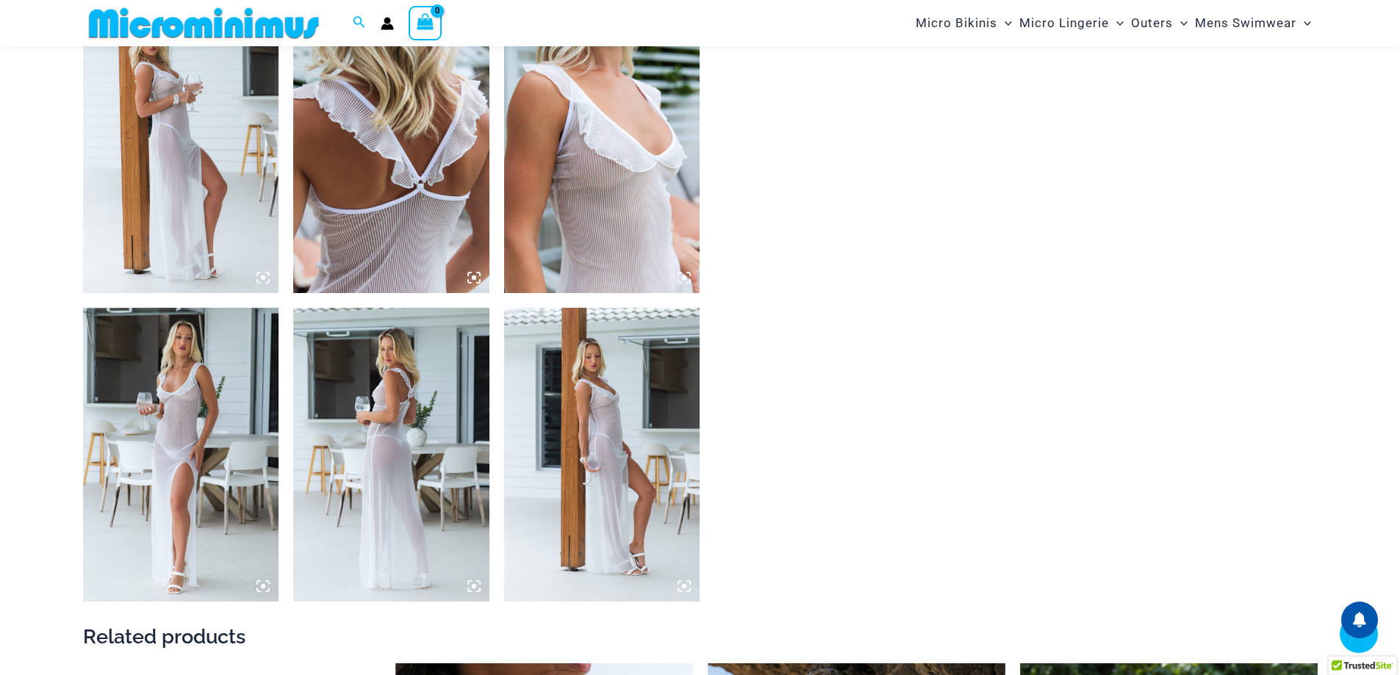
click at [589, 231] on img at bounding box center [602, 146] width 196 height 294
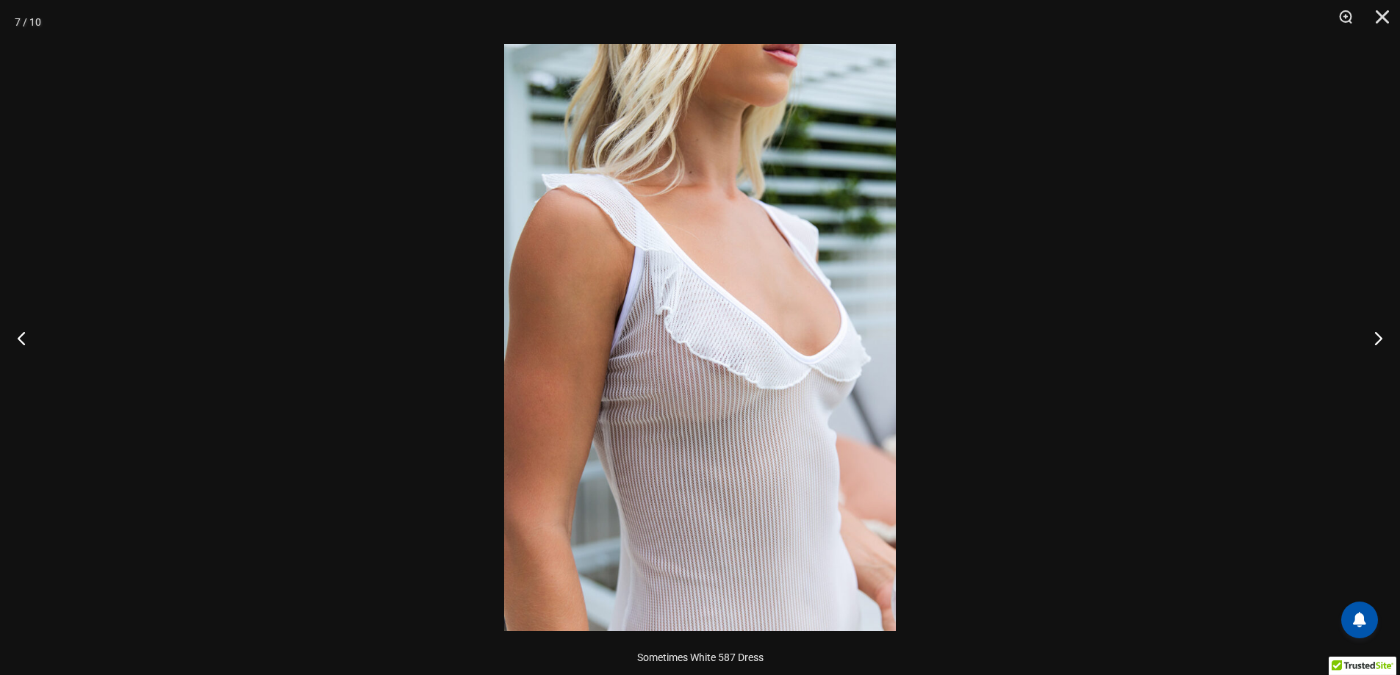
click at [420, 262] on div at bounding box center [700, 337] width 1400 height 675
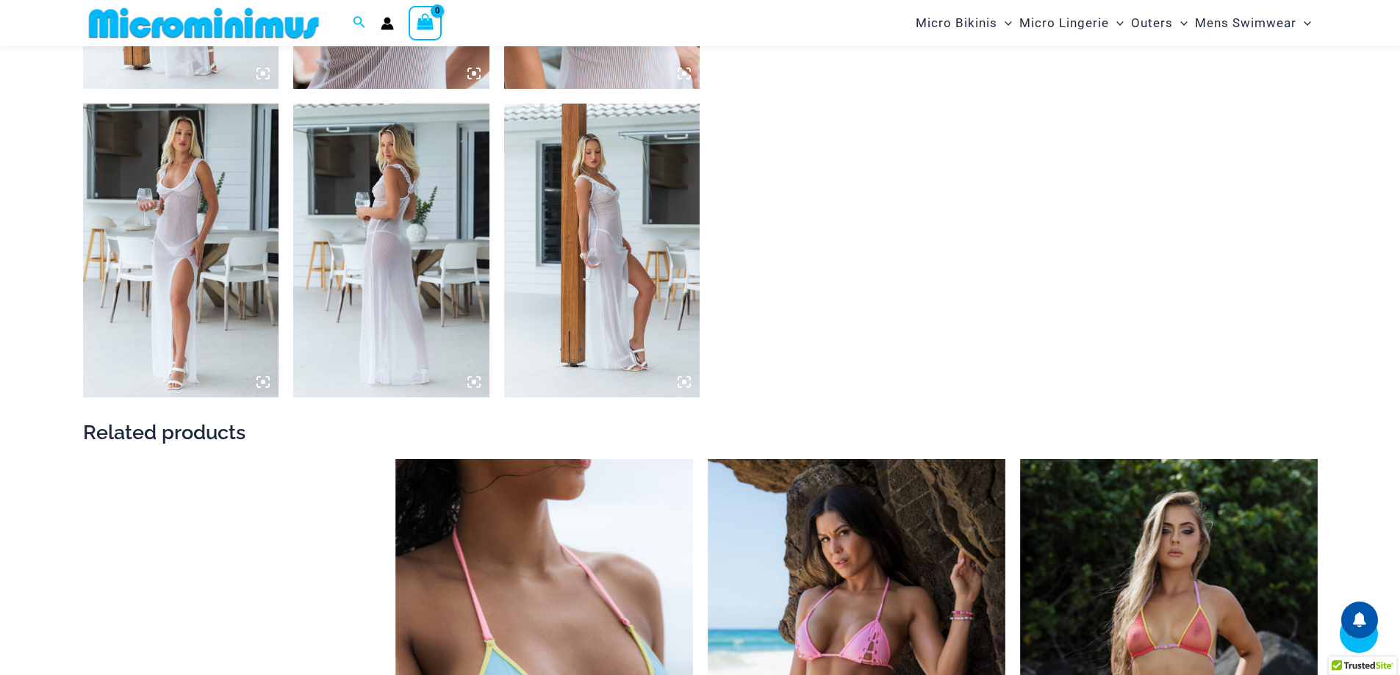
scroll to position [1604, 0]
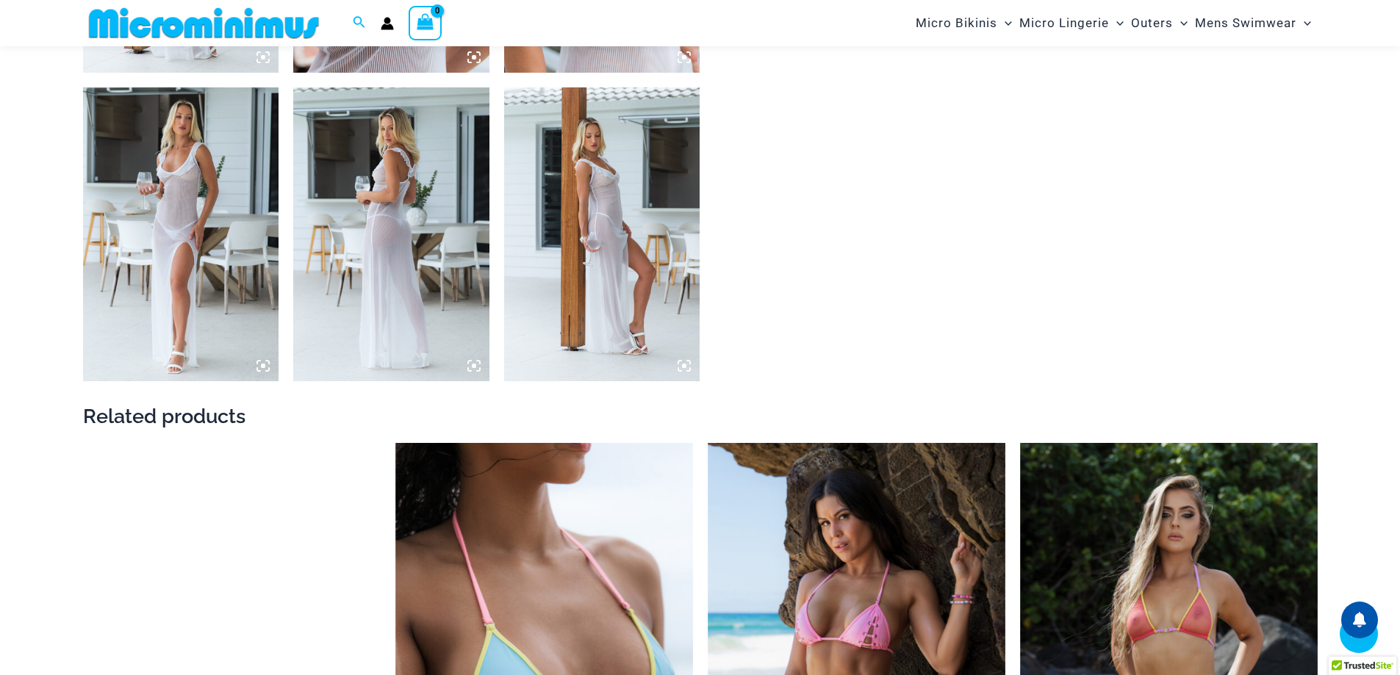
click at [579, 259] on img at bounding box center [602, 234] width 196 height 294
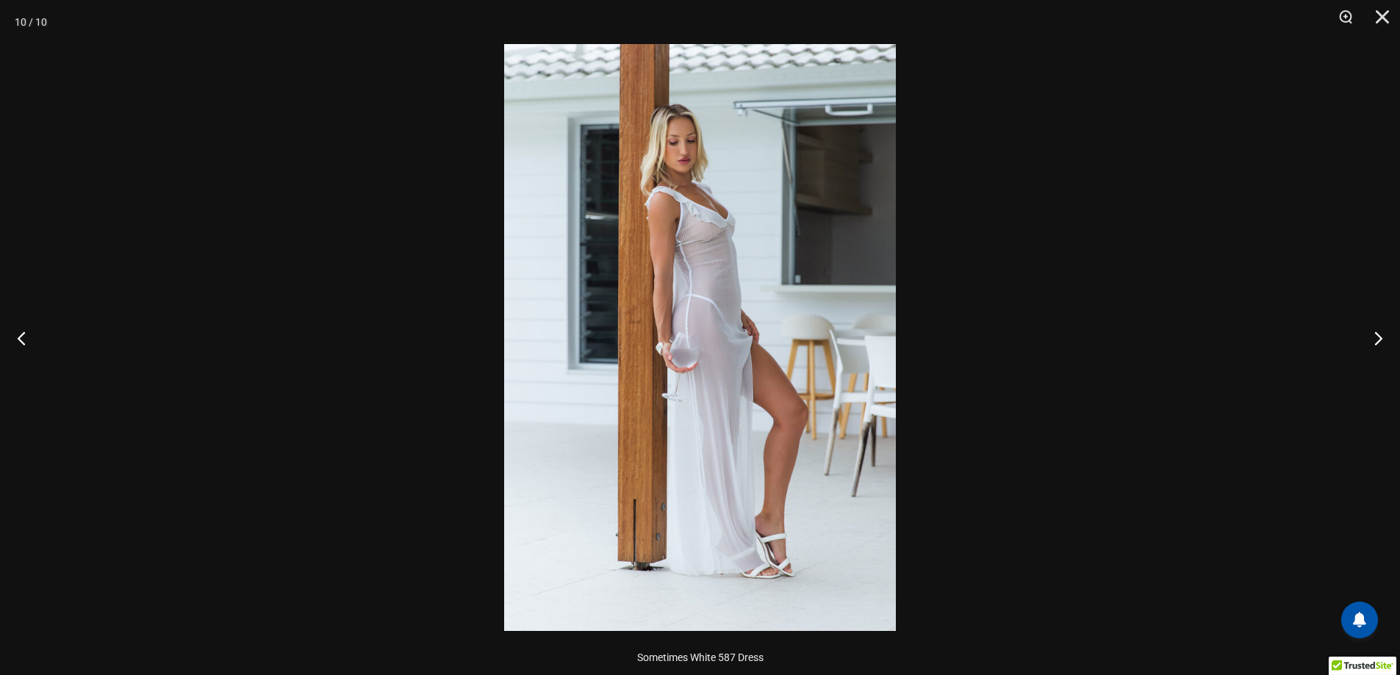
click at [447, 270] on div at bounding box center [700, 337] width 1400 height 675
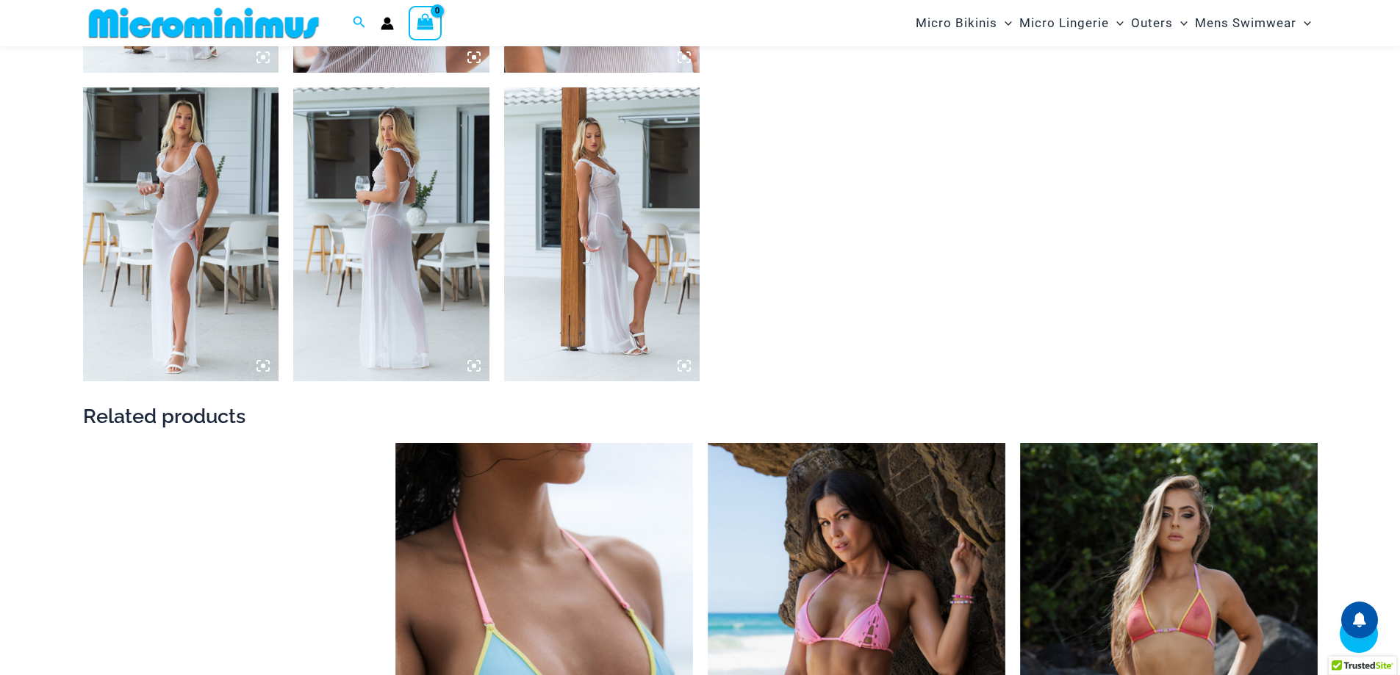
click at [407, 286] on img at bounding box center [391, 234] width 196 height 294
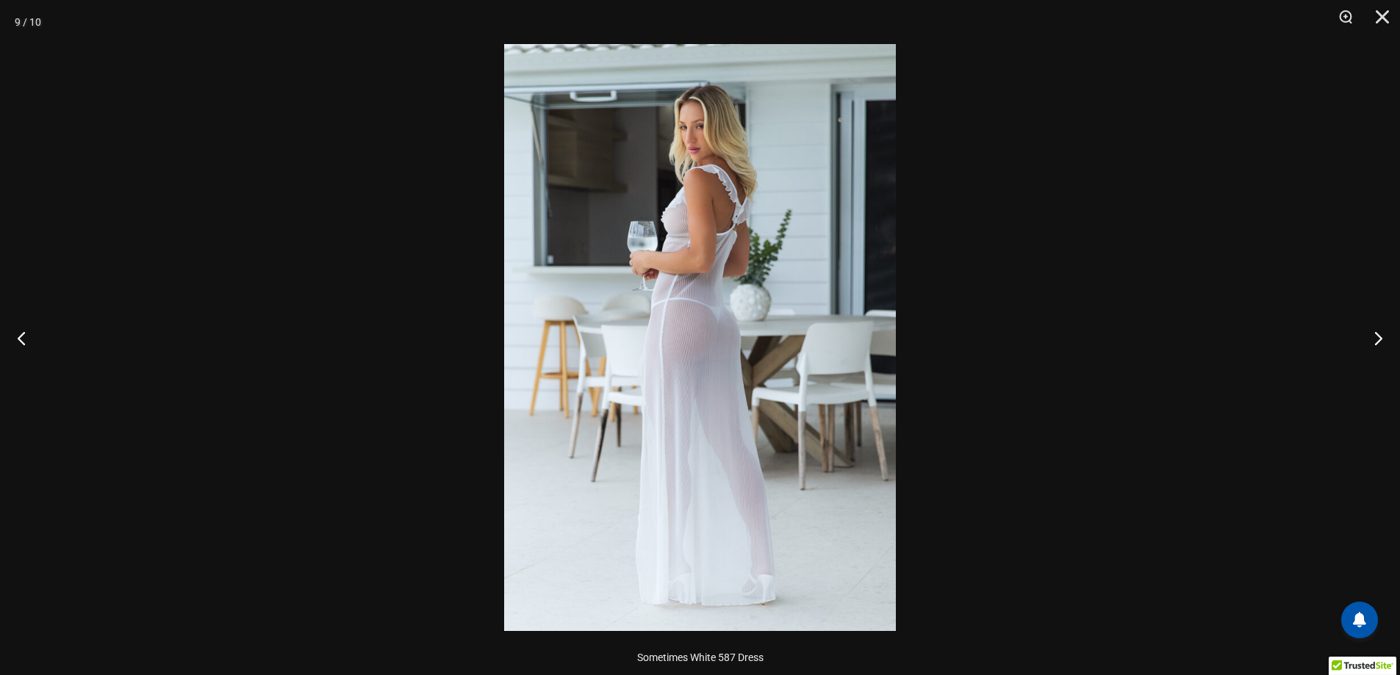
click at [305, 261] on div at bounding box center [700, 337] width 1400 height 675
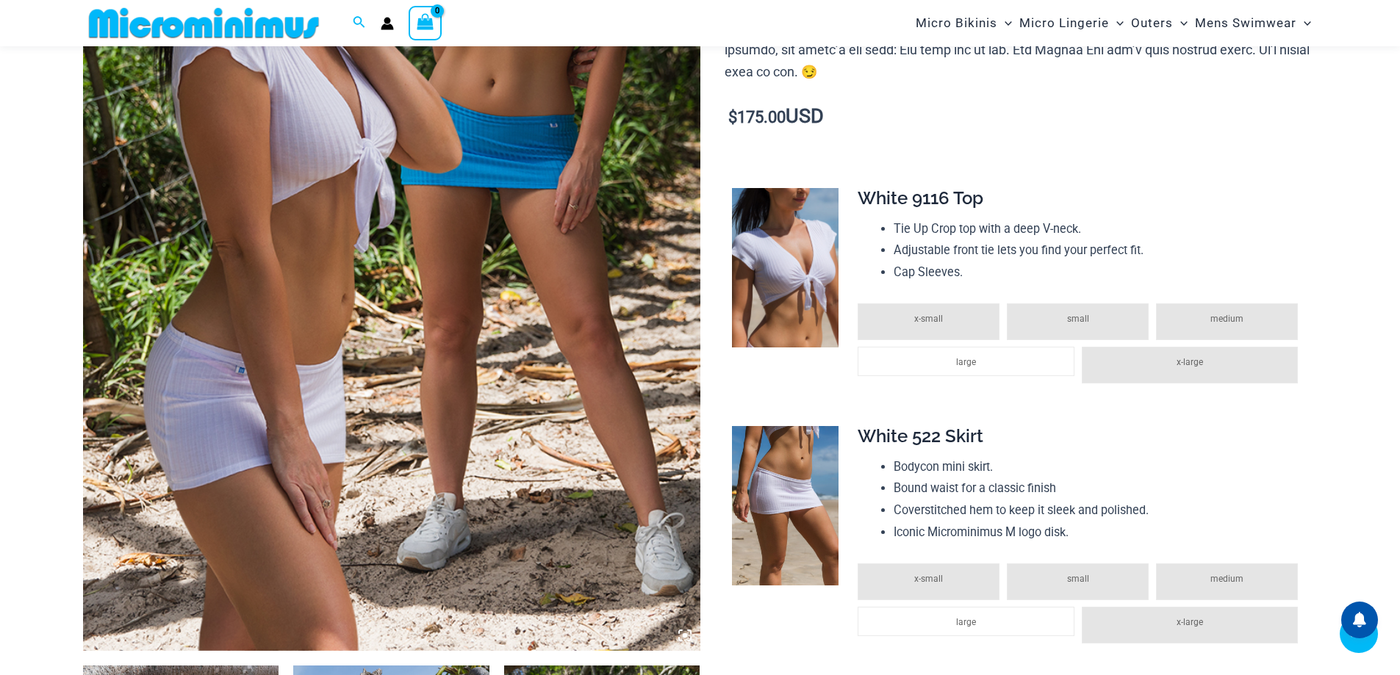
scroll to position [1603, 0]
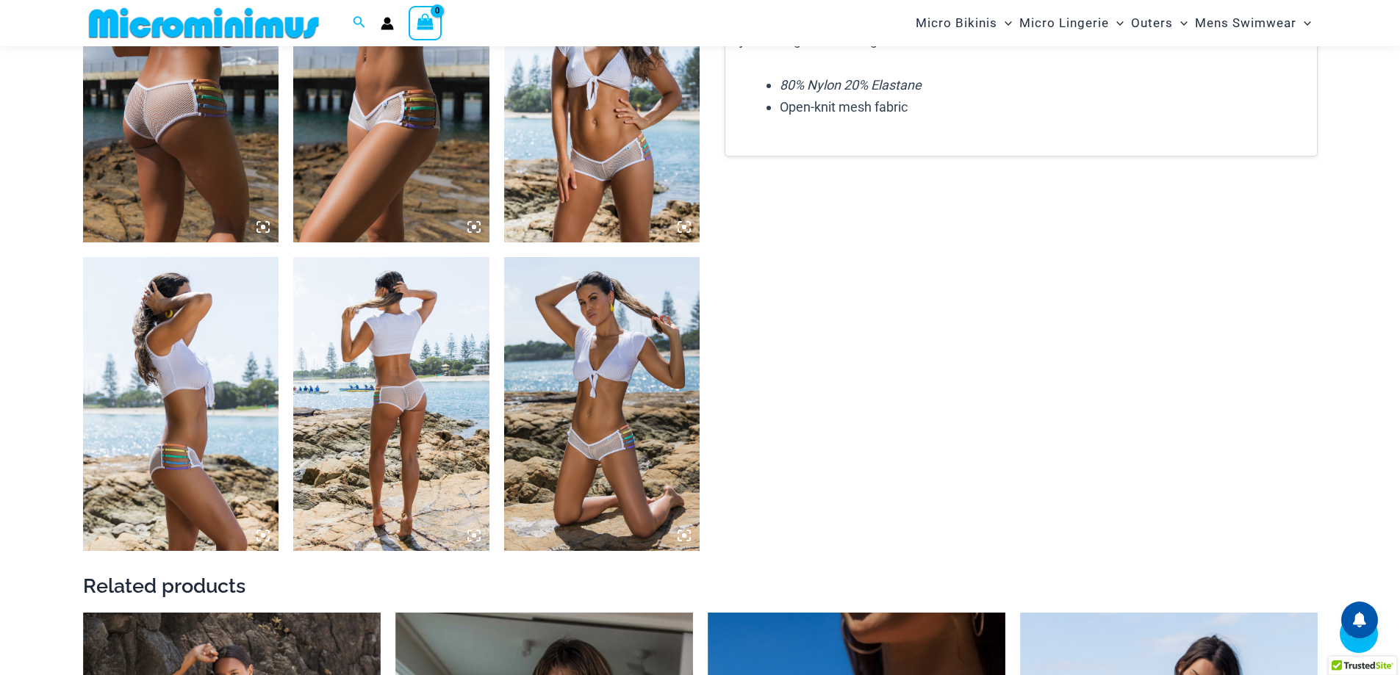
scroll to position [1163, 0]
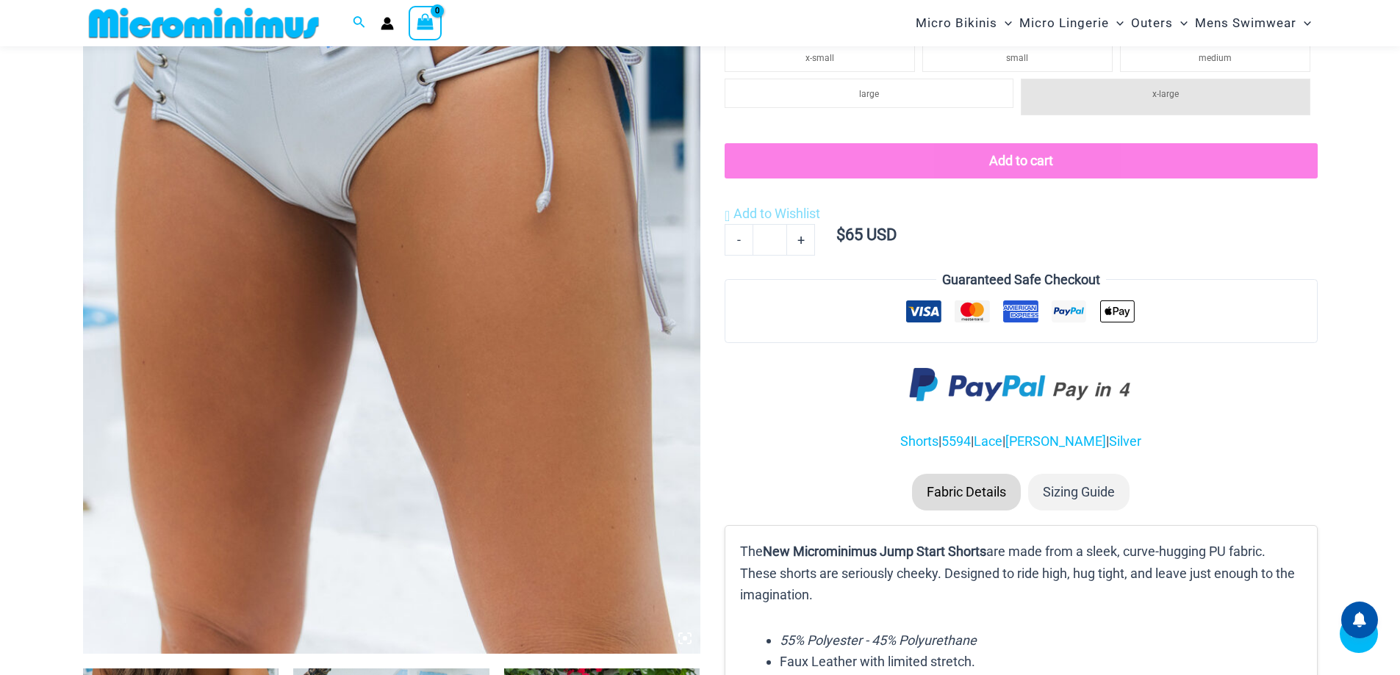
scroll to position [1164, 0]
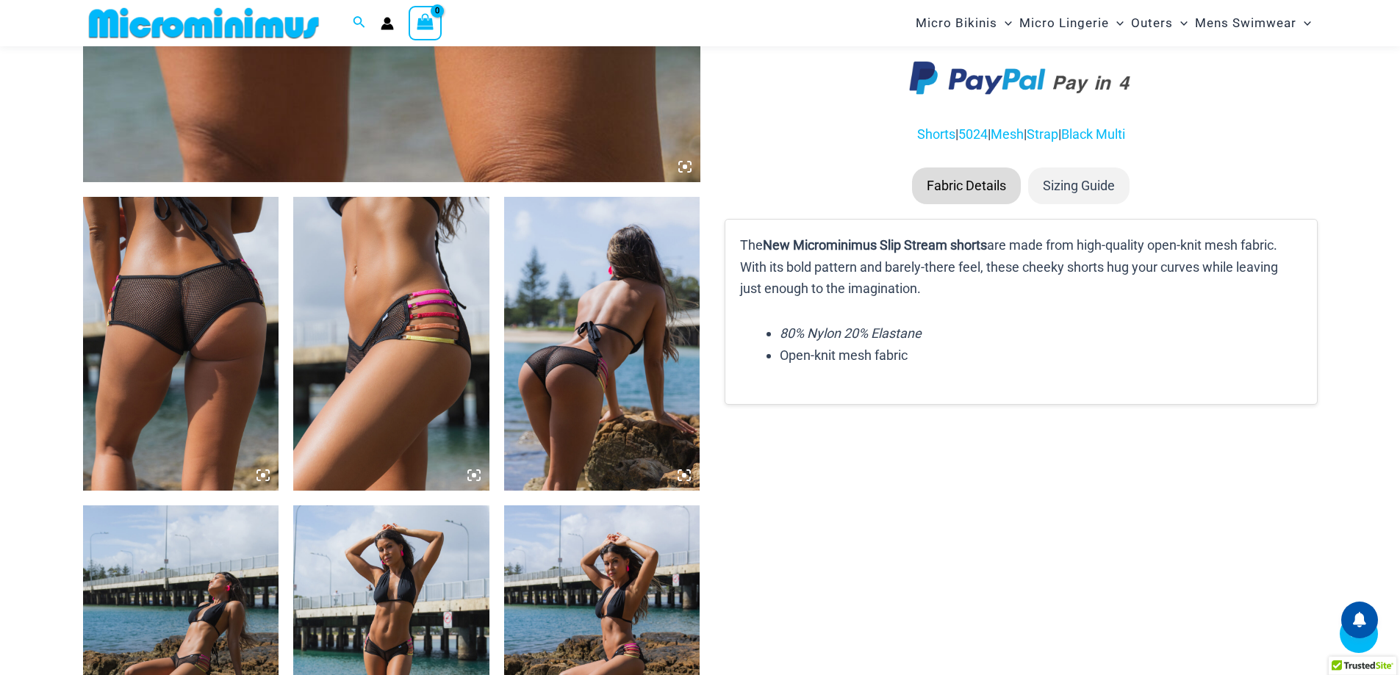
scroll to position [1090, 0]
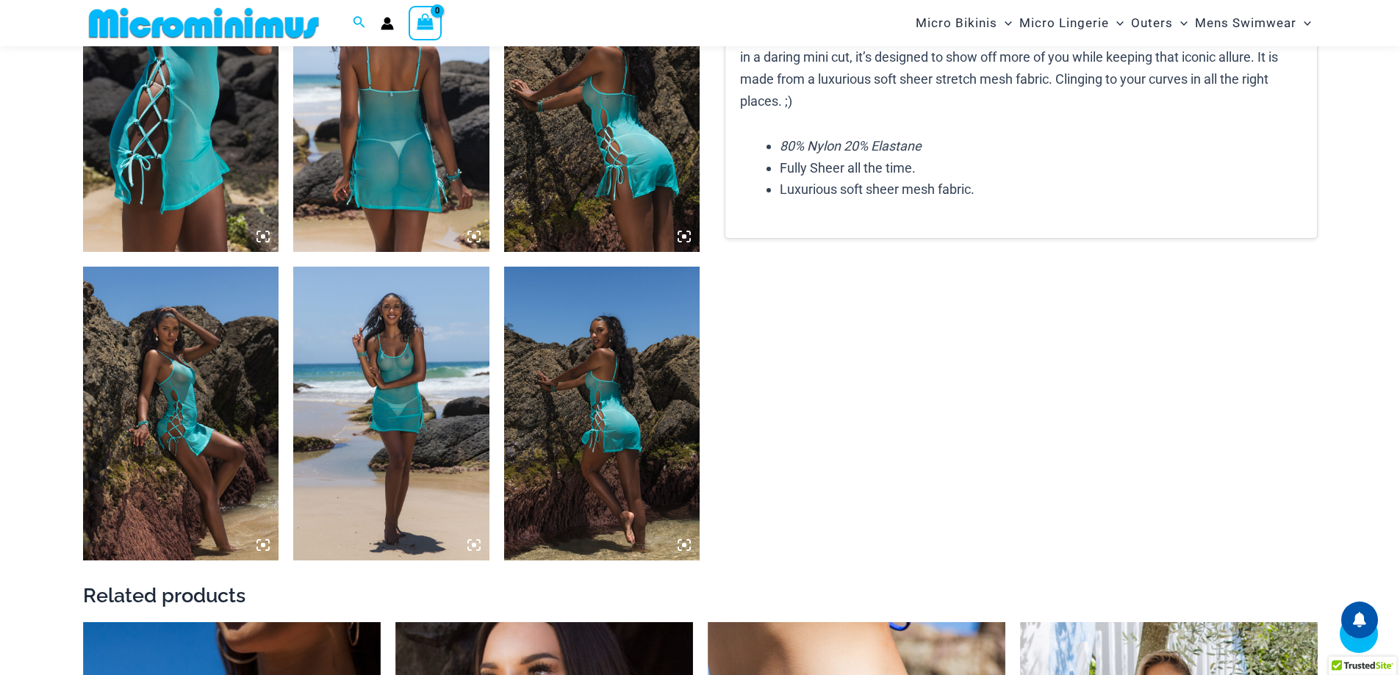
scroll to position [1171, 0]
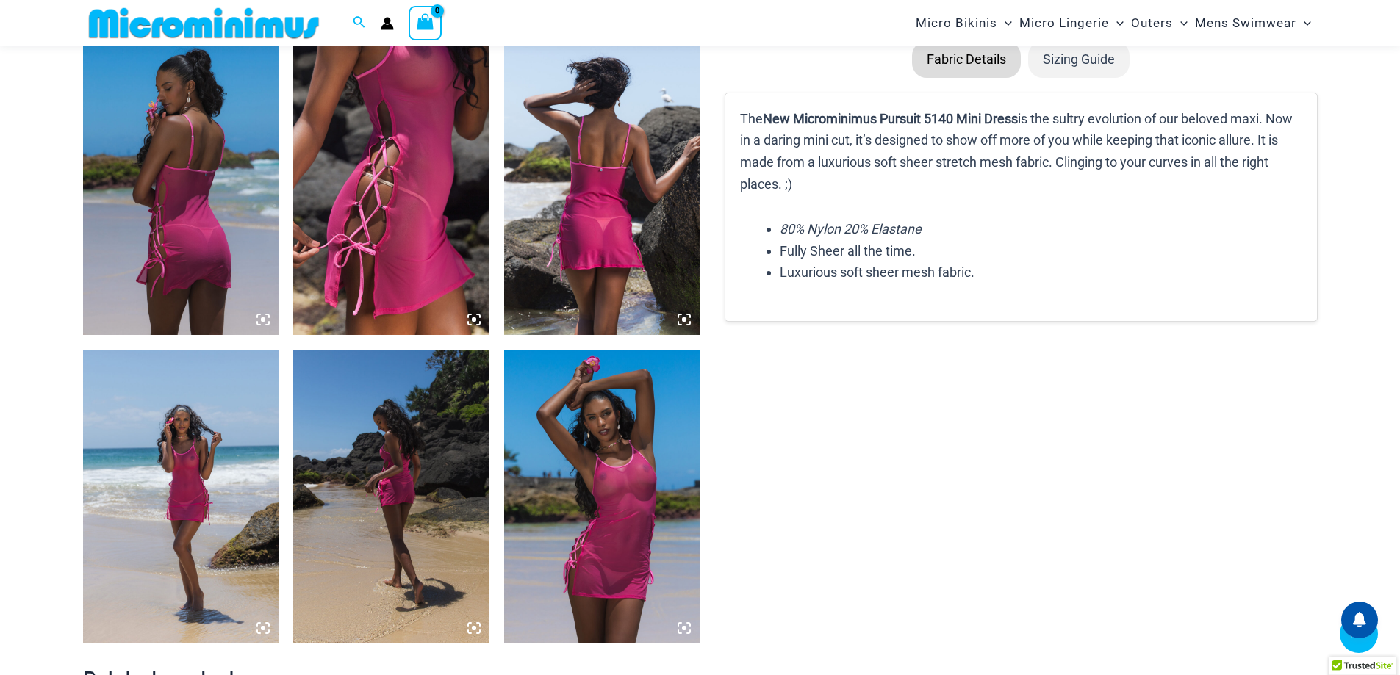
scroll to position [1102, 0]
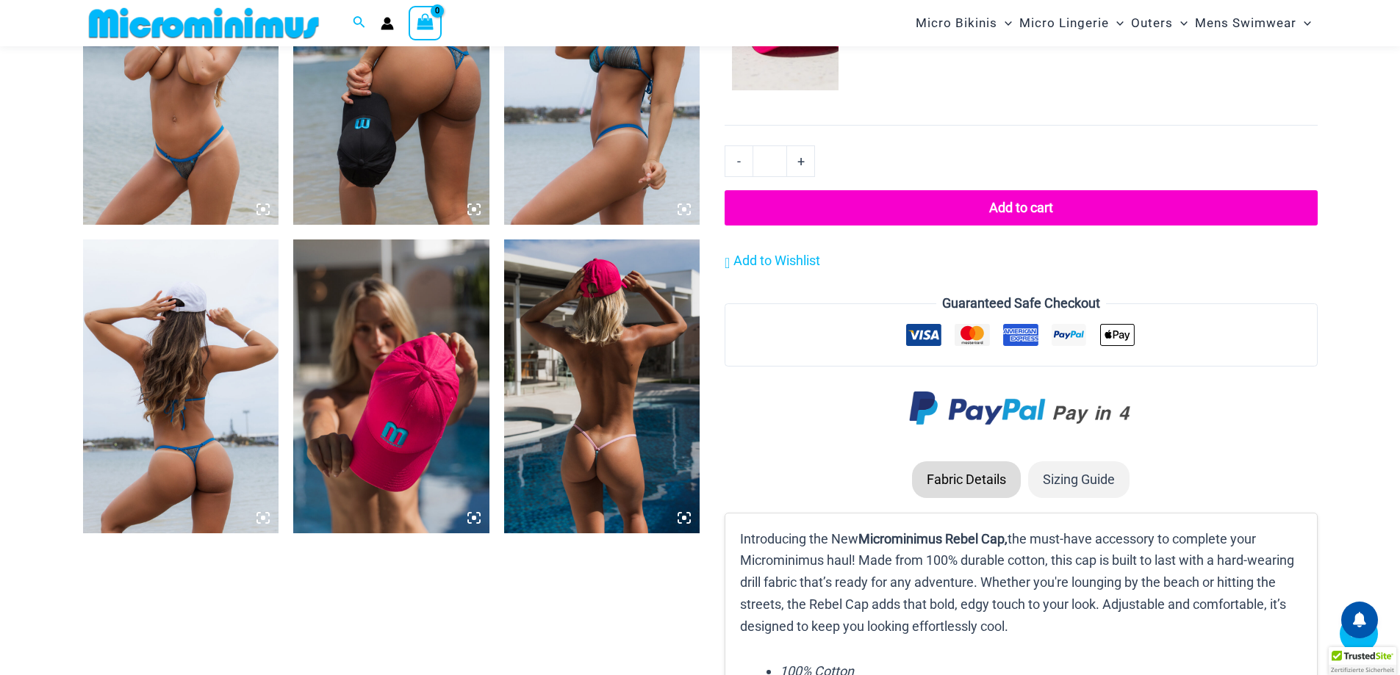
scroll to position [1164, 0]
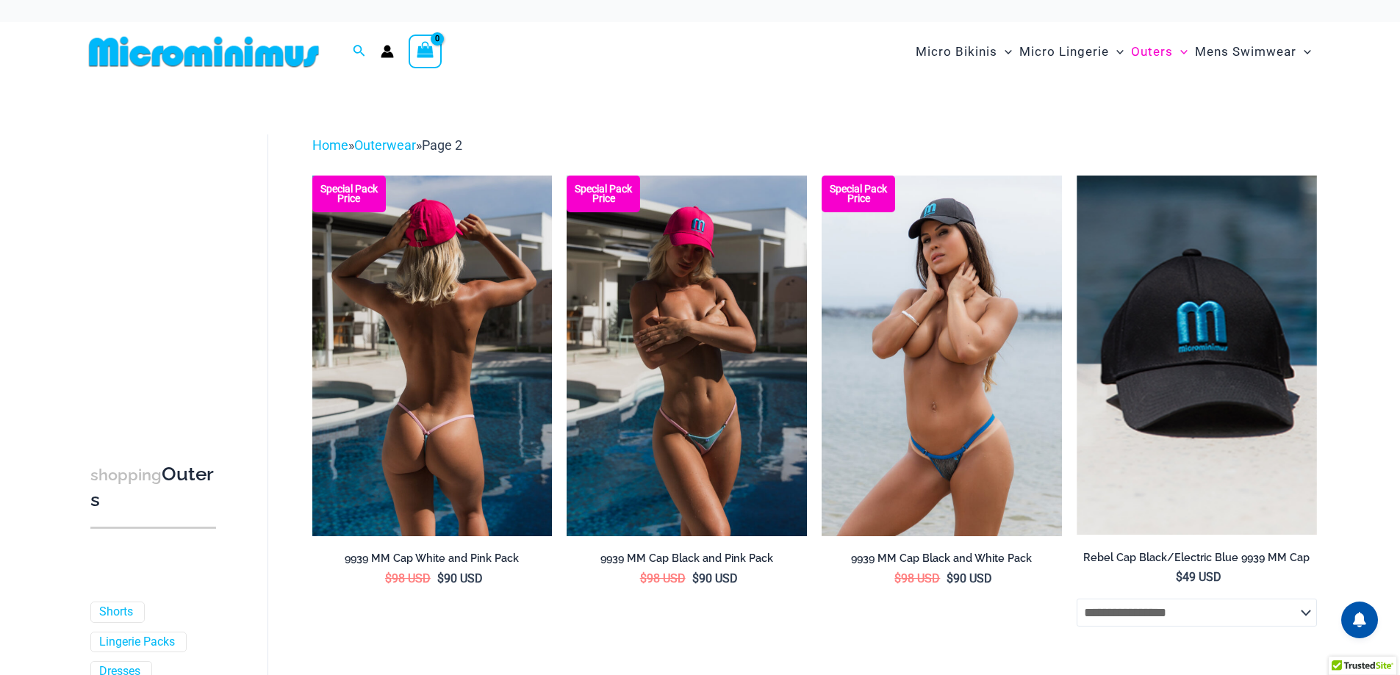
click at [450, 242] on img at bounding box center [432, 356] width 240 height 360
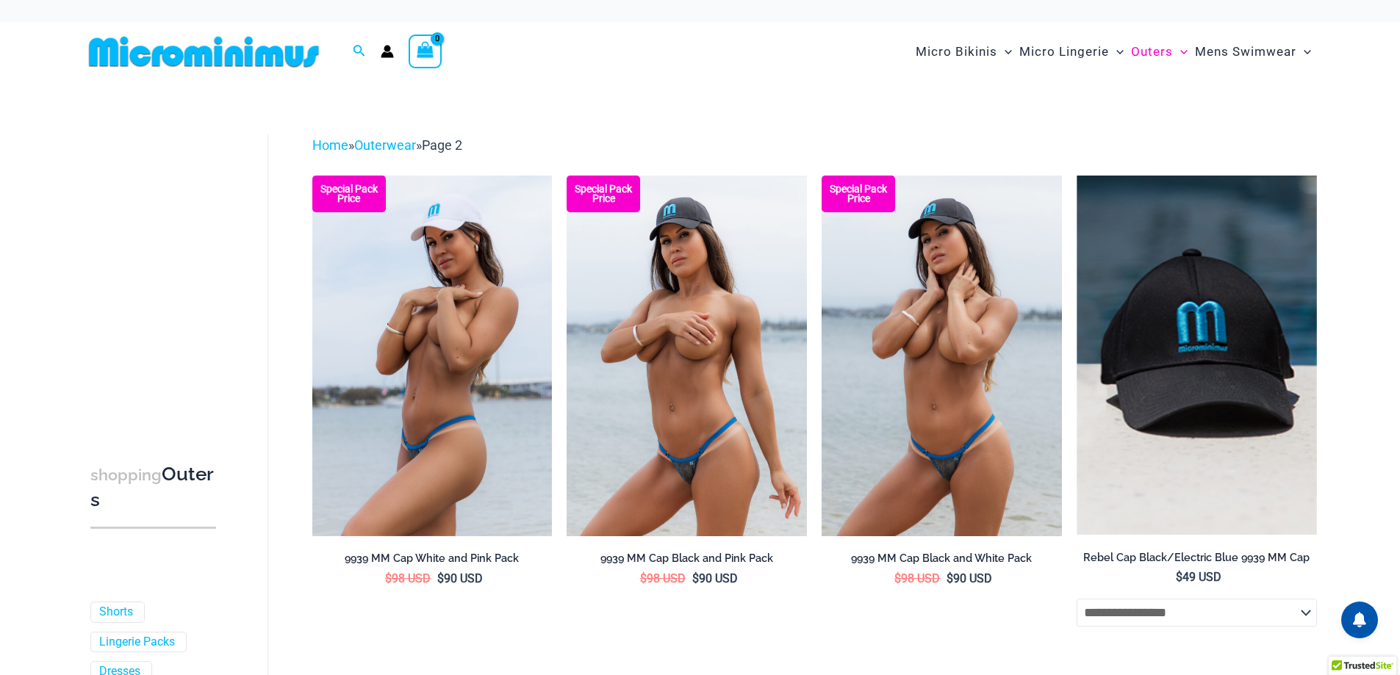
click at [735, 281] on img at bounding box center [686, 356] width 240 height 360
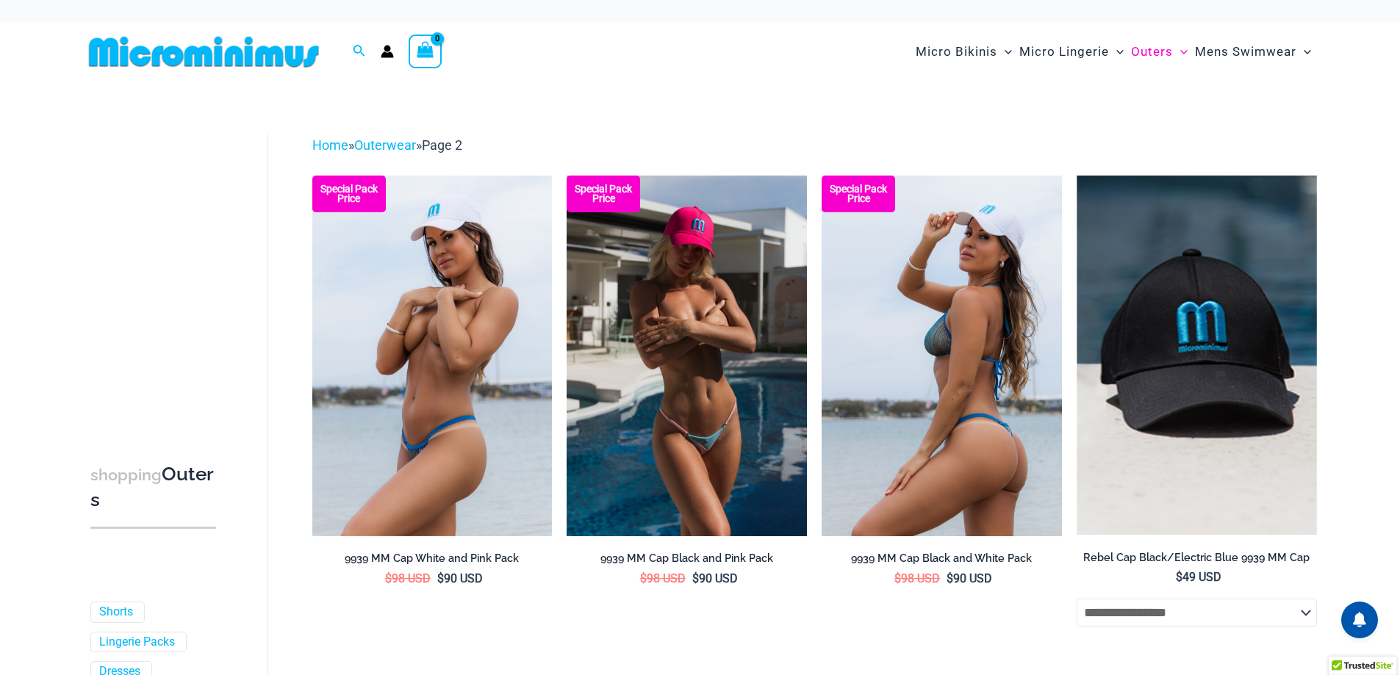
click at [869, 270] on img at bounding box center [941, 356] width 240 height 360
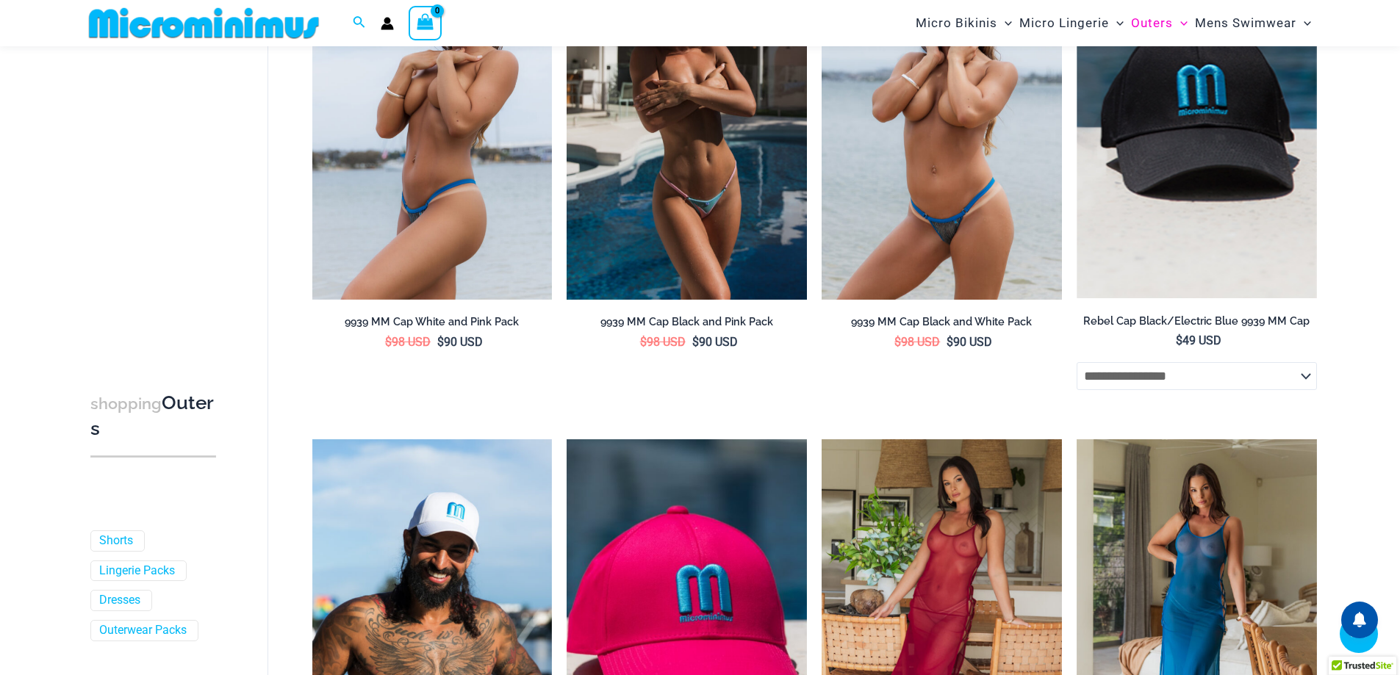
scroll to position [430, 0]
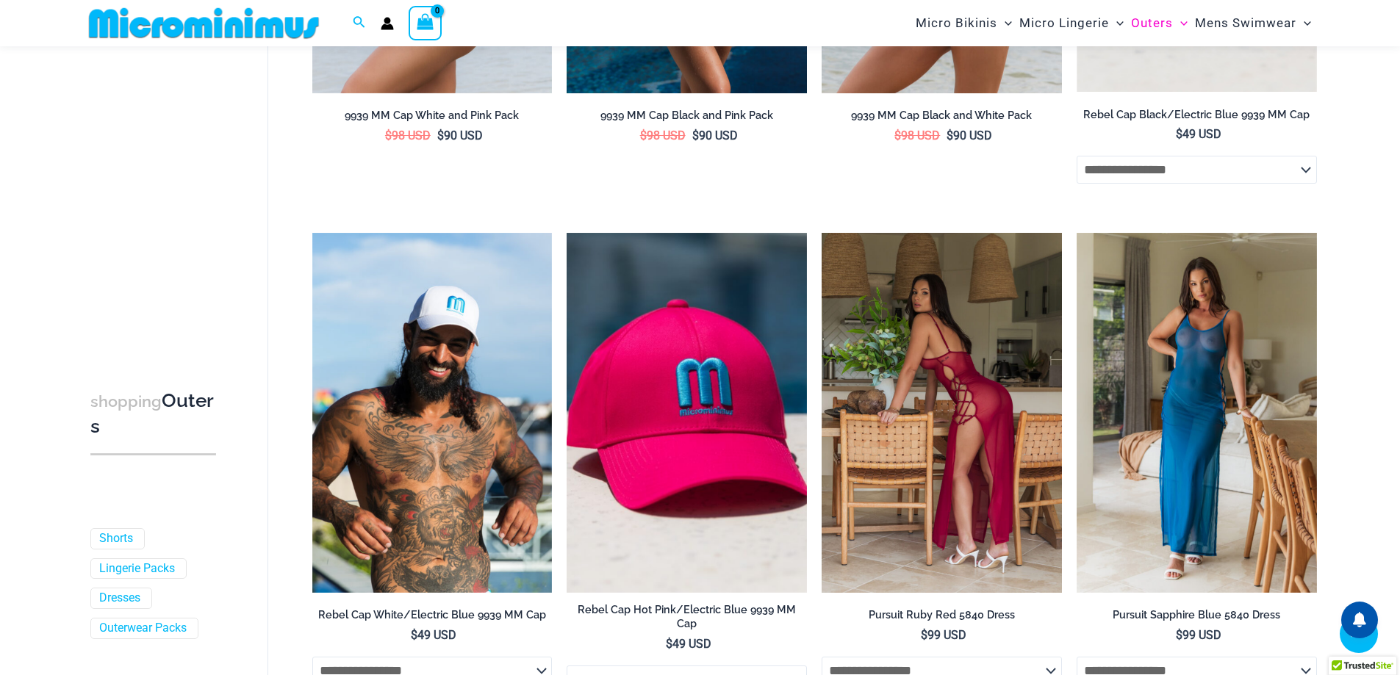
click at [849, 352] on img at bounding box center [941, 413] width 240 height 360
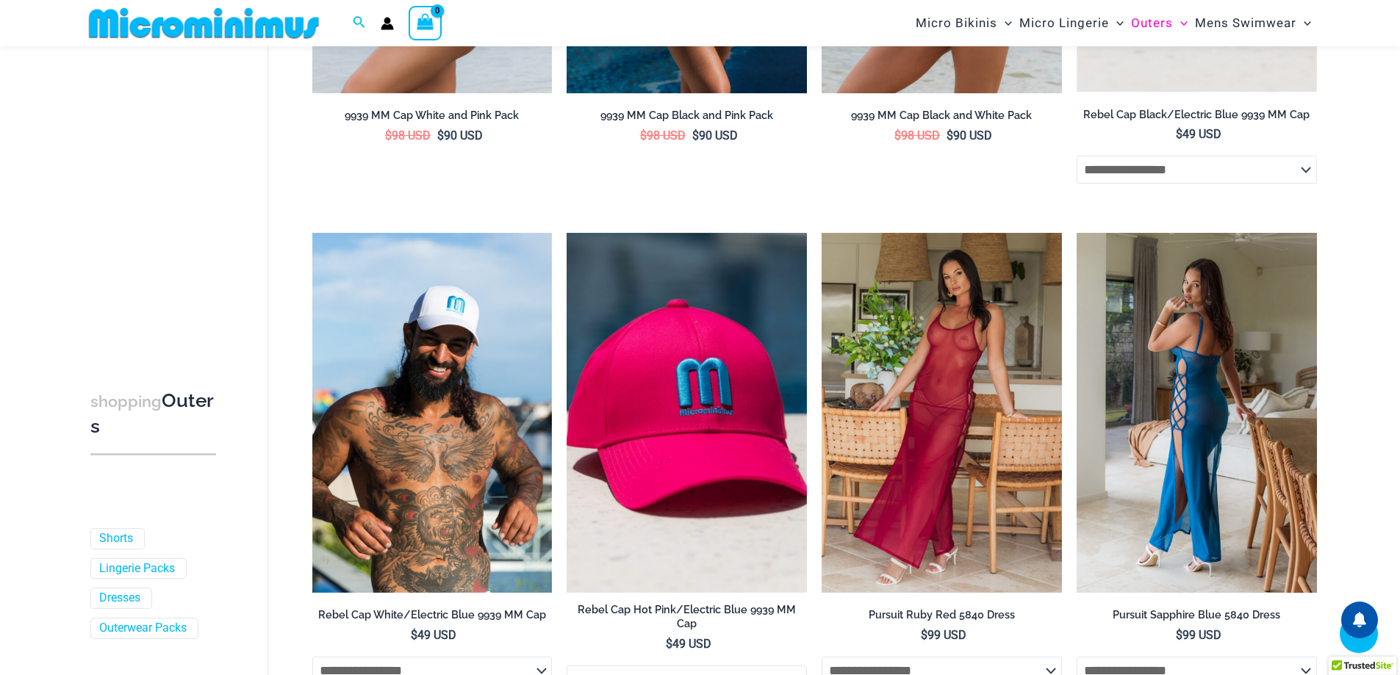
click at [1148, 348] on img at bounding box center [1196, 413] width 240 height 360
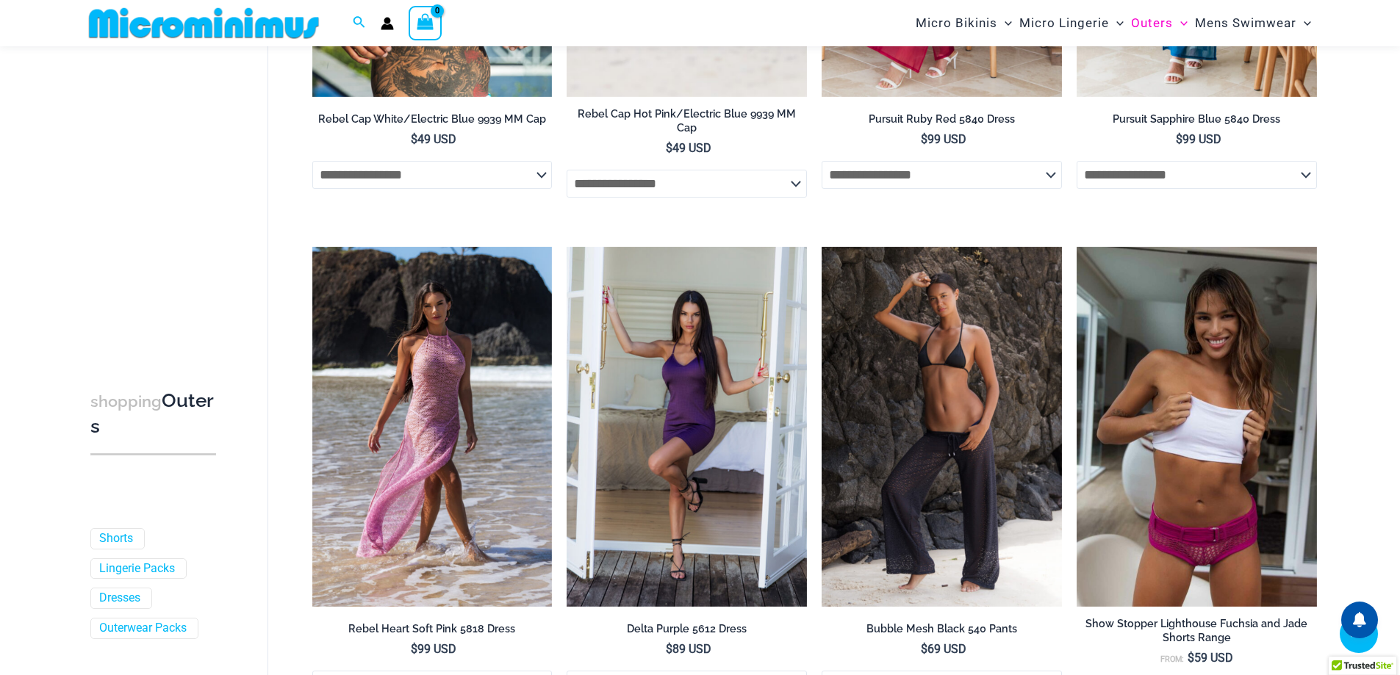
scroll to position [1018, 0]
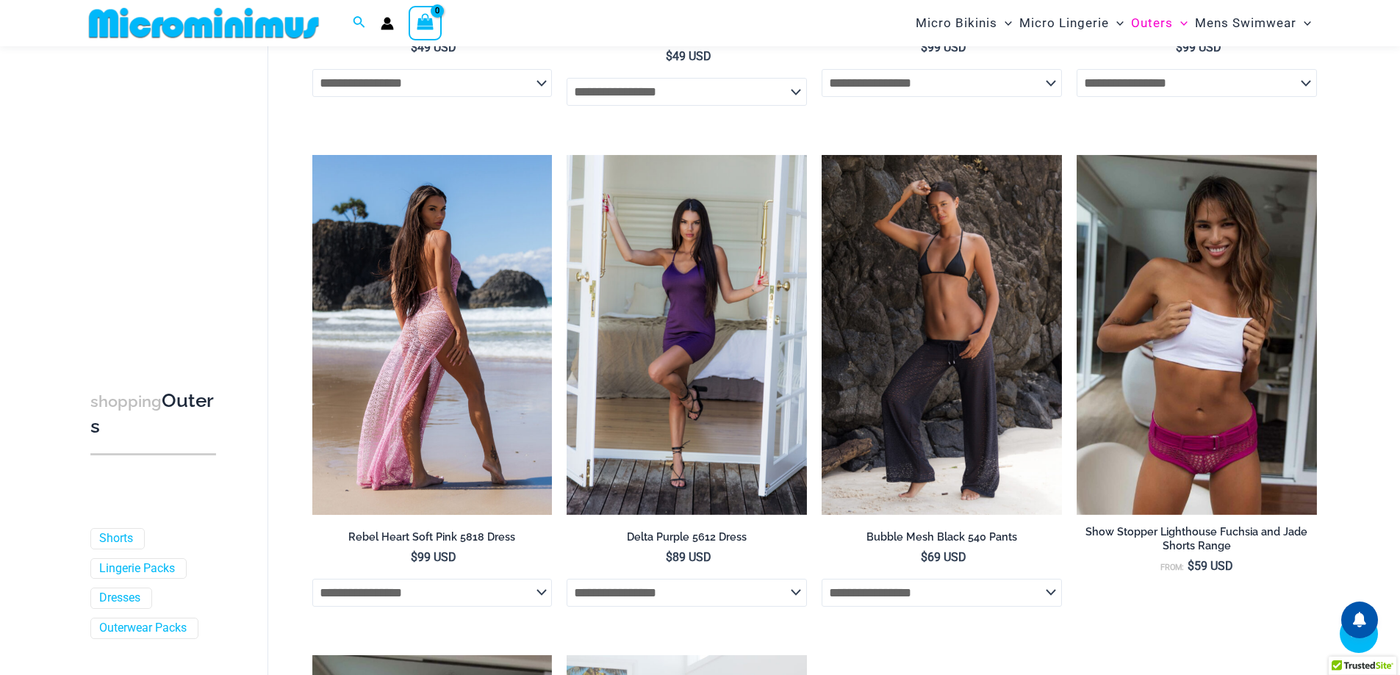
click at [400, 208] on img at bounding box center [432, 335] width 240 height 360
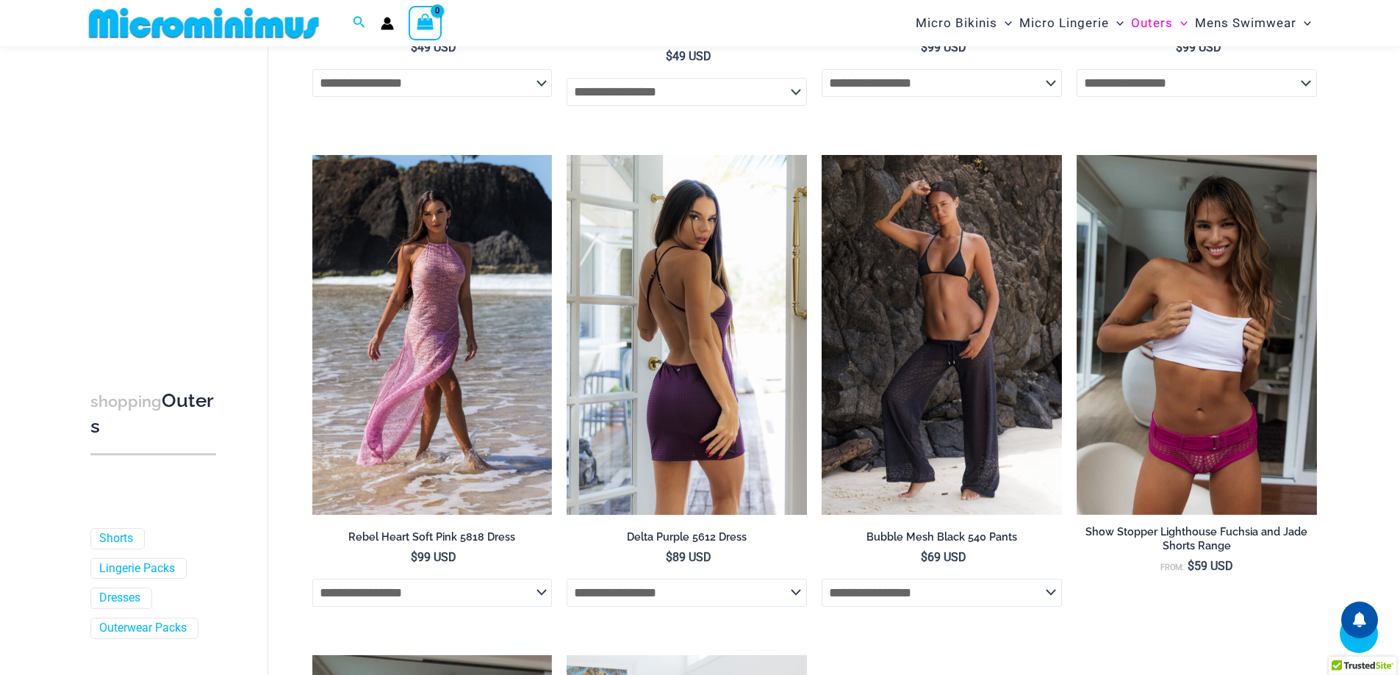
click at [696, 278] on img at bounding box center [686, 335] width 240 height 360
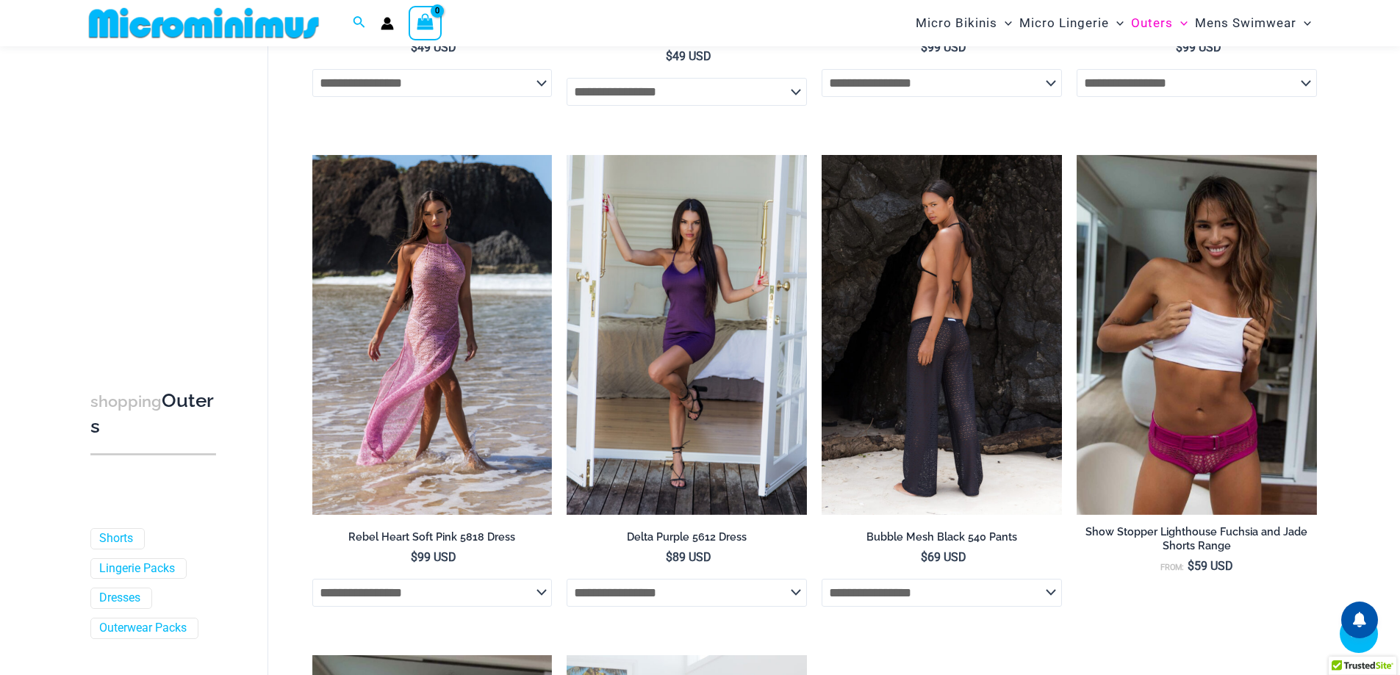
click at [978, 334] on img at bounding box center [941, 335] width 240 height 360
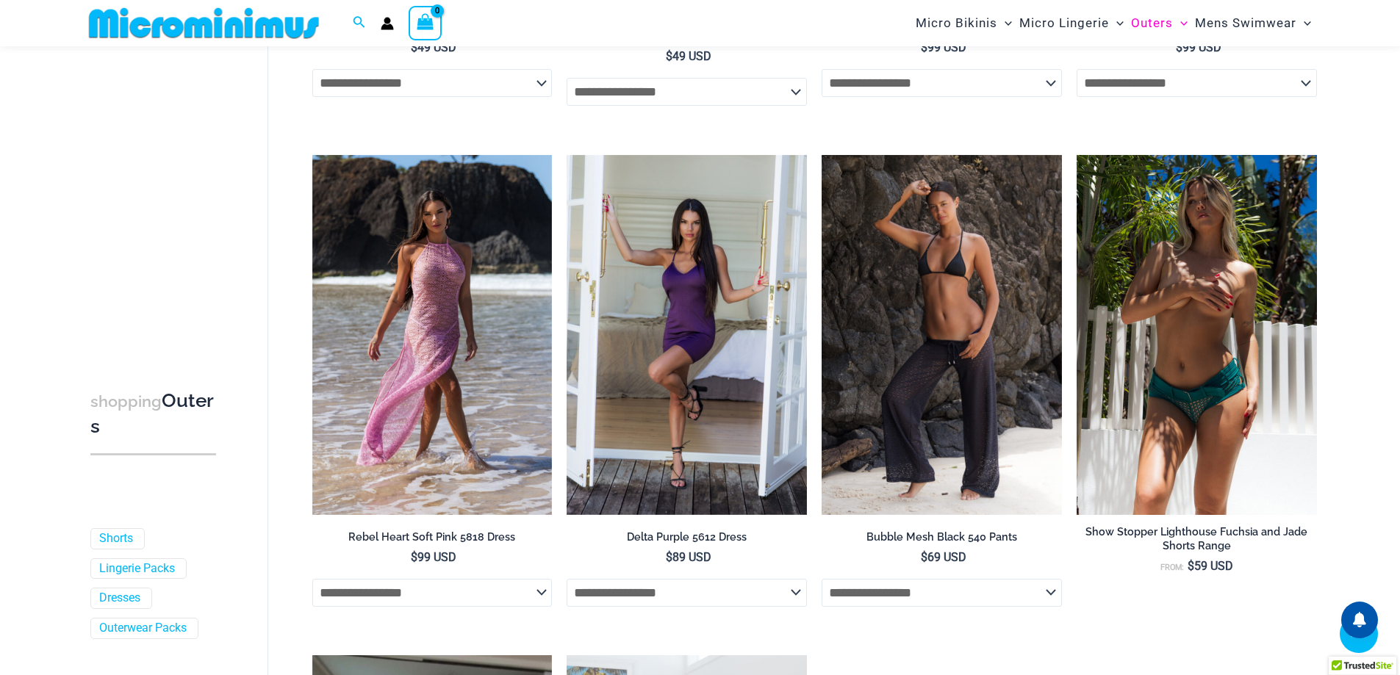
drag, startPoint x: 1148, startPoint y: 269, endPoint x: 1135, endPoint y: 273, distance: 13.7
click at [1149, 269] on img at bounding box center [1196, 335] width 240 height 360
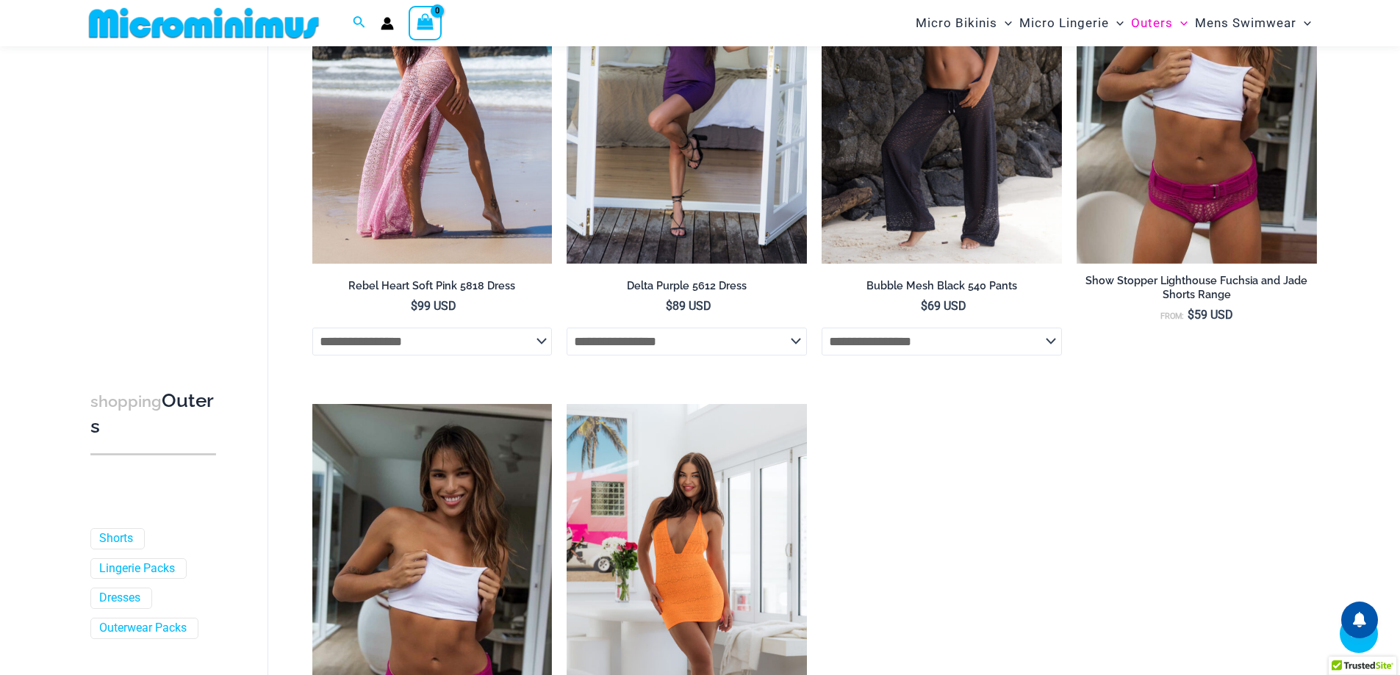
scroll to position [1385, 0]
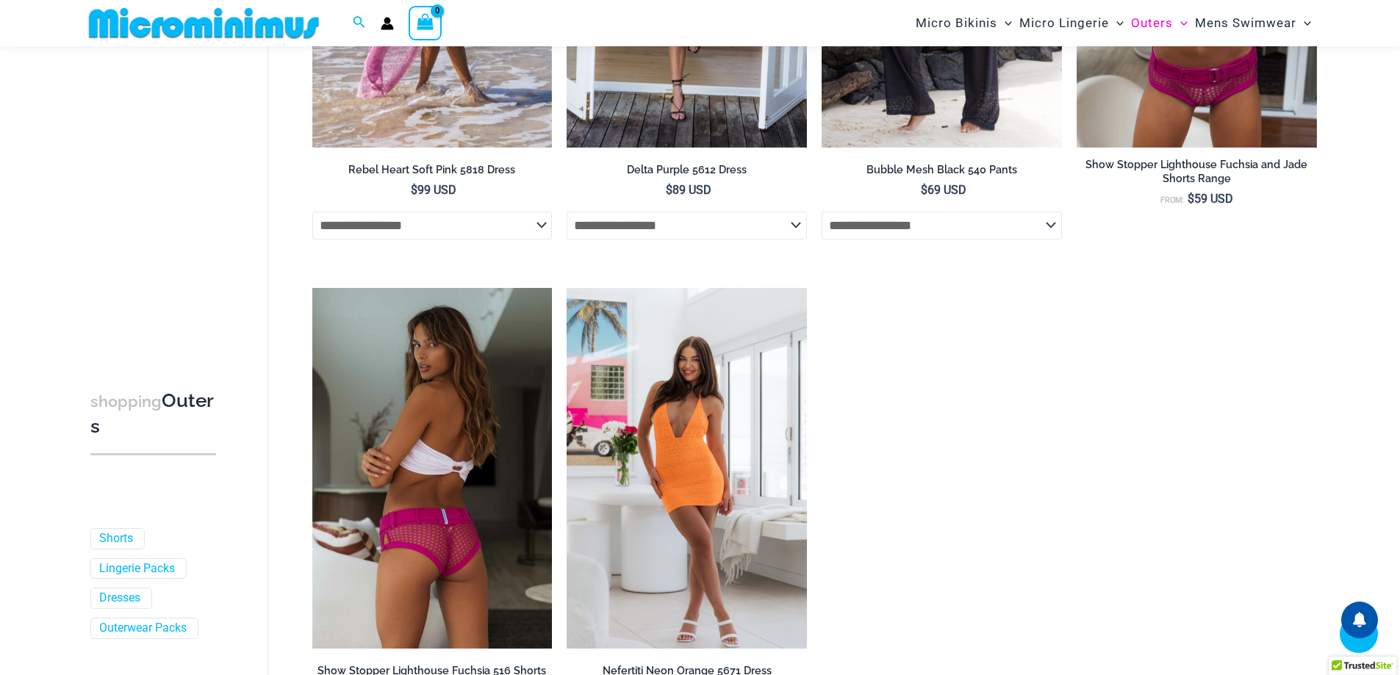
click at [473, 323] on img at bounding box center [432, 468] width 240 height 360
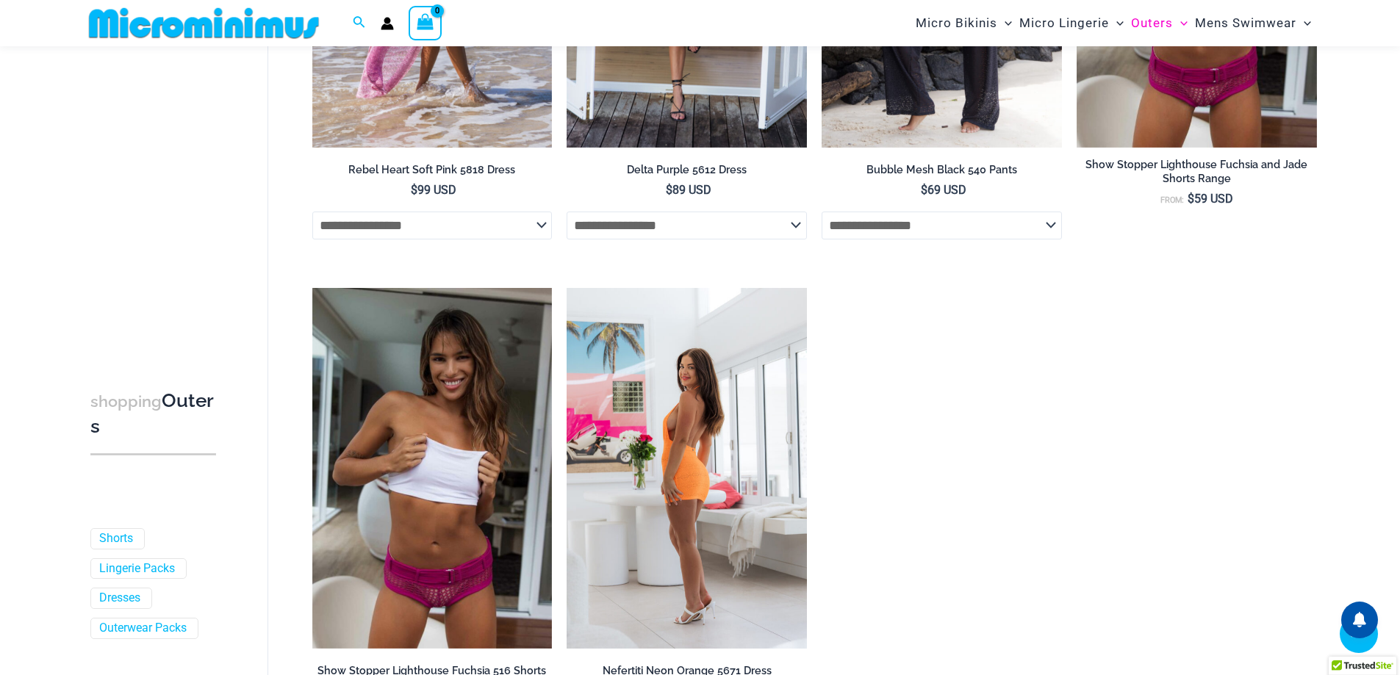
click at [669, 374] on img at bounding box center [686, 468] width 240 height 360
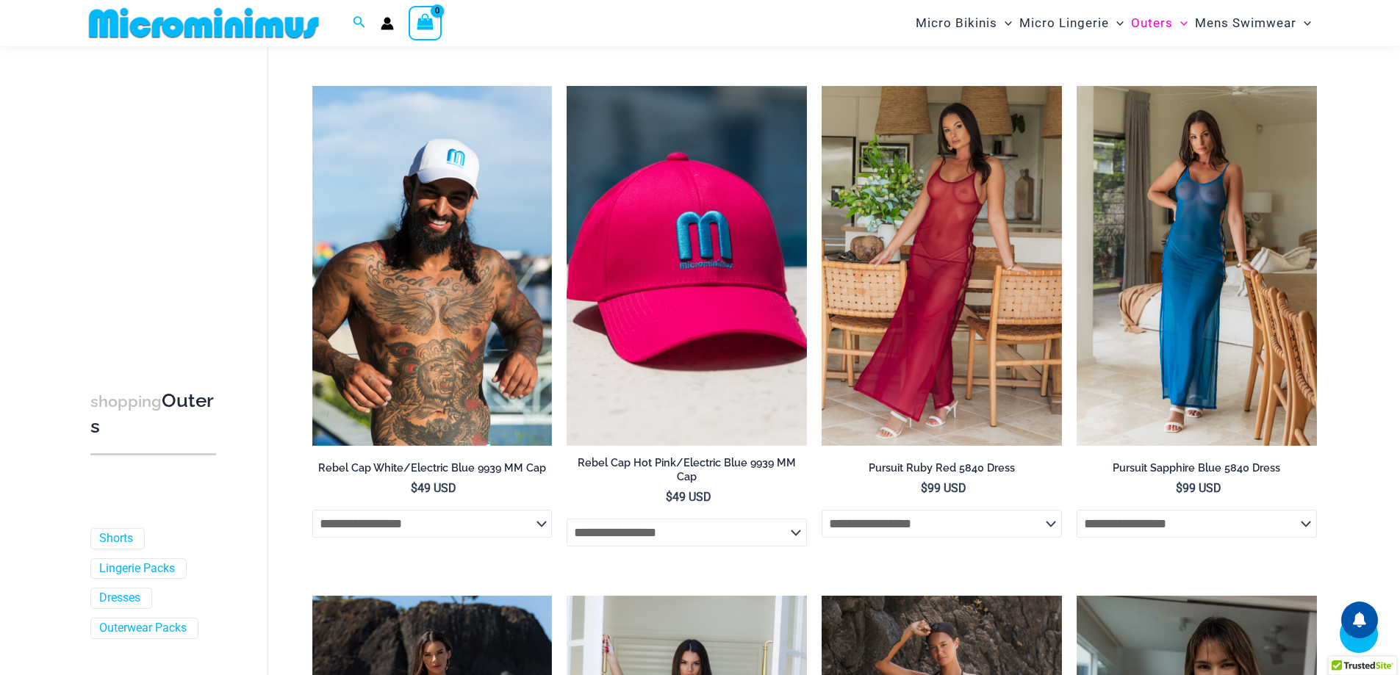
scroll to position [209, 0]
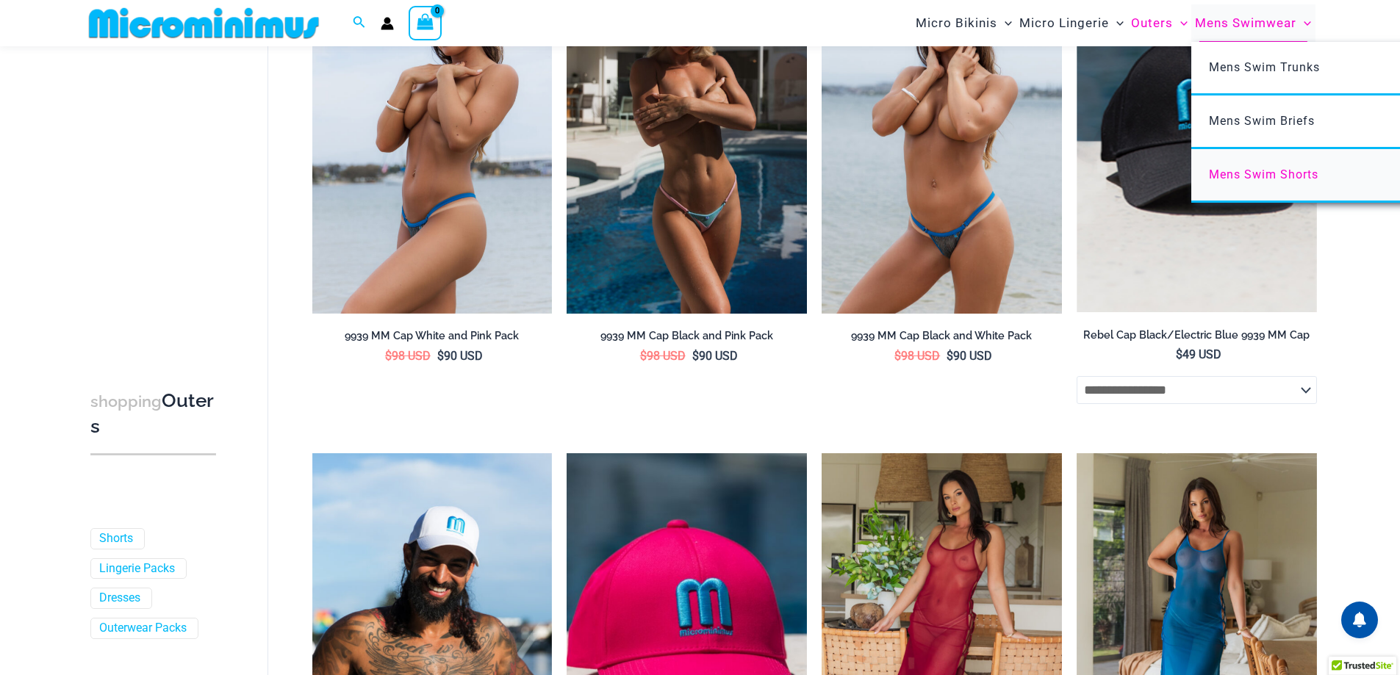
click at [1286, 167] on link "Mens Swim Shorts" at bounding box center [1409, 176] width 437 height 54
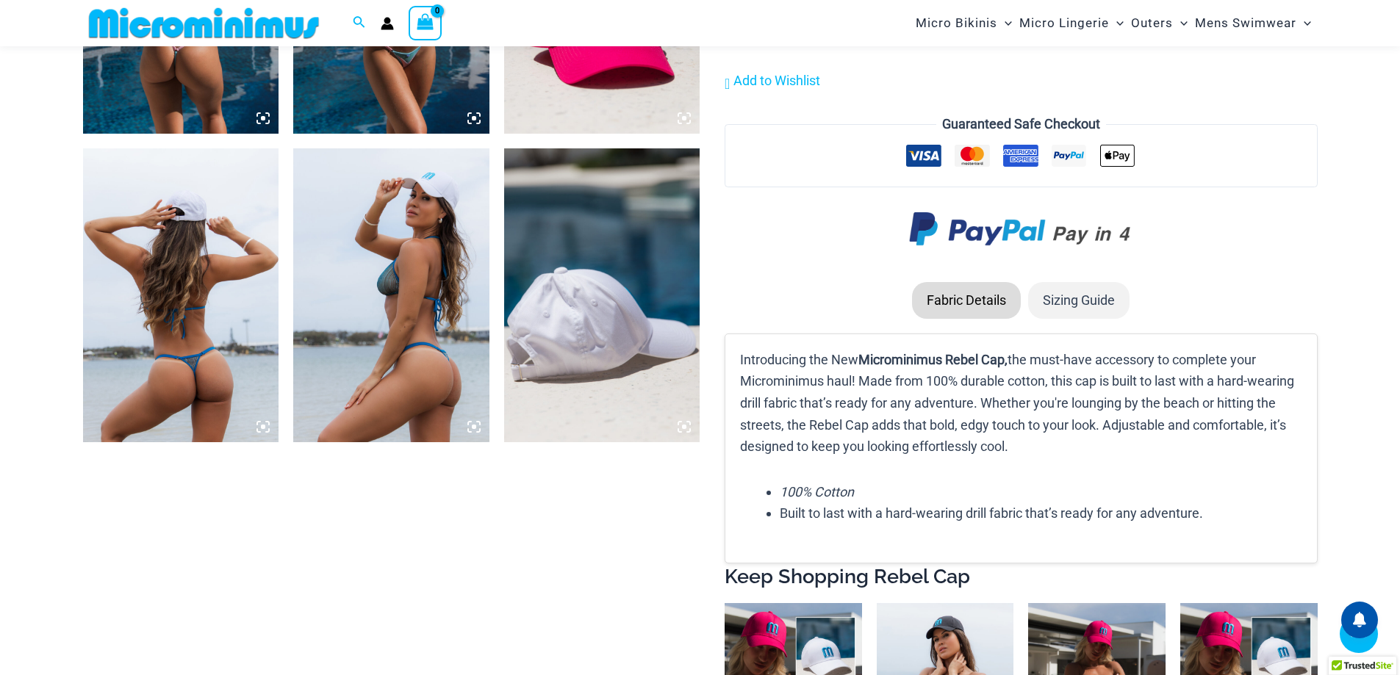
scroll to position [1236, 0]
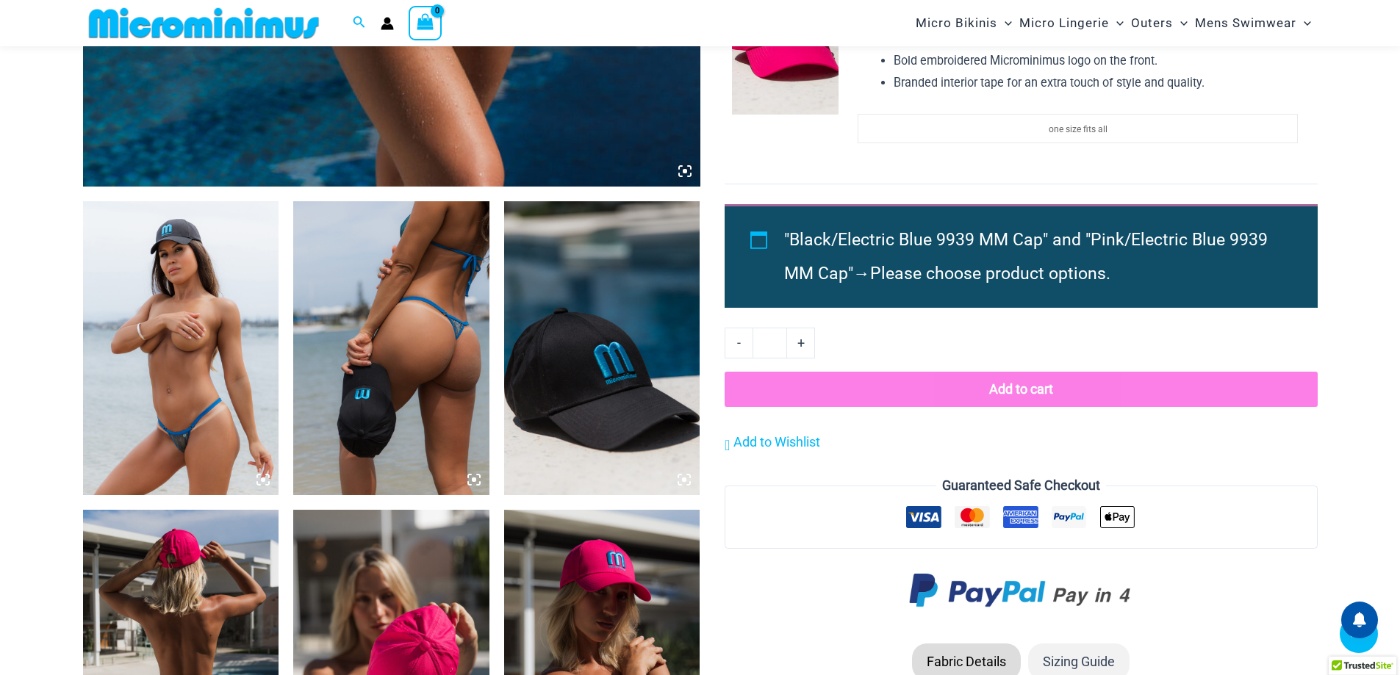
scroll to position [1314, 0]
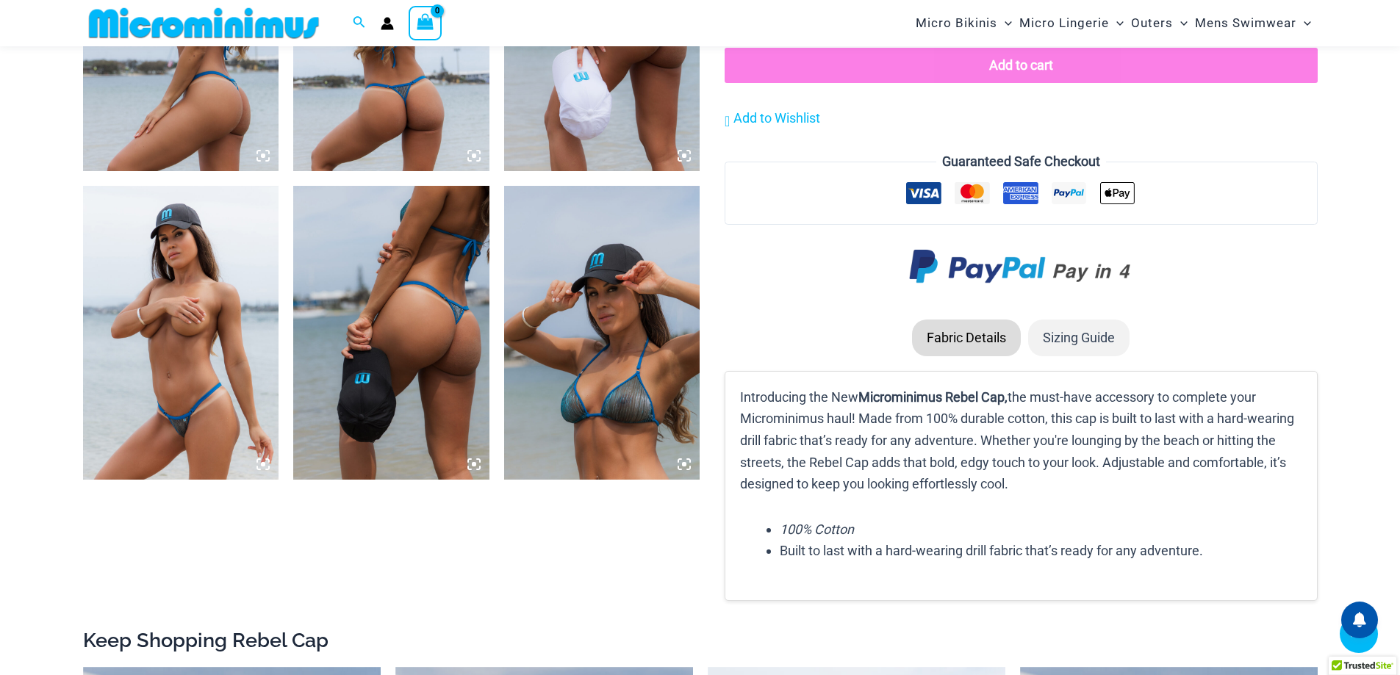
scroll to position [1309, 0]
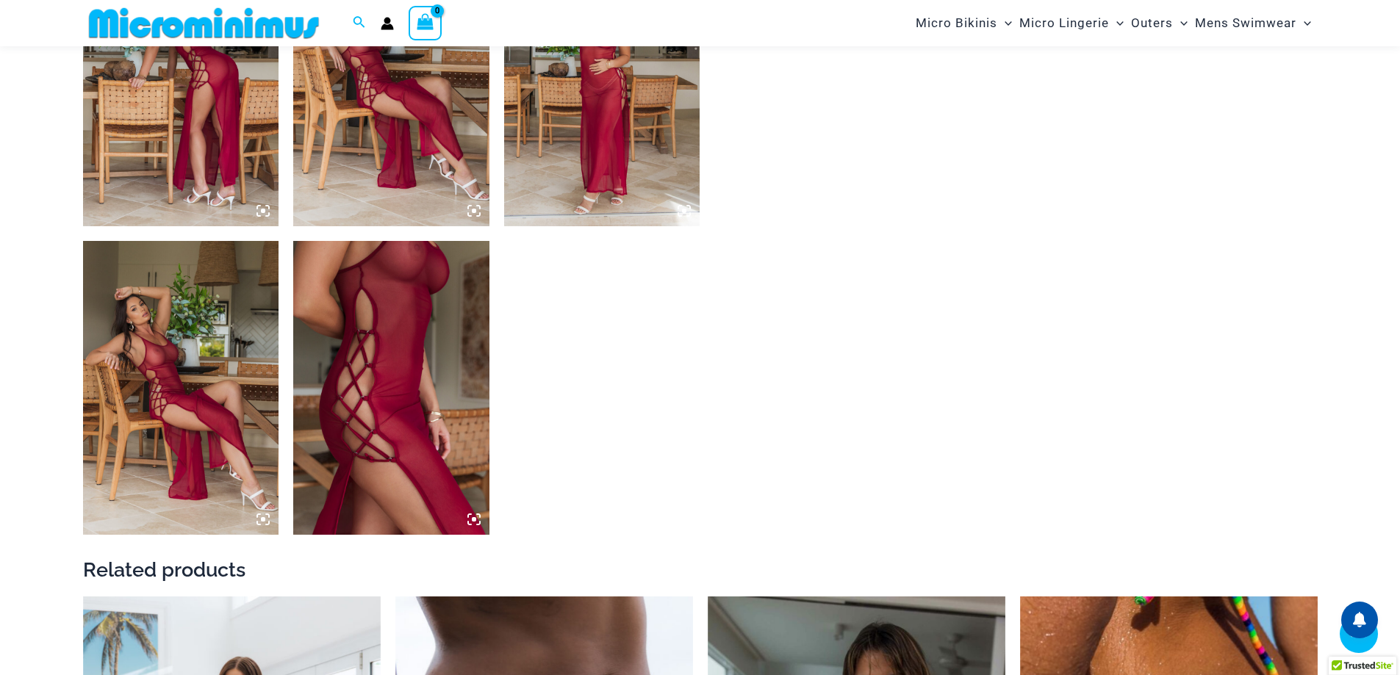
scroll to position [1173, 0]
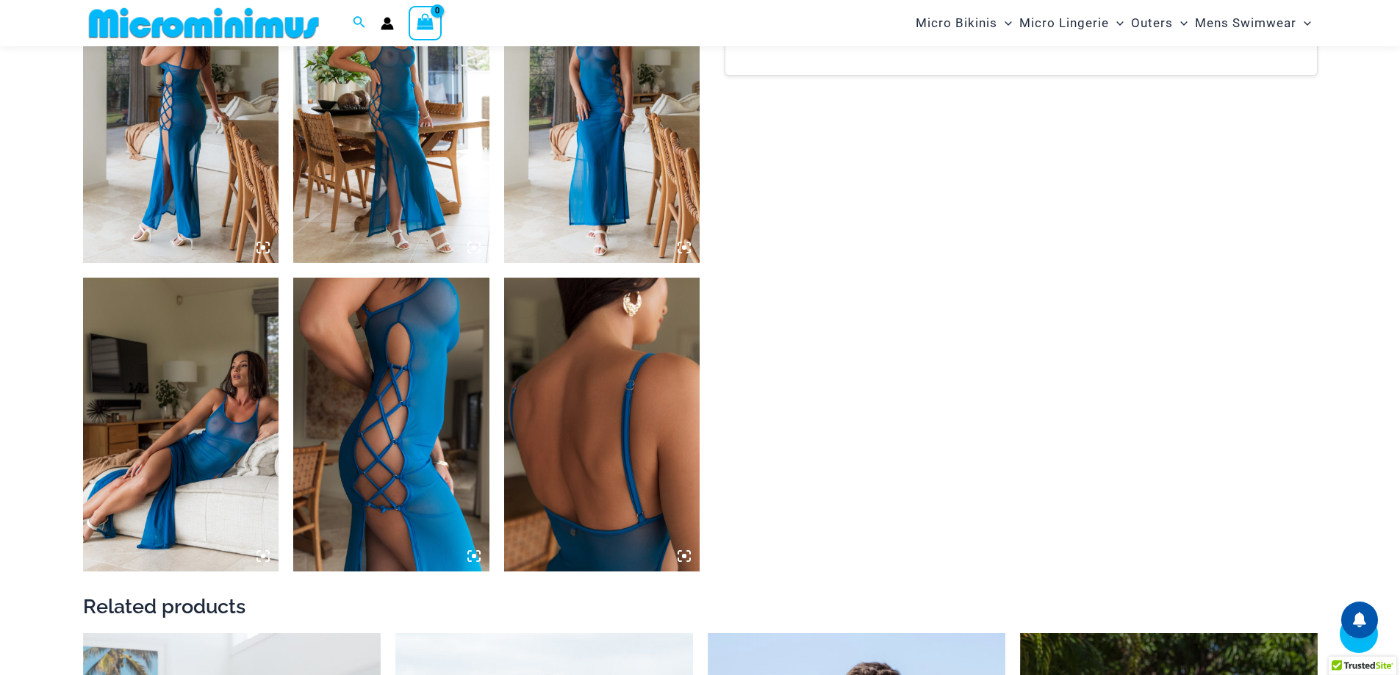
scroll to position [1169, 0]
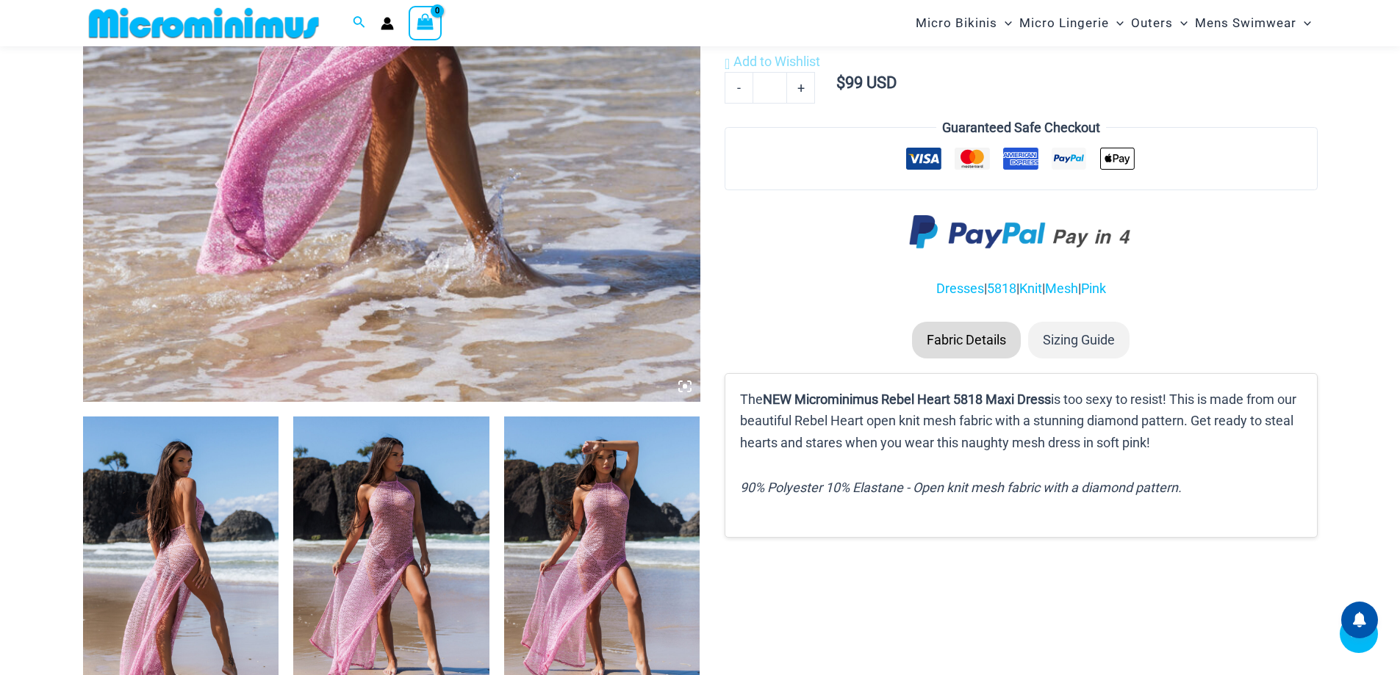
scroll to position [869, 0]
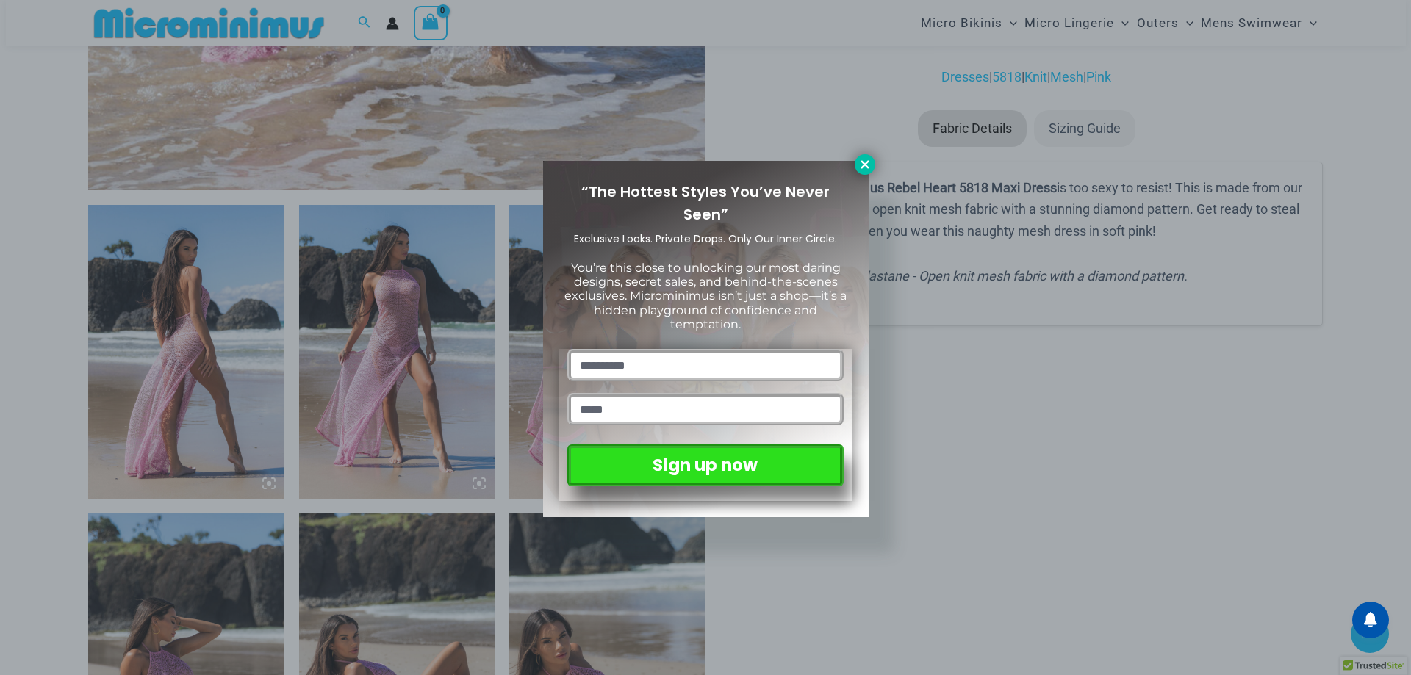
click at [865, 165] on icon at bounding box center [864, 164] width 8 height 8
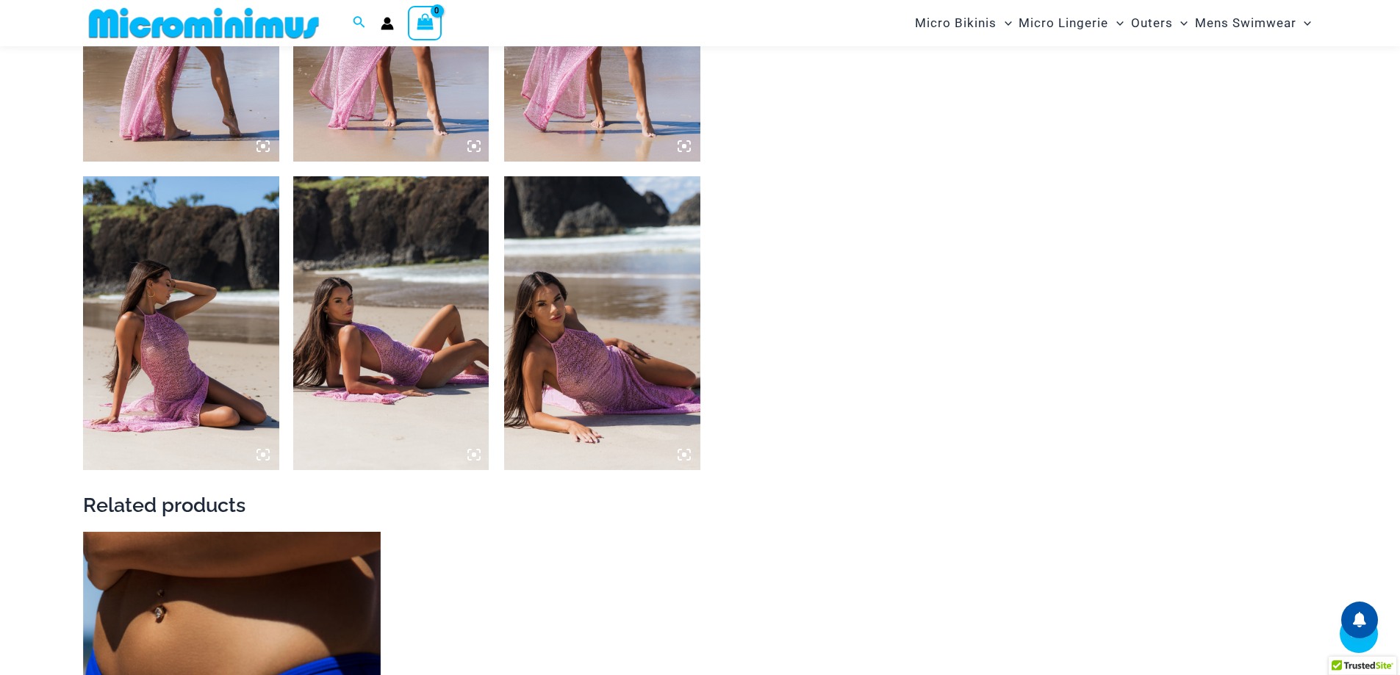
scroll to position [1237, 0]
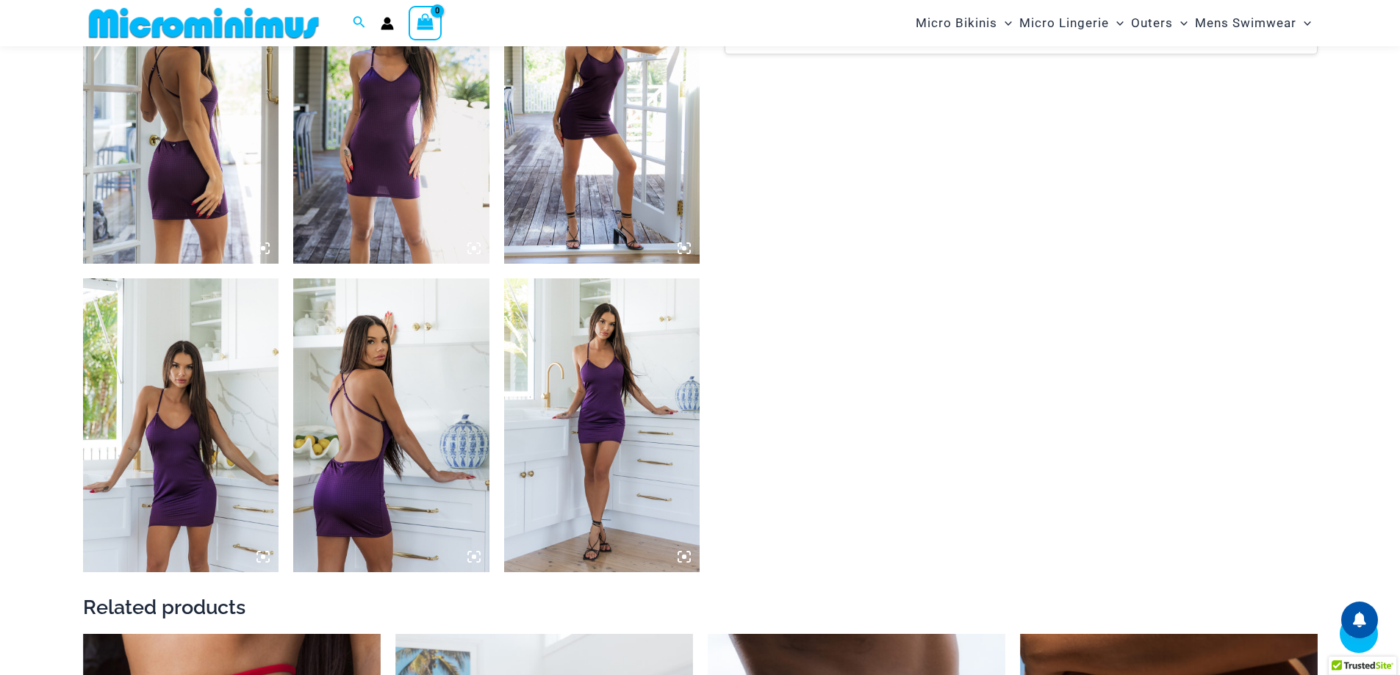
scroll to position [1248, 0]
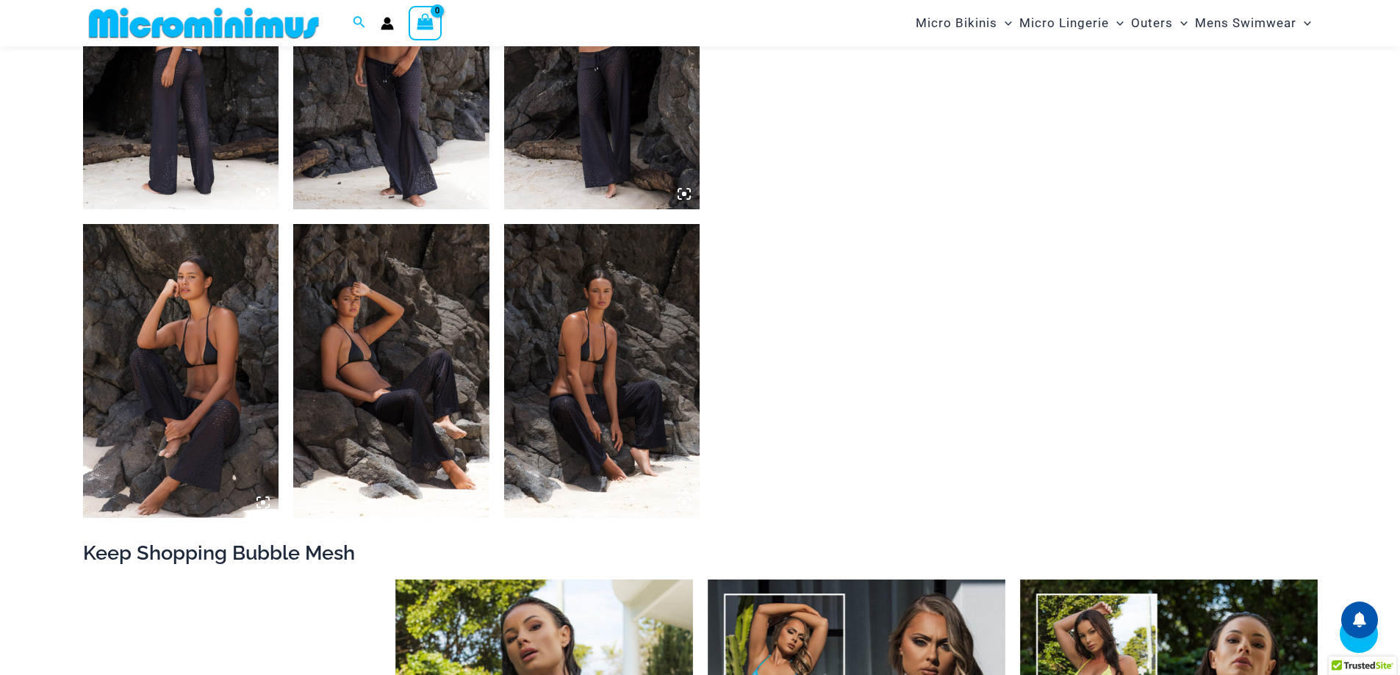
scroll to position [1176, 0]
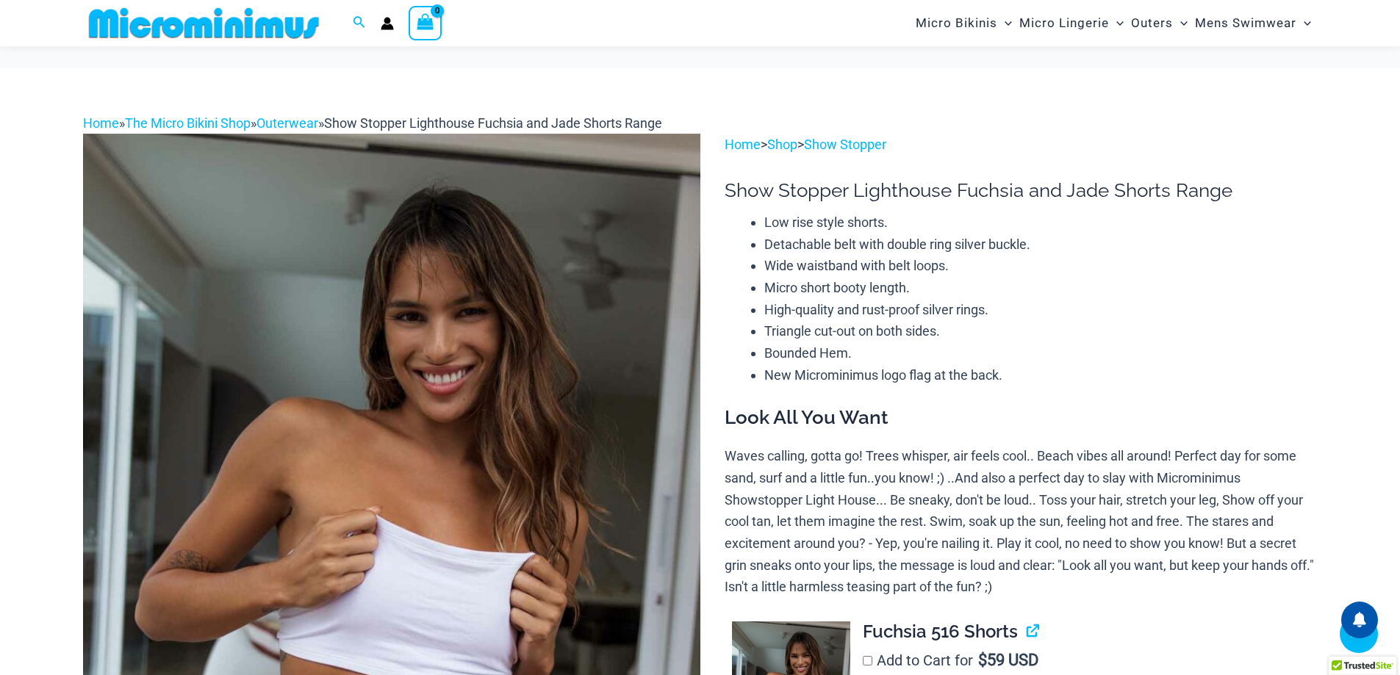
scroll to position [952, 0]
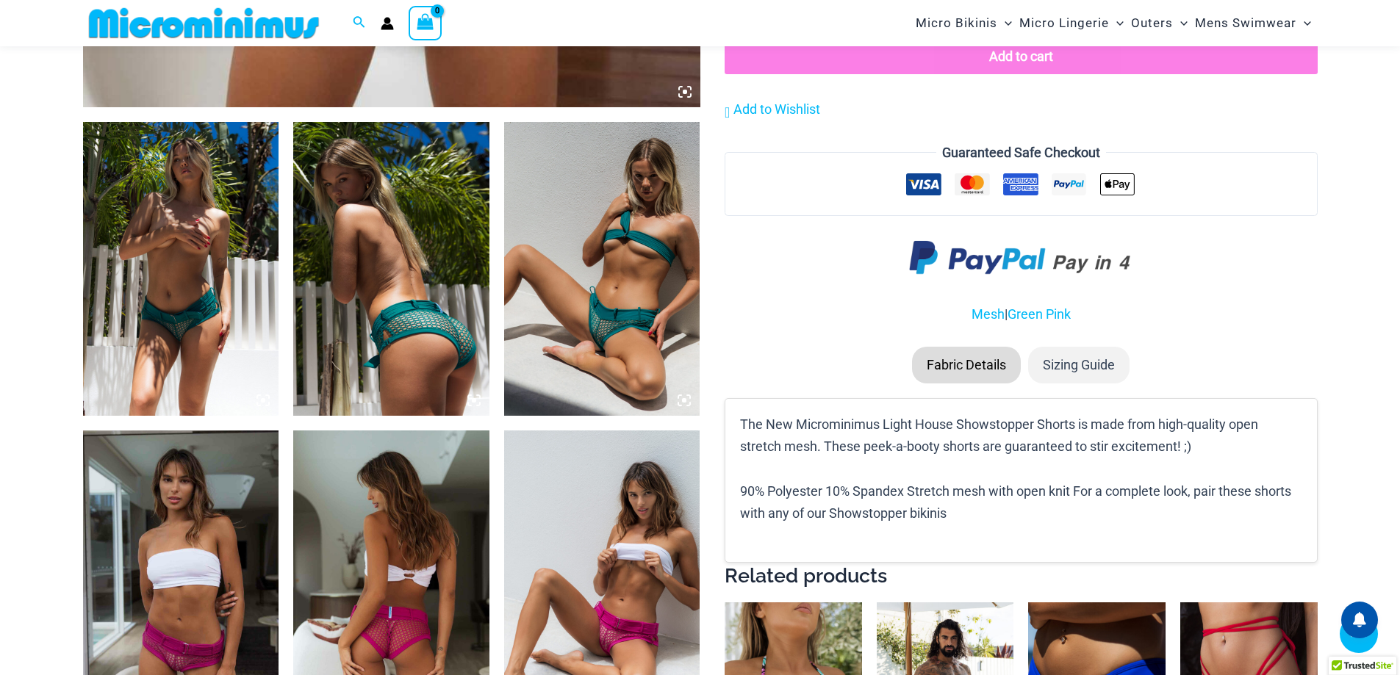
drag, startPoint x: 577, startPoint y: 279, endPoint x: 581, endPoint y: 238, distance: 41.3
click at [581, 238] on img at bounding box center [602, 269] width 196 height 294
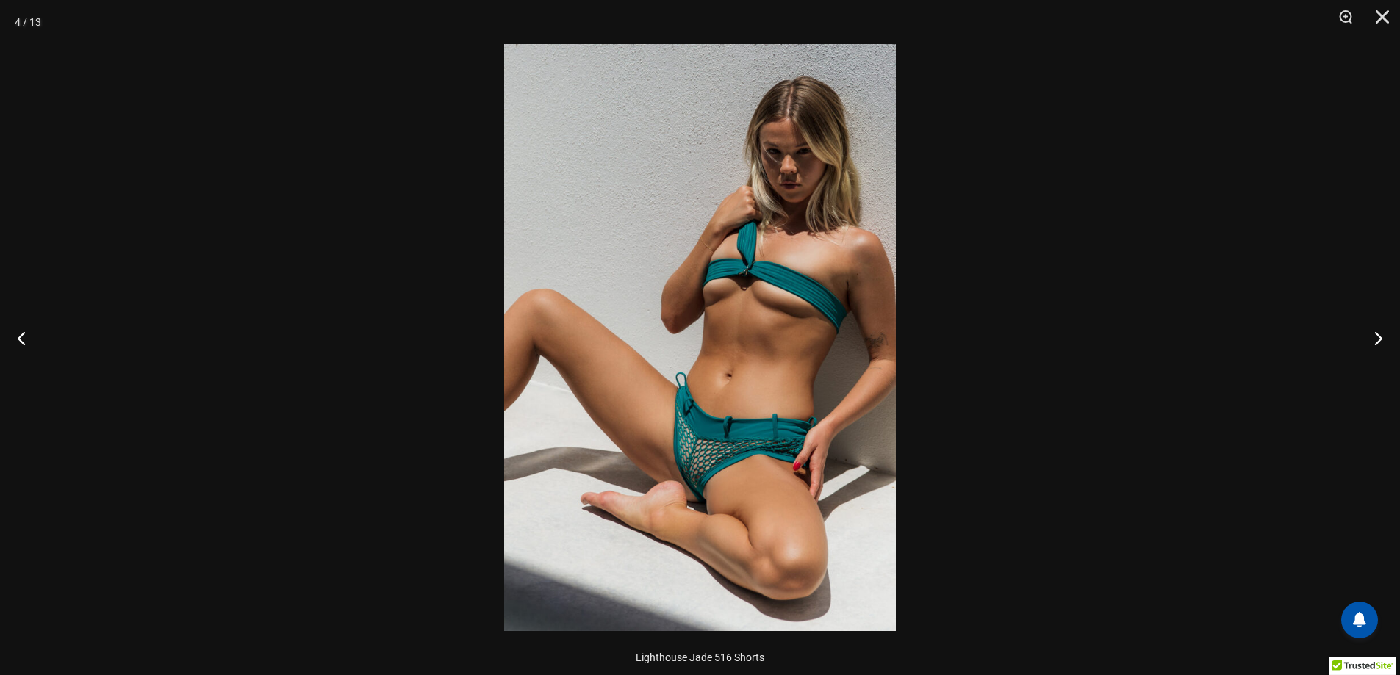
click at [170, 138] on div at bounding box center [700, 337] width 1400 height 675
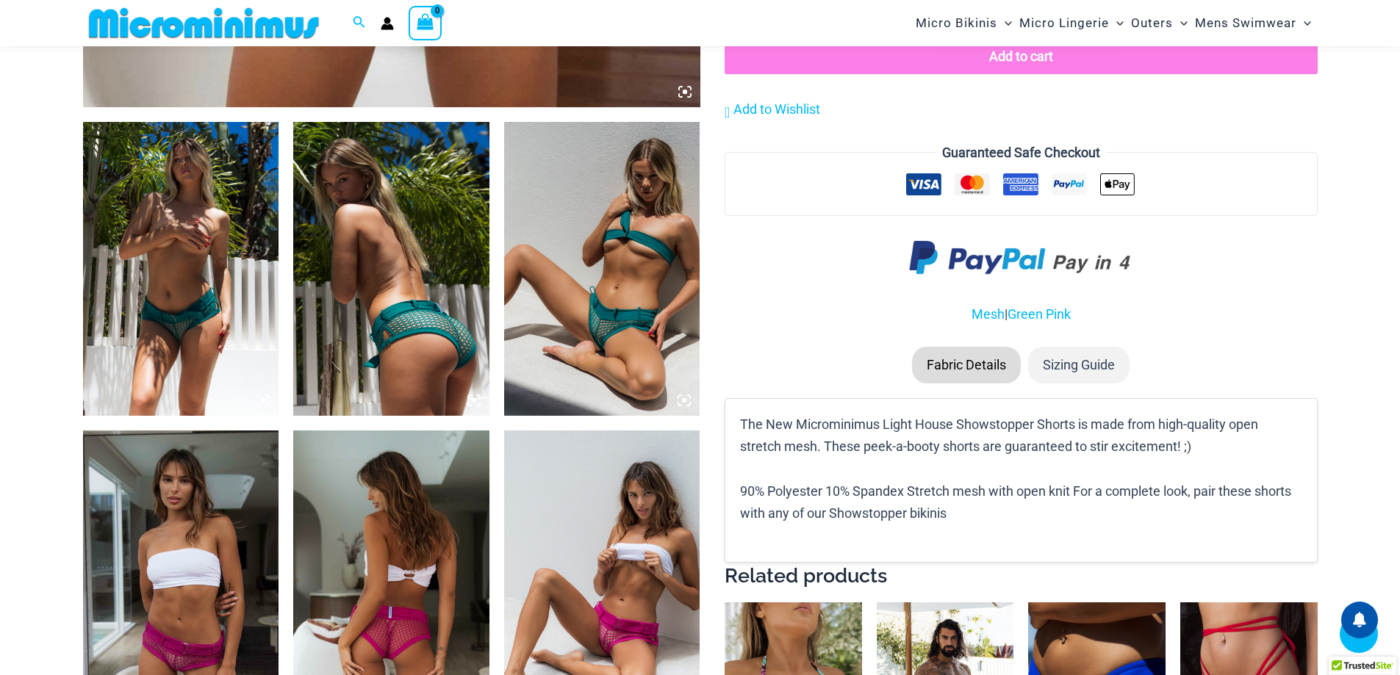
drag, startPoint x: 162, startPoint y: 187, endPoint x: 78, endPoint y: 185, distance: 84.5
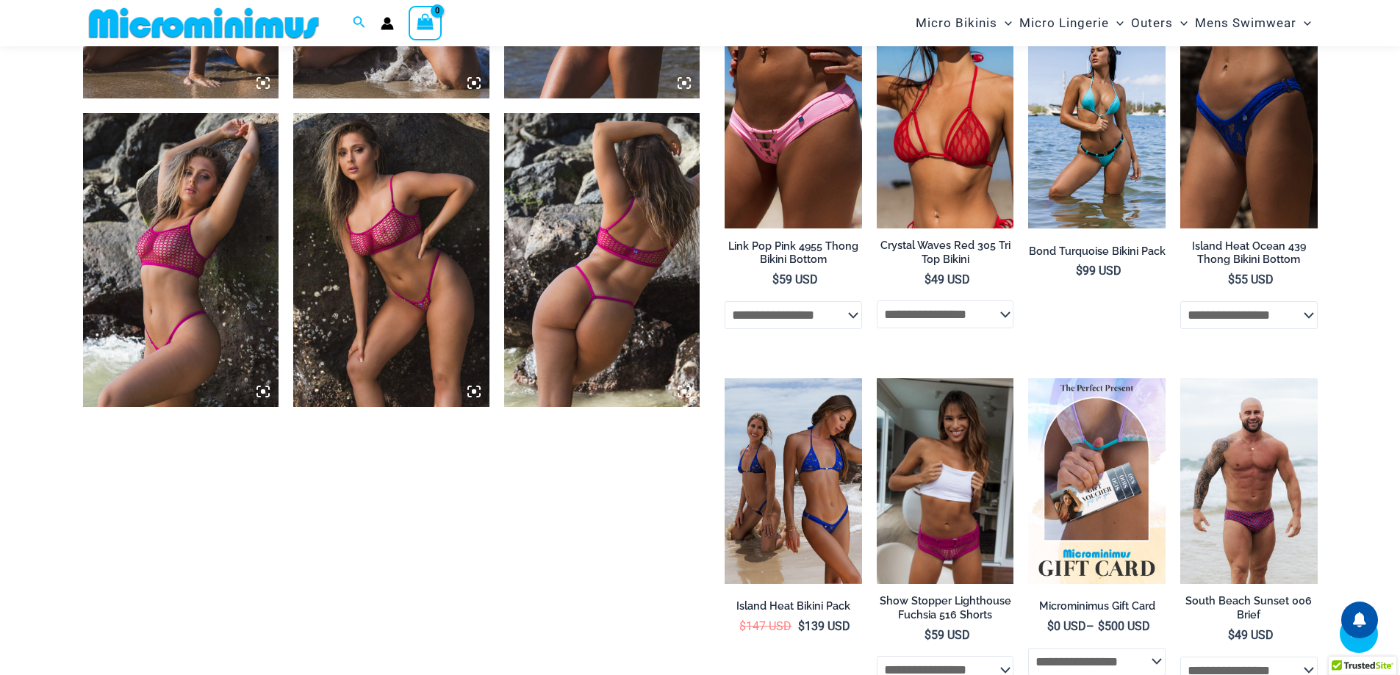
scroll to position [1907, 0]
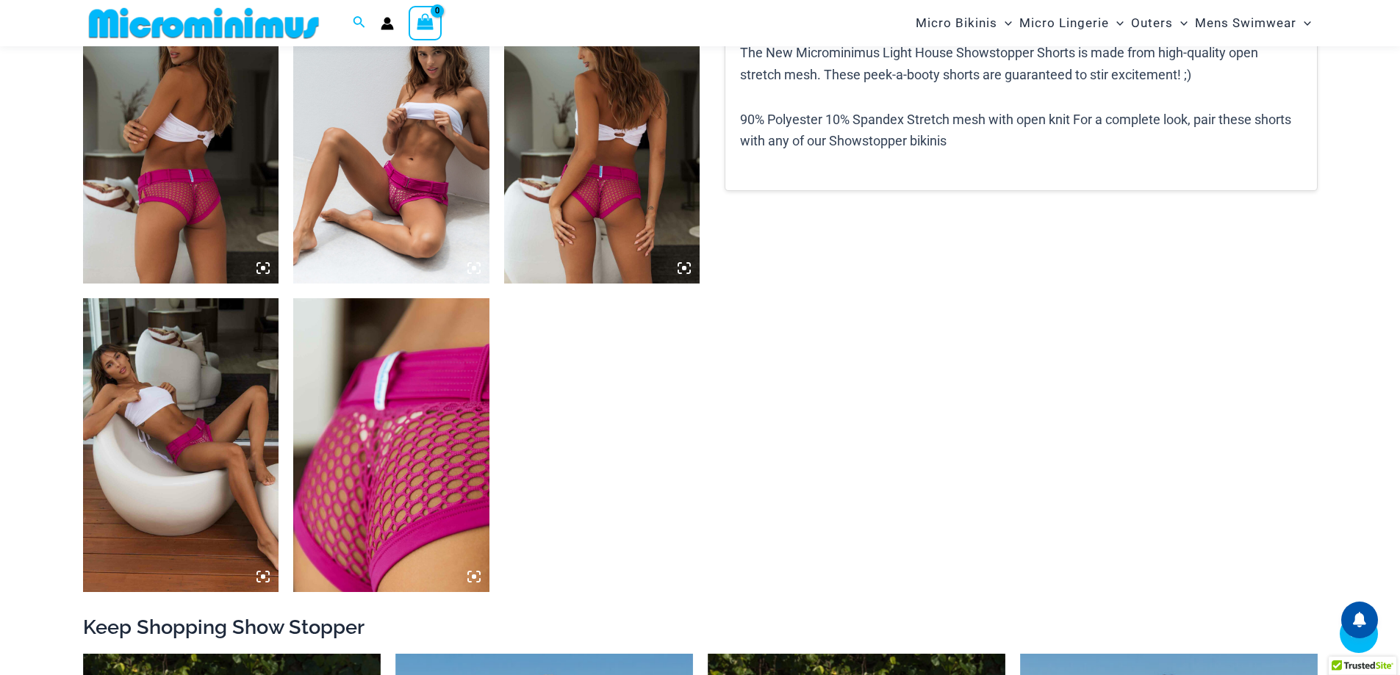
scroll to position [1098, 0]
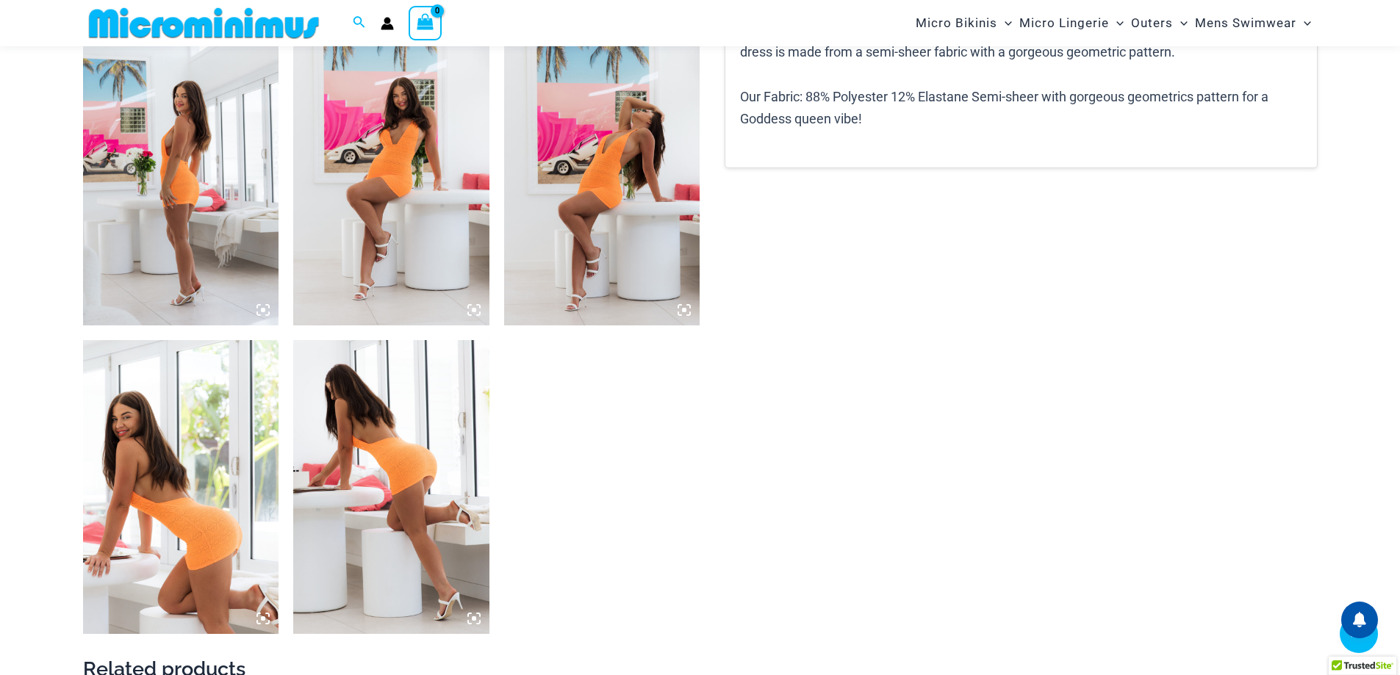
scroll to position [1235, 0]
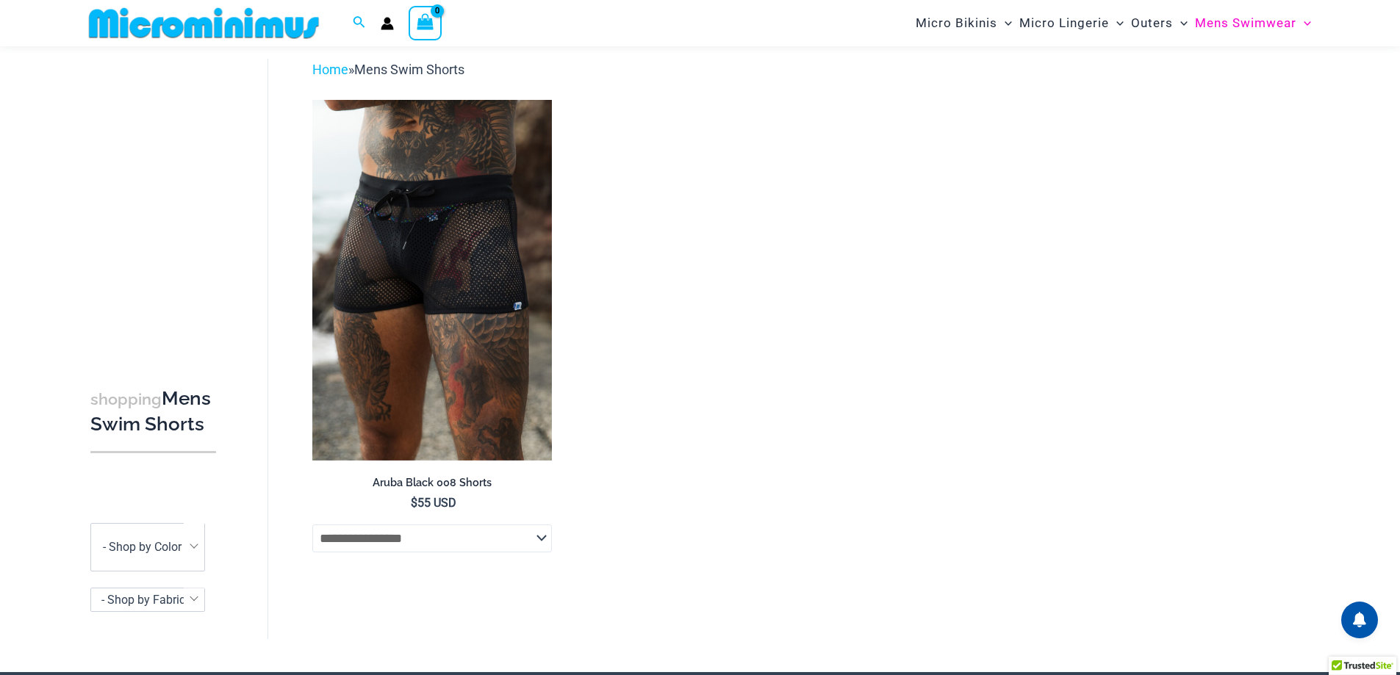
scroll to position [62, 0]
